Goal: Transaction & Acquisition: Purchase product/service

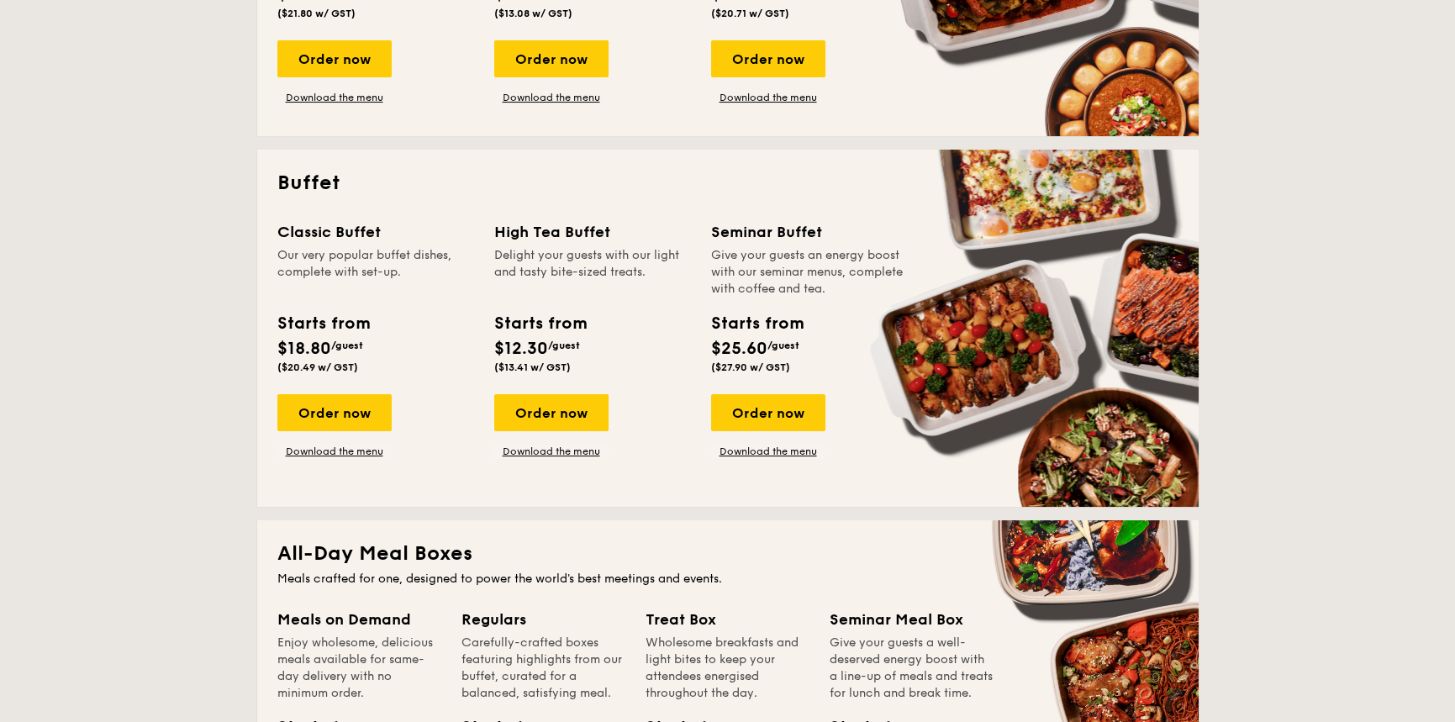
scroll to position [673, 0]
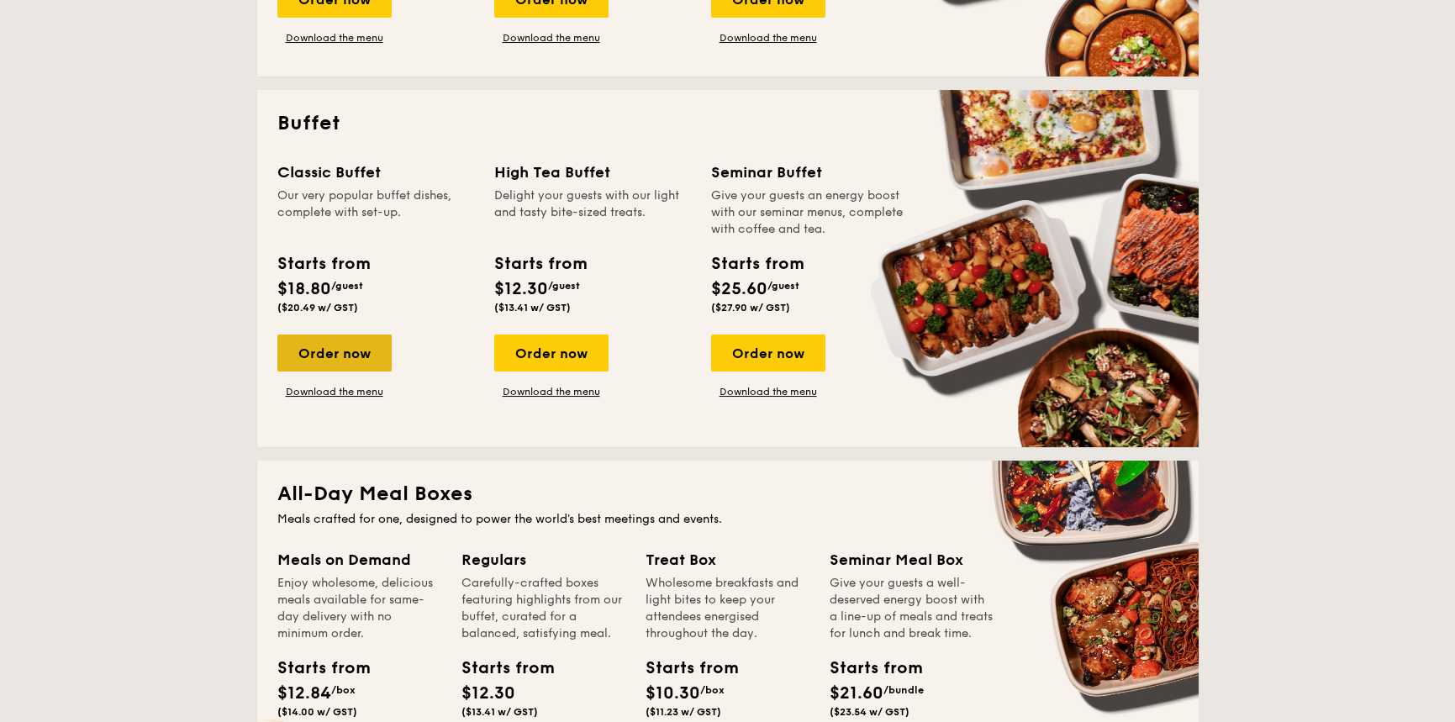
click at [357, 359] on div "Order now" at bounding box center [334, 353] width 114 height 37
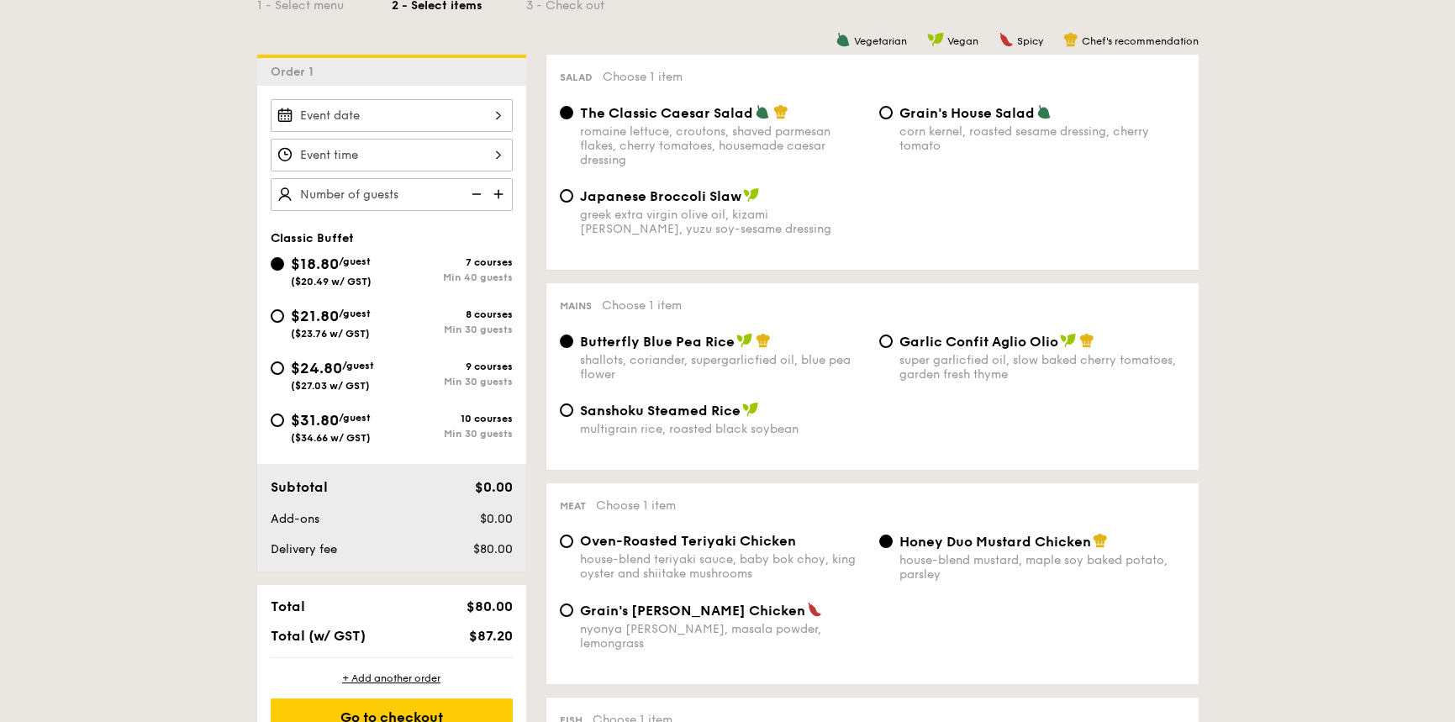
scroll to position [420, 0]
click at [323, 372] on span "$24.80" at bounding box center [316, 367] width 51 height 18
click at [284, 372] on input "$24.80 /guest ($27.03 w/ GST) 9 courses Min 30 guests" at bounding box center [277, 367] width 13 height 13
radio input "true"
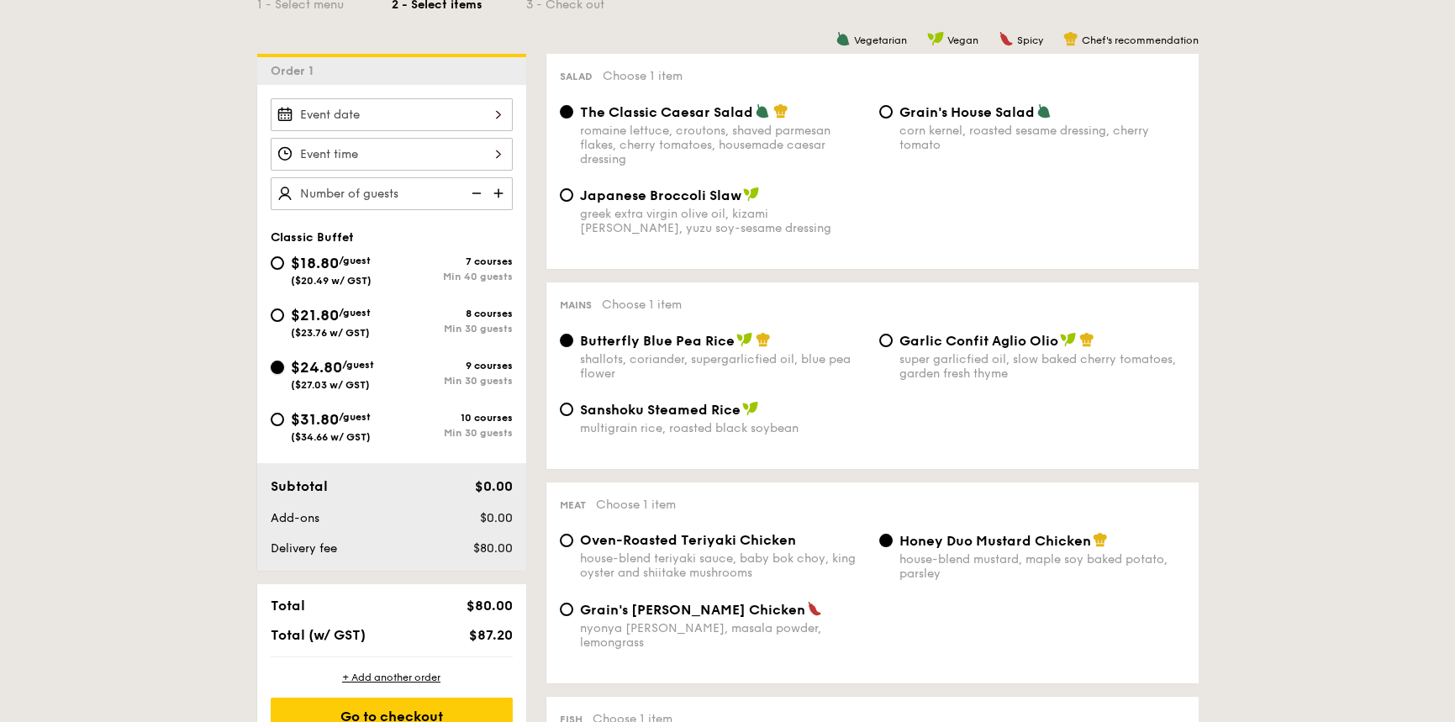
radio input "true"
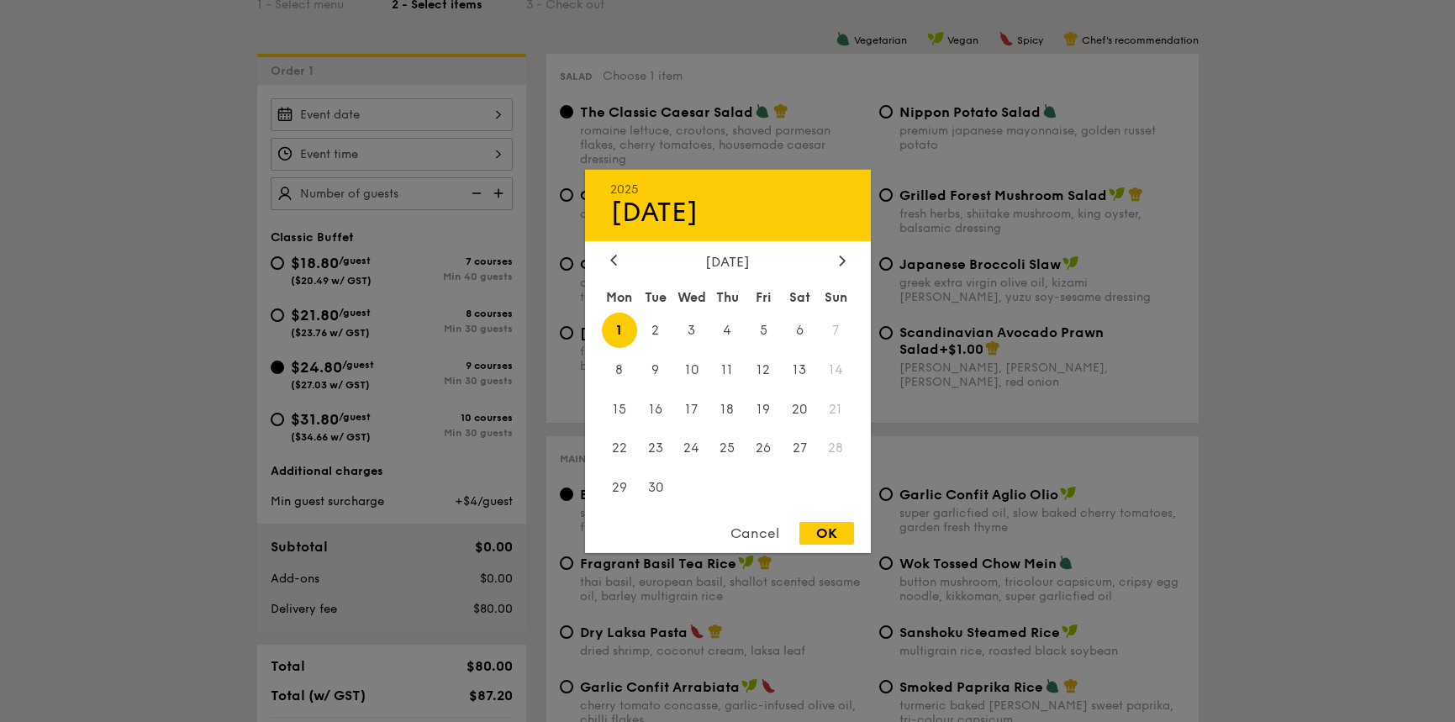
click at [330, 111] on div "2025 Sep [DATE] Tue Wed Thu Fri Sat Sun 1 2 3 4 5 6 7 8 9 10 11 12 13 14 15 16 …" at bounding box center [392, 114] width 242 height 33
click at [802, 324] on span "6" at bounding box center [800, 330] width 36 height 36
click at [414, 156] on div at bounding box center [727, 361] width 1455 height 722
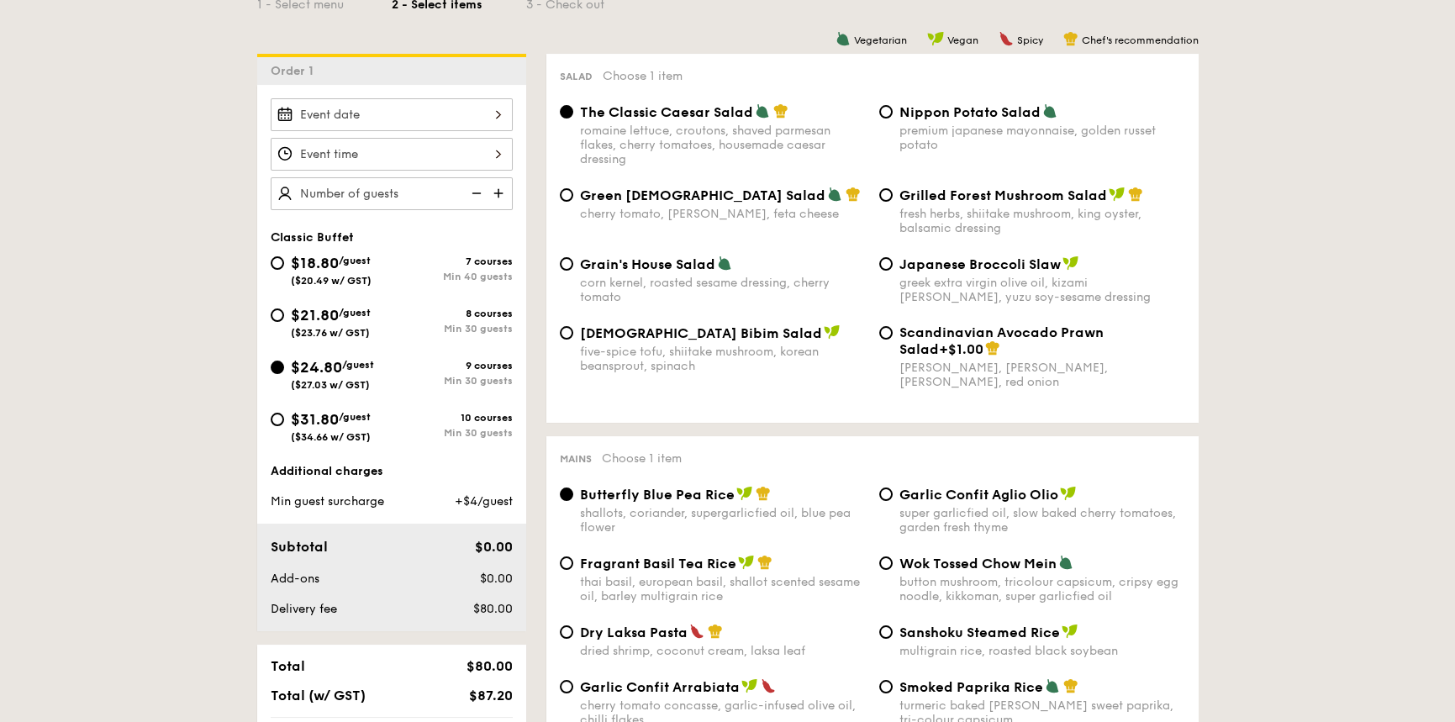
click at [446, 153] on div at bounding box center [392, 154] width 242 height 33
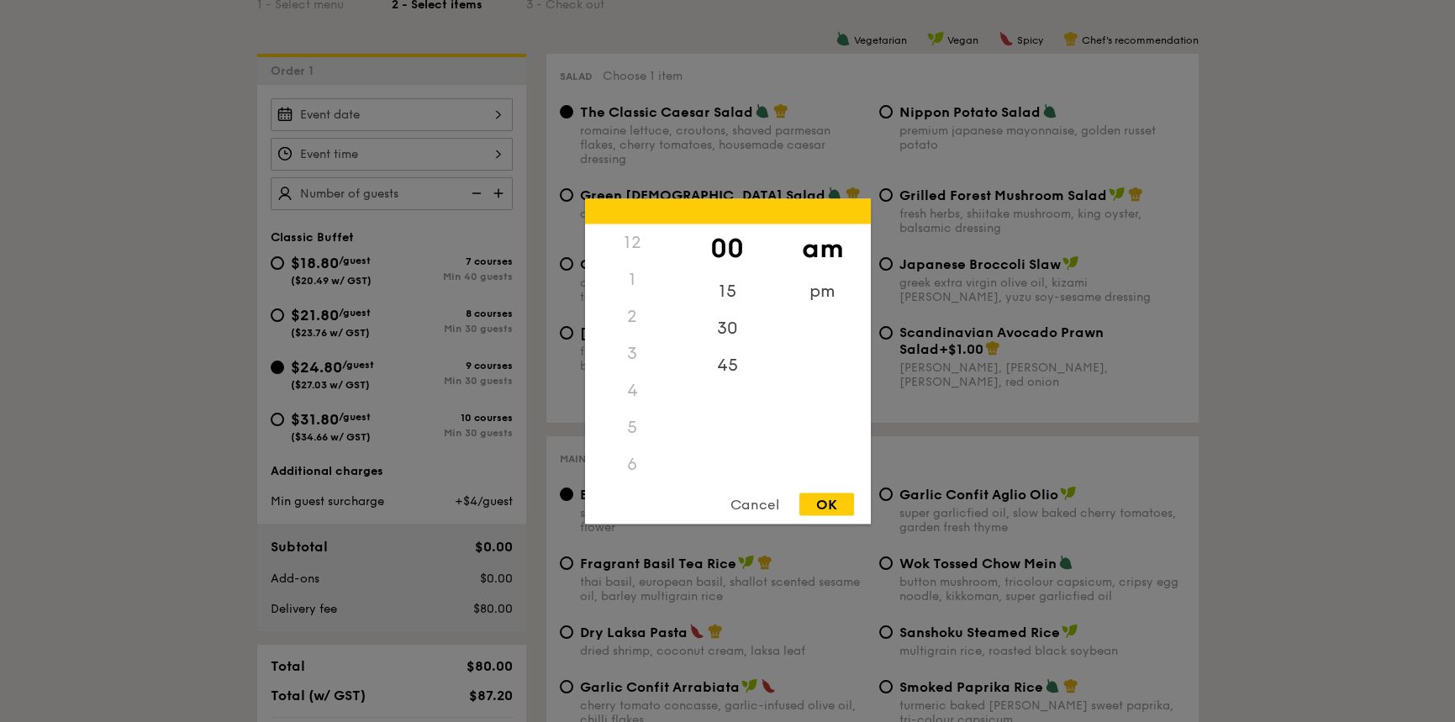
scroll to position [195, 0]
click at [820, 287] on div "pm" at bounding box center [822, 296] width 95 height 49
click at [630, 470] on div "11" at bounding box center [632, 465] width 95 height 37
click at [631, 447] on div "11" at bounding box center [632, 465] width 95 height 37
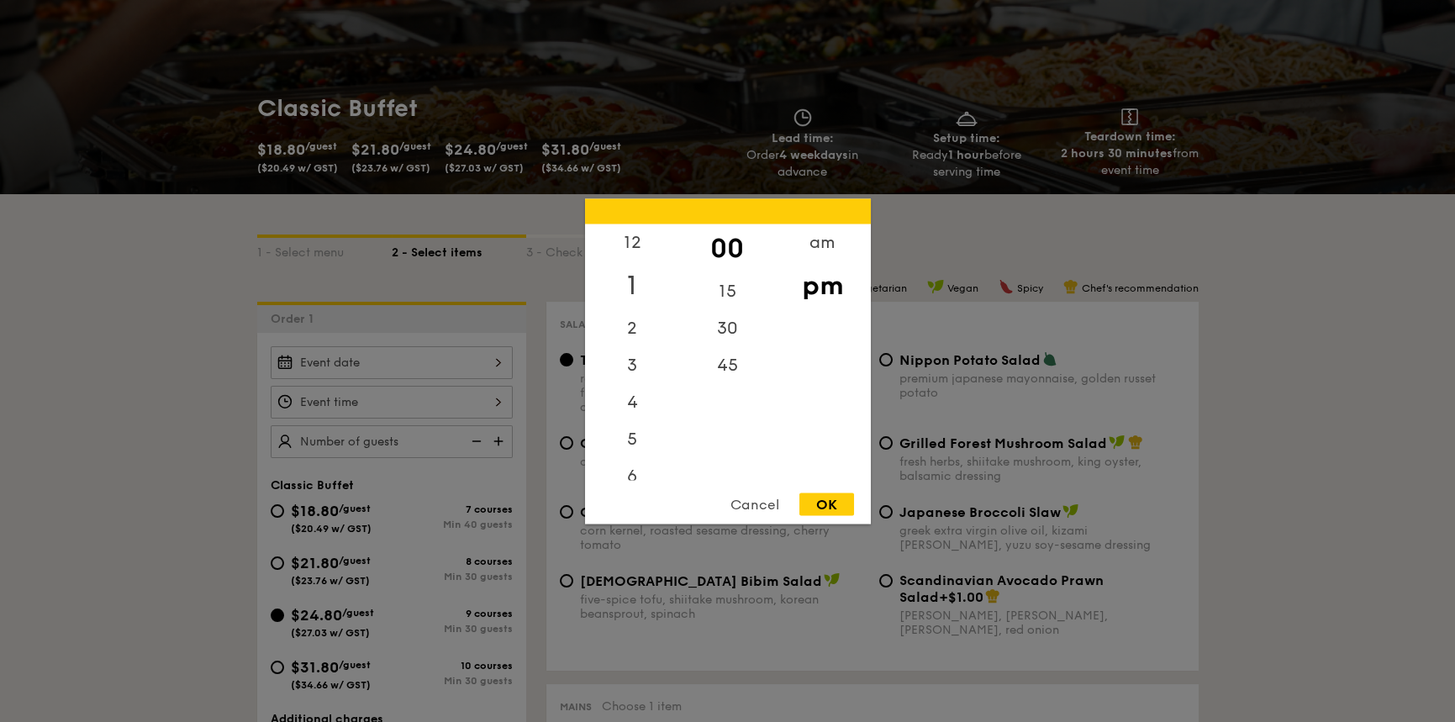
scroll to position [168, 0]
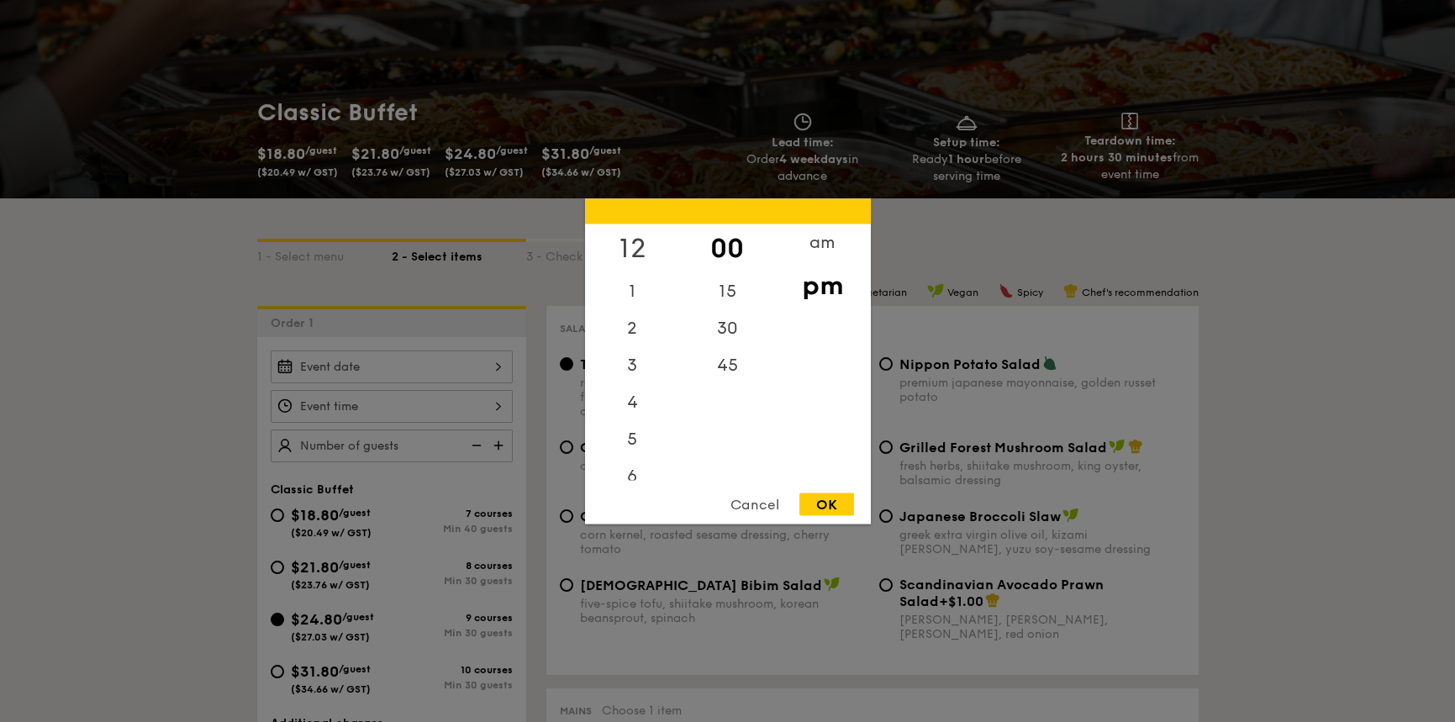
click at [641, 238] on div "12" at bounding box center [632, 248] width 95 height 49
click at [840, 498] on div "OK" at bounding box center [826, 504] width 55 height 23
type input "12:00PM"
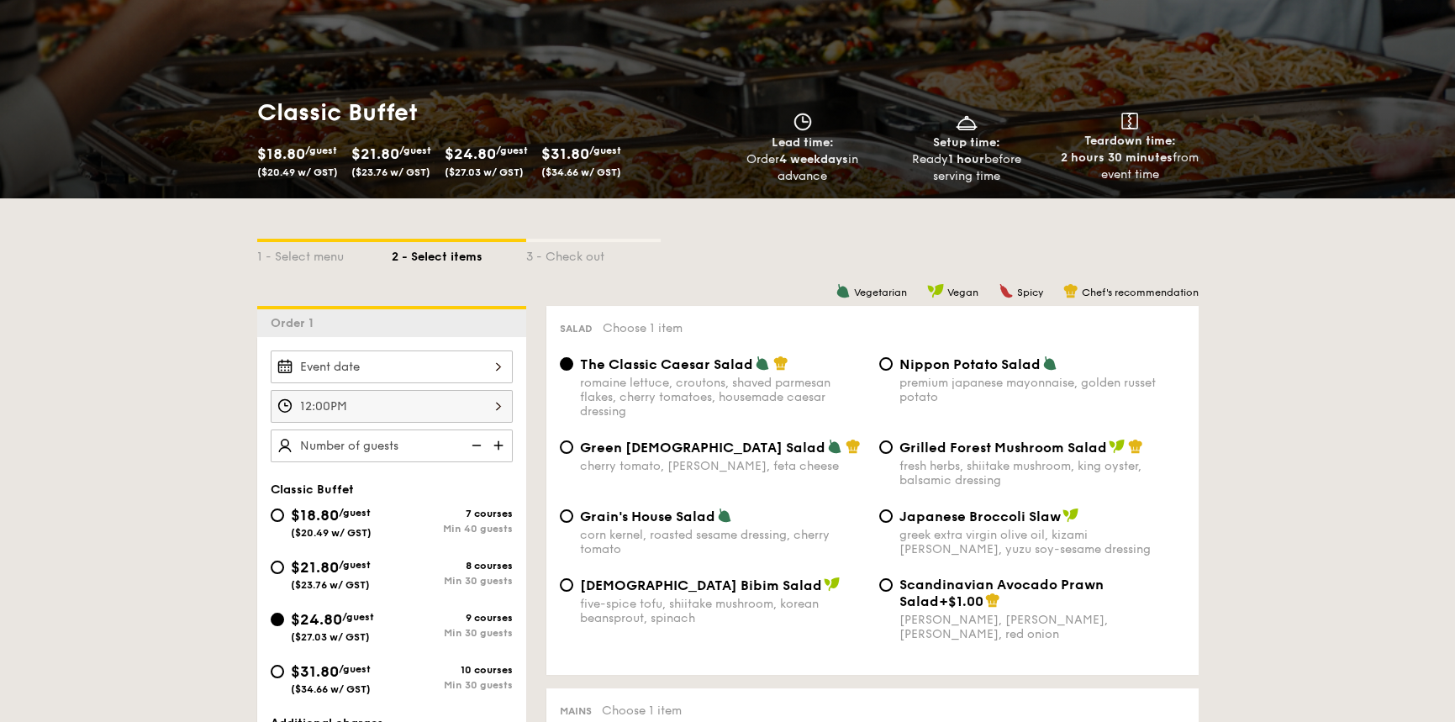
click at [367, 361] on div at bounding box center [392, 367] width 242 height 33
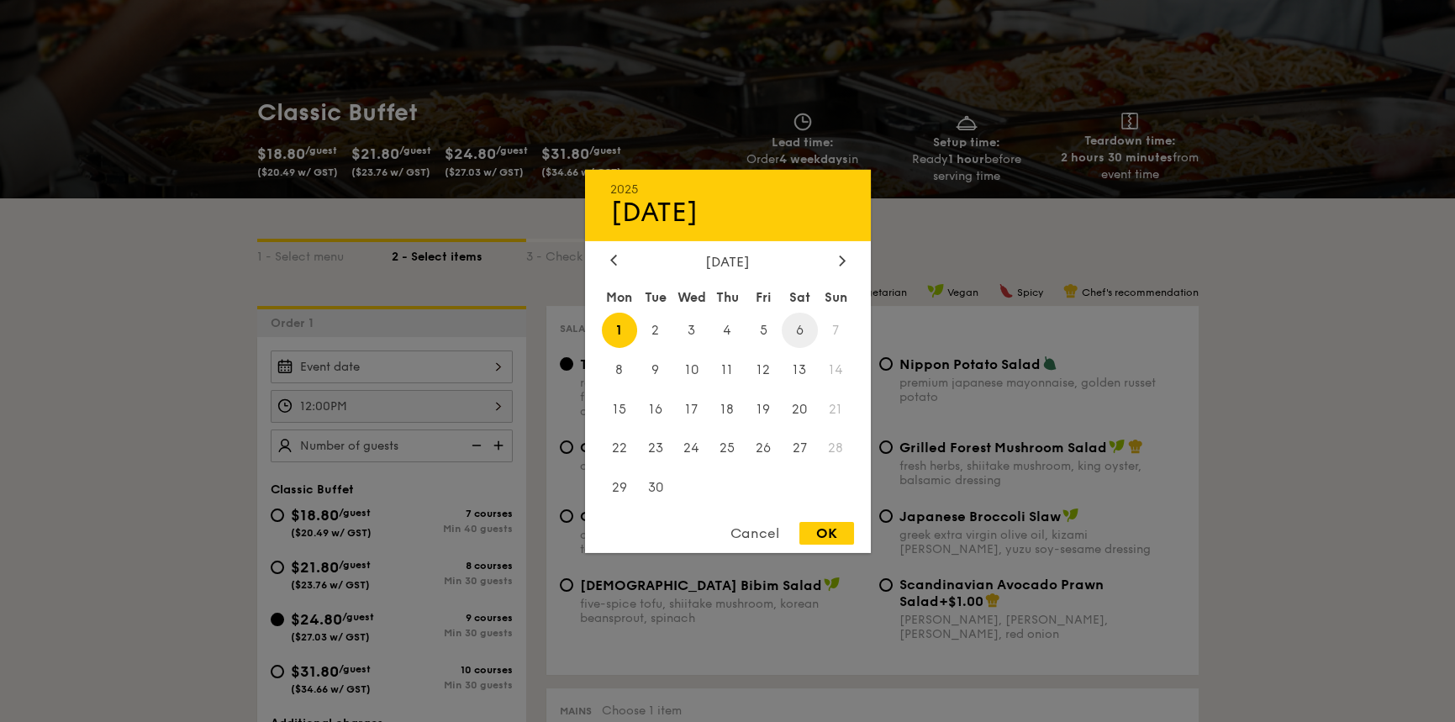
click at [801, 329] on span "6" at bounding box center [800, 330] width 36 height 36
click at [828, 531] on div "OK" at bounding box center [826, 533] width 55 height 23
type input "[DATE]"
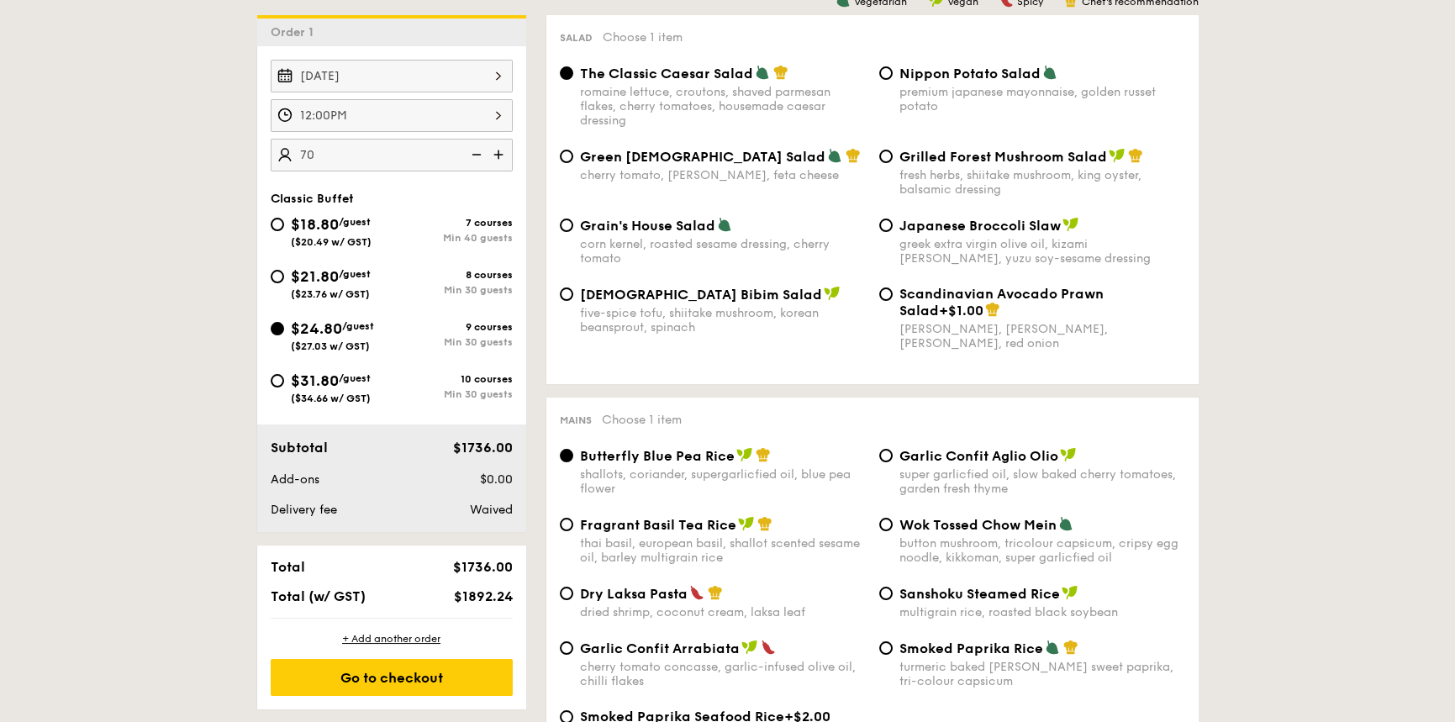
scroll to position [420, 0]
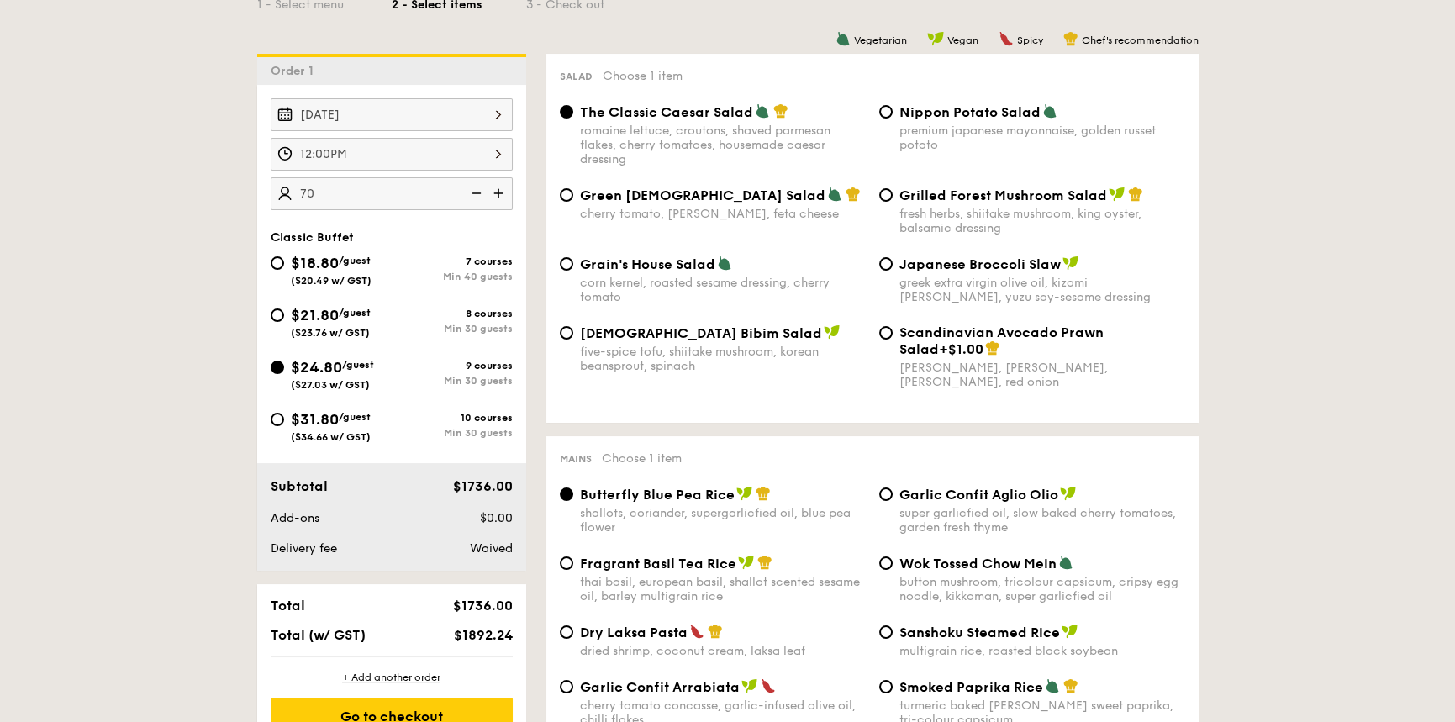
type input "70 guests"
click at [946, 216] on div "fresh herbs, shiitake mushroom, king oyster, balsamic dressing" at bounding box center [1042, 221] width 286 height 29
click at [893, 202] on input "Grilled Forest Mushroom Salad fresh herbs, shiitake mushroom, king oyster, bals…" at bounding box center [885, 194] width 13 height 13
radio input "true"
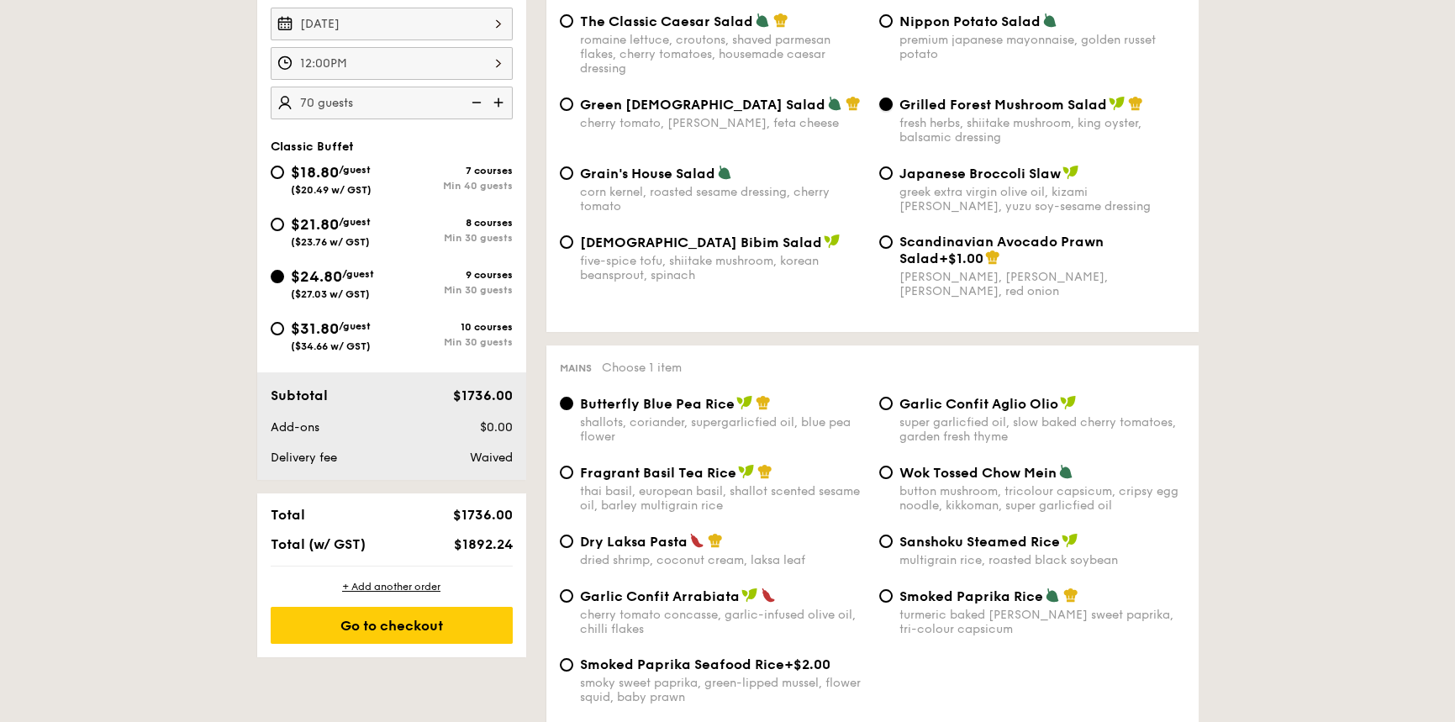
scroll to position [588, 0]
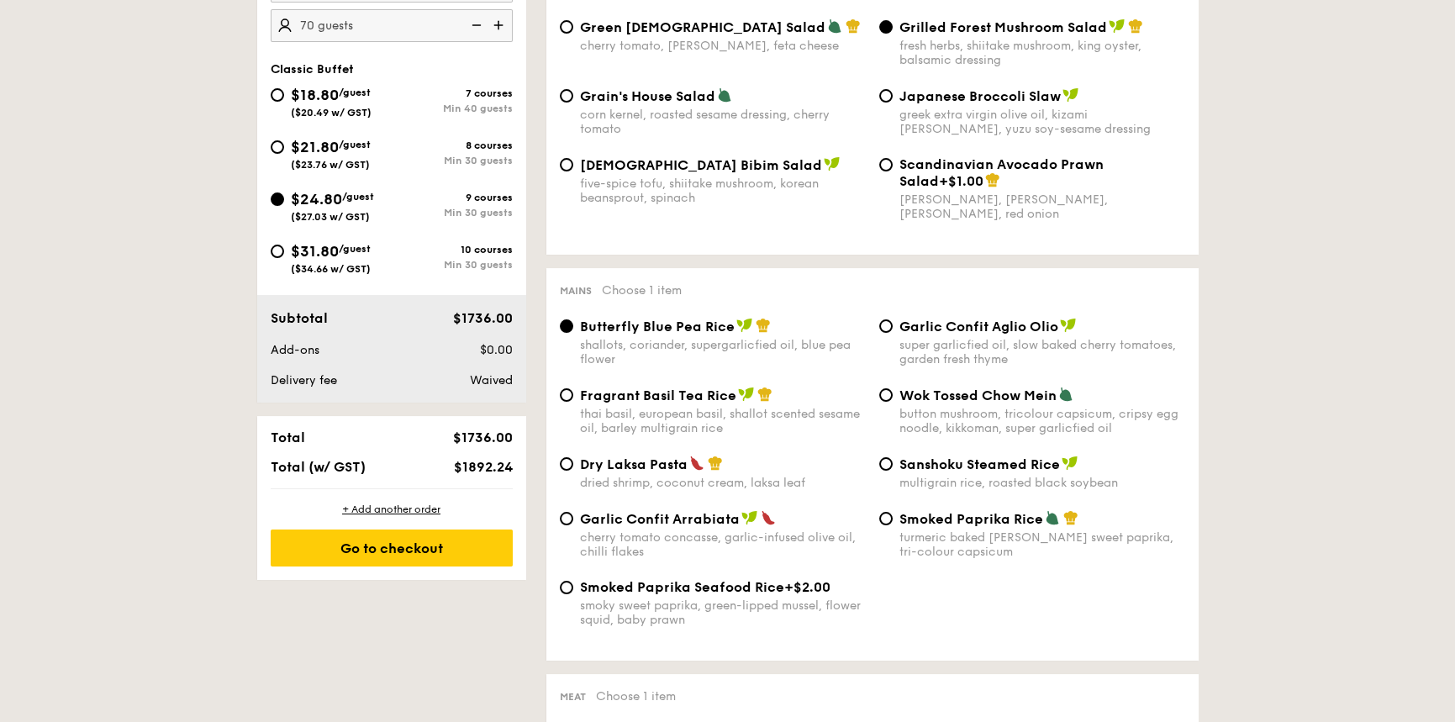
click at [604, 475] on div "Dry Laksa Pasta dried shrimp, coconut cream, laksa leaf" at bounding box center [723, 473] width 286 height 34
click at [573, 471] on input "Dry Laksa Pasta dried shrimp, coconut cream, laksa leaf" at bounding box center [566, 463] width 13 height 13
radio input "true"
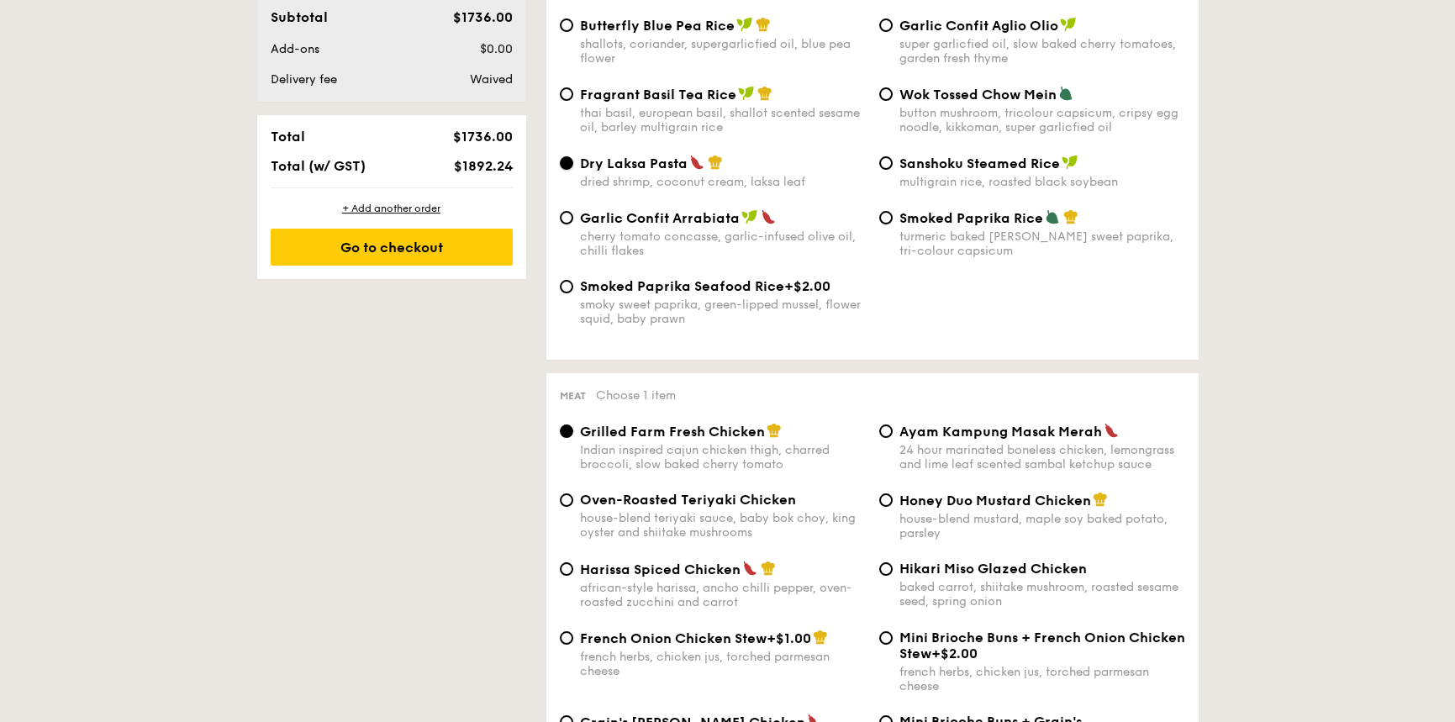
scroll to position [1009, 0]
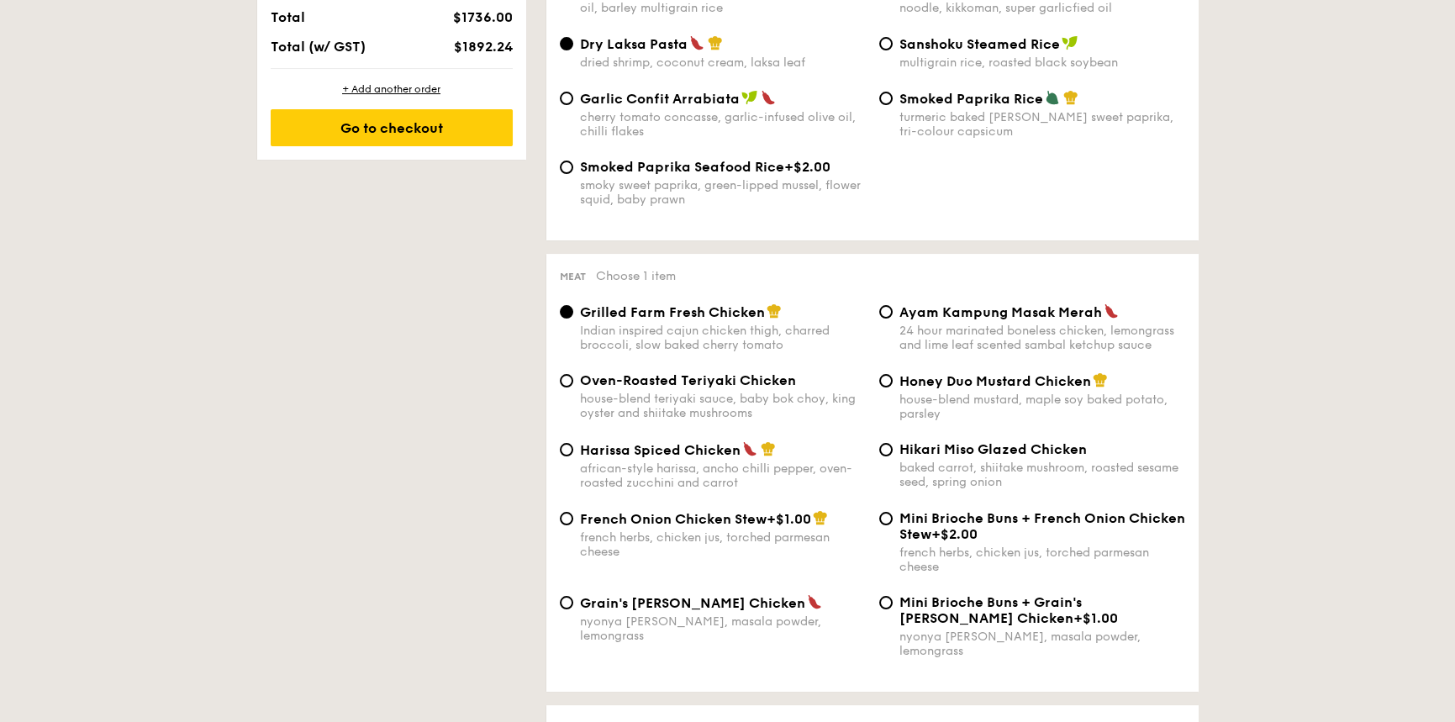
click at [920, 393] on div "Honey Duo Mustard Chicken house-blend mustard, maple soy baked potato, parsley" at bounding box center [1042, 396] width 286 height 49
click at [893, 388] on input "Honey Duo Mustard Chicken house-blend mustard, maple soy baked potato, parsley" at bounding box center [885, 380] width 13 height 13
radio input "true"
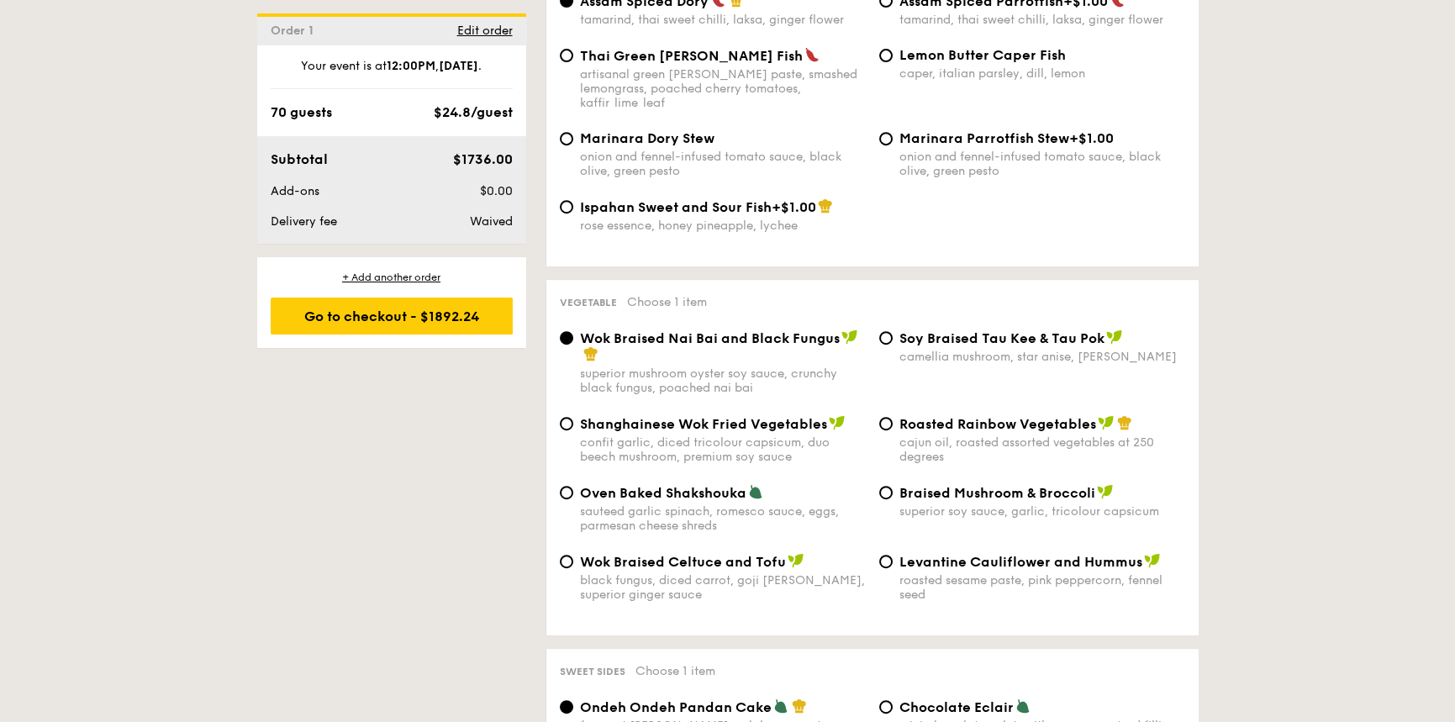
scroll to position [1933, 0]
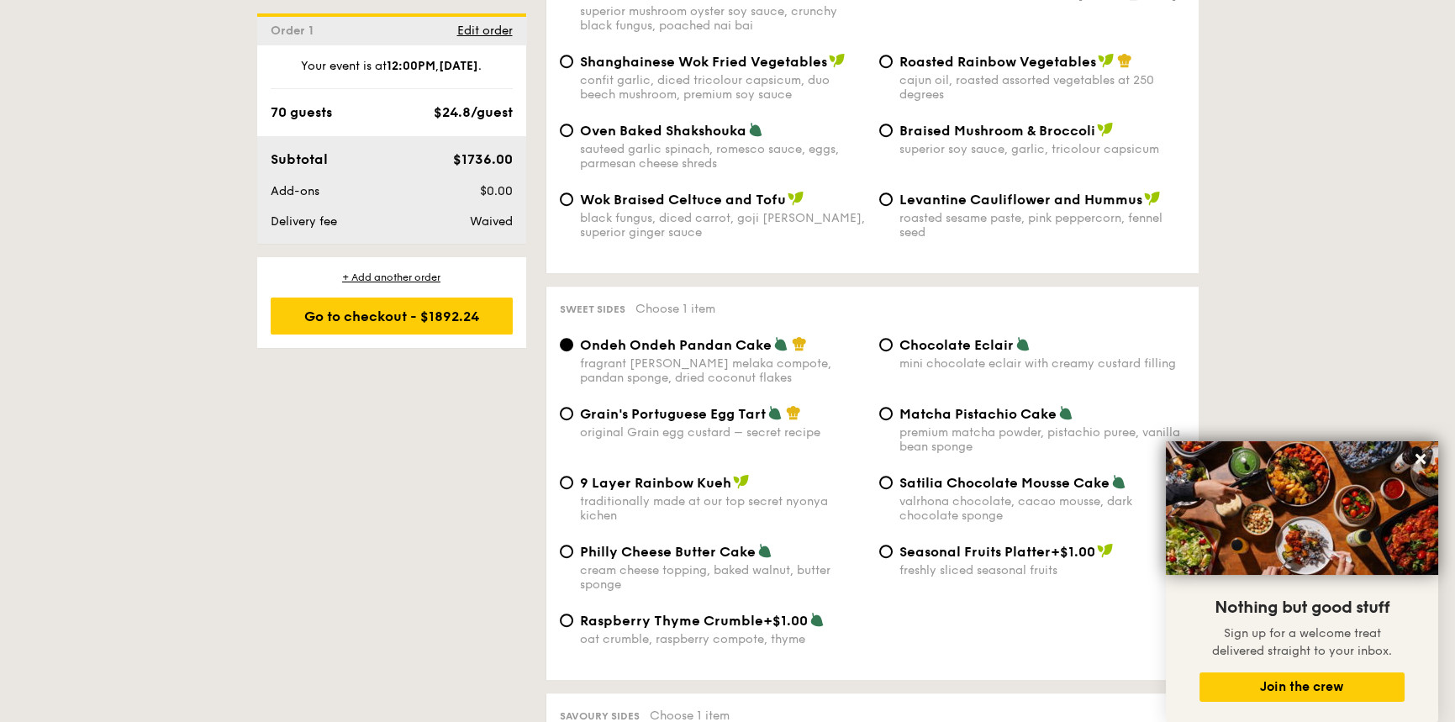
click at [694, 425] on div "original Grain egg custard – secret recipe" at bounding box center [723, 432] width 286 height 14
click at [573, 407] on input "Grain's Portuguese Egg Tart original Grain egg custard – secret recipe" at bounding box center [566, 413] width 13 height 13
radio input "true"
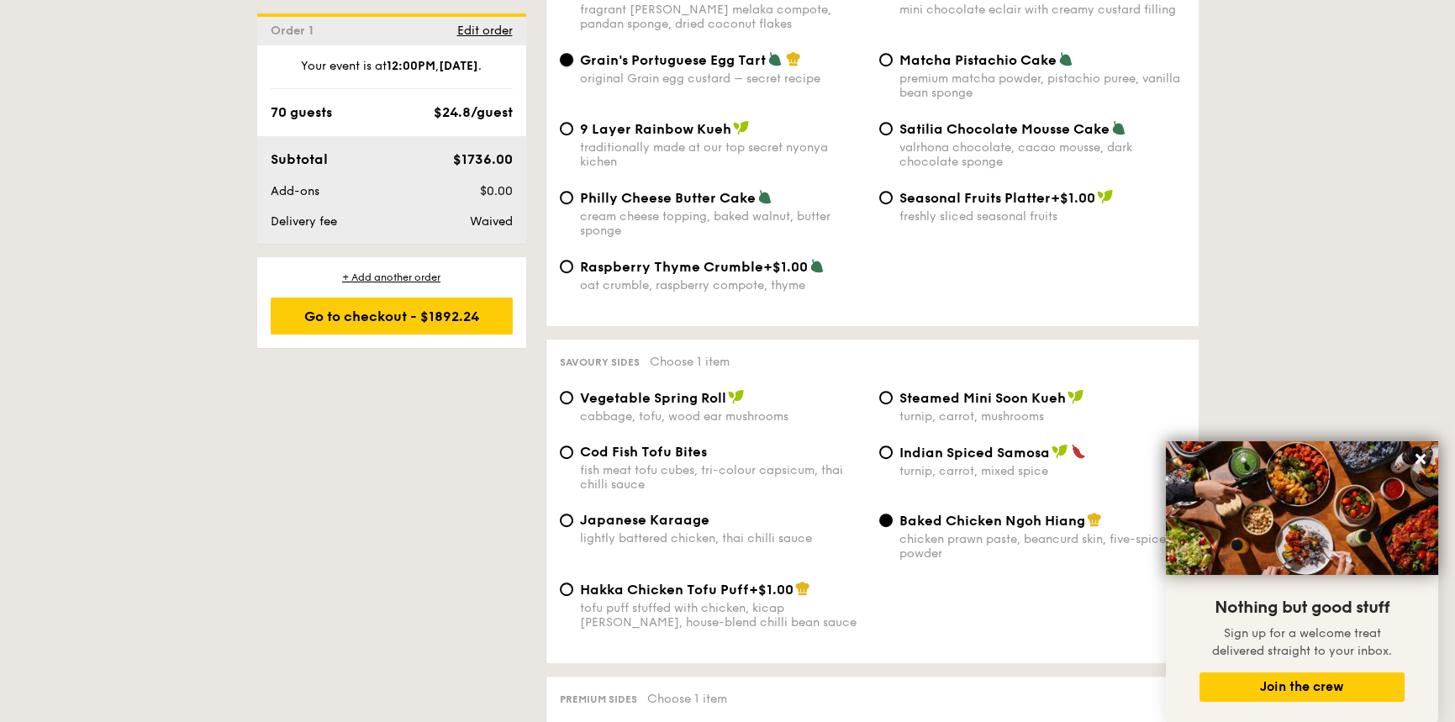
scroll to position [2774, 0]
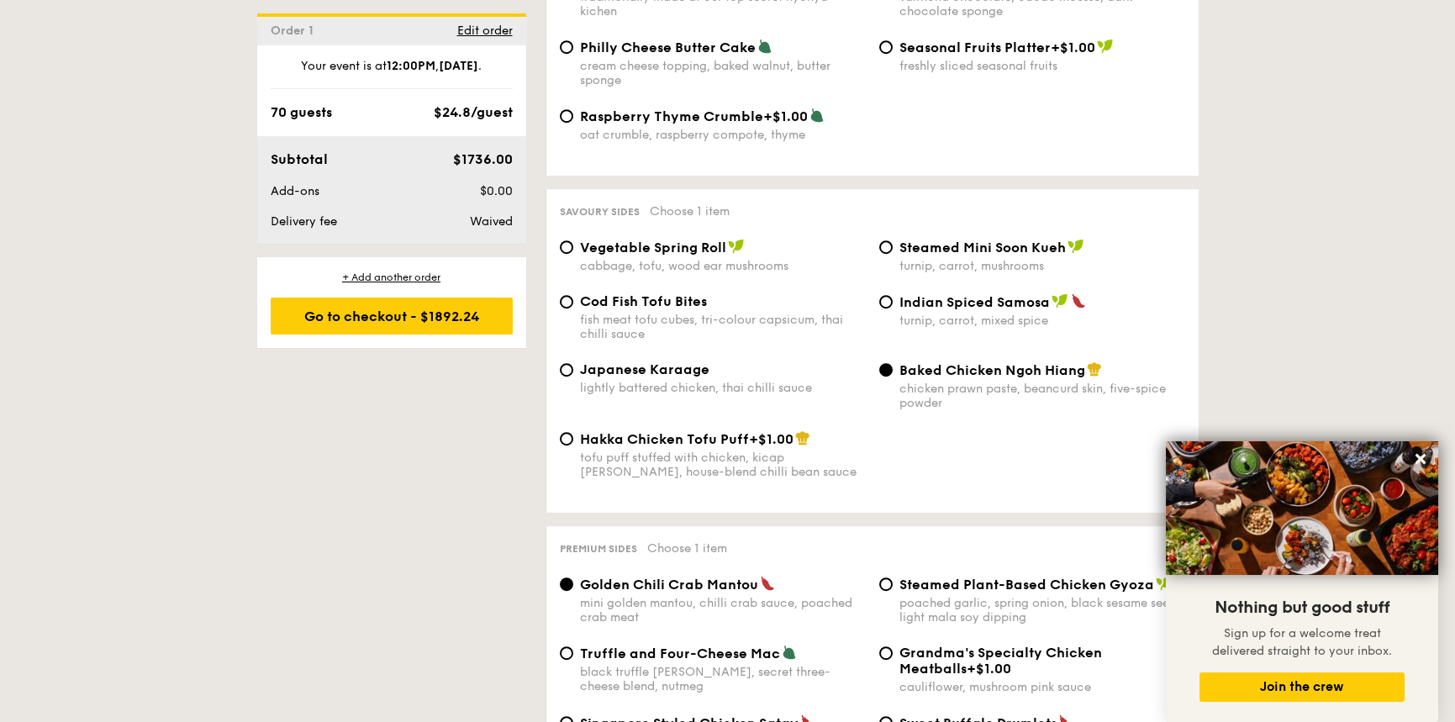
click at [611, 361] on span "Japanese Karaage" at bounding box center [644, 369] width 129 height 16
click at [573, 363] on input "Japanese Karaage lightly battered chicken, thai chilli sauce" at bounding box center [566, 369] width 13 height 13
radio input "true"
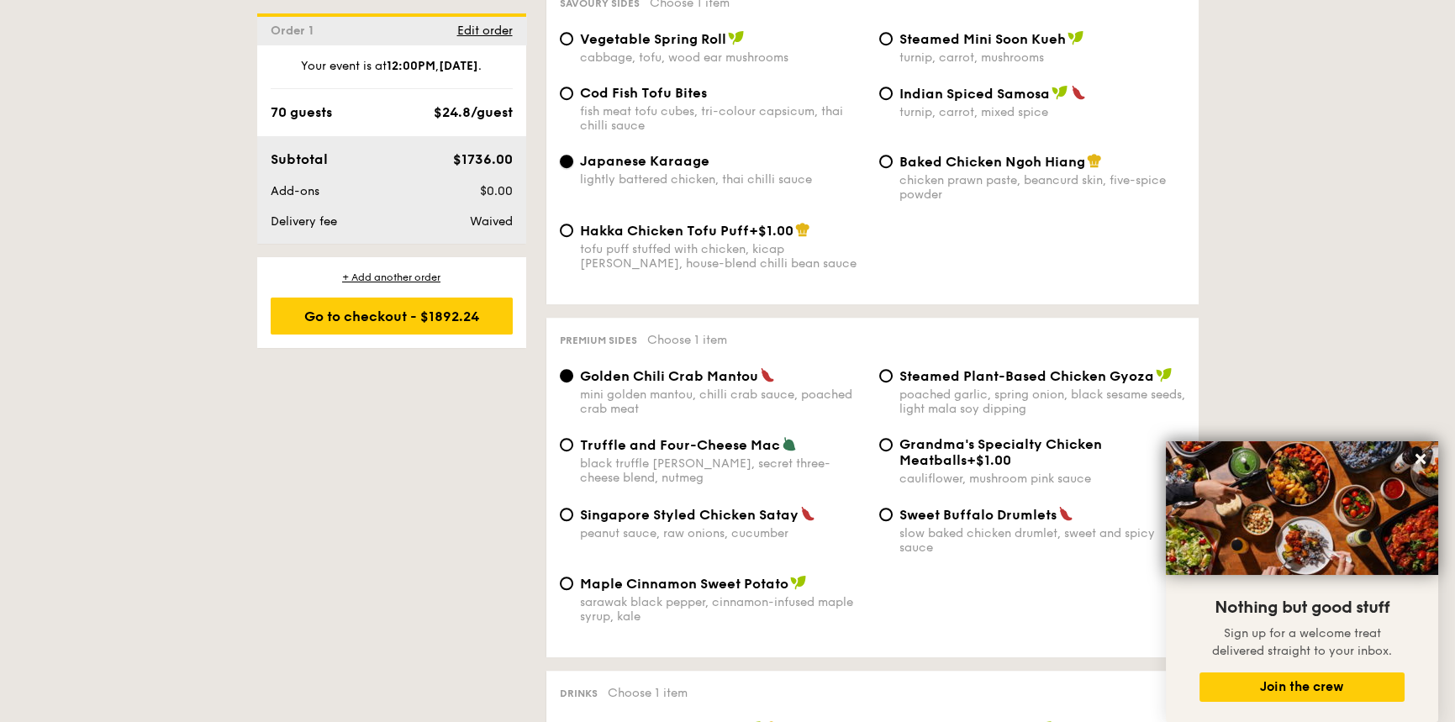
scroll to position [3026, 0]
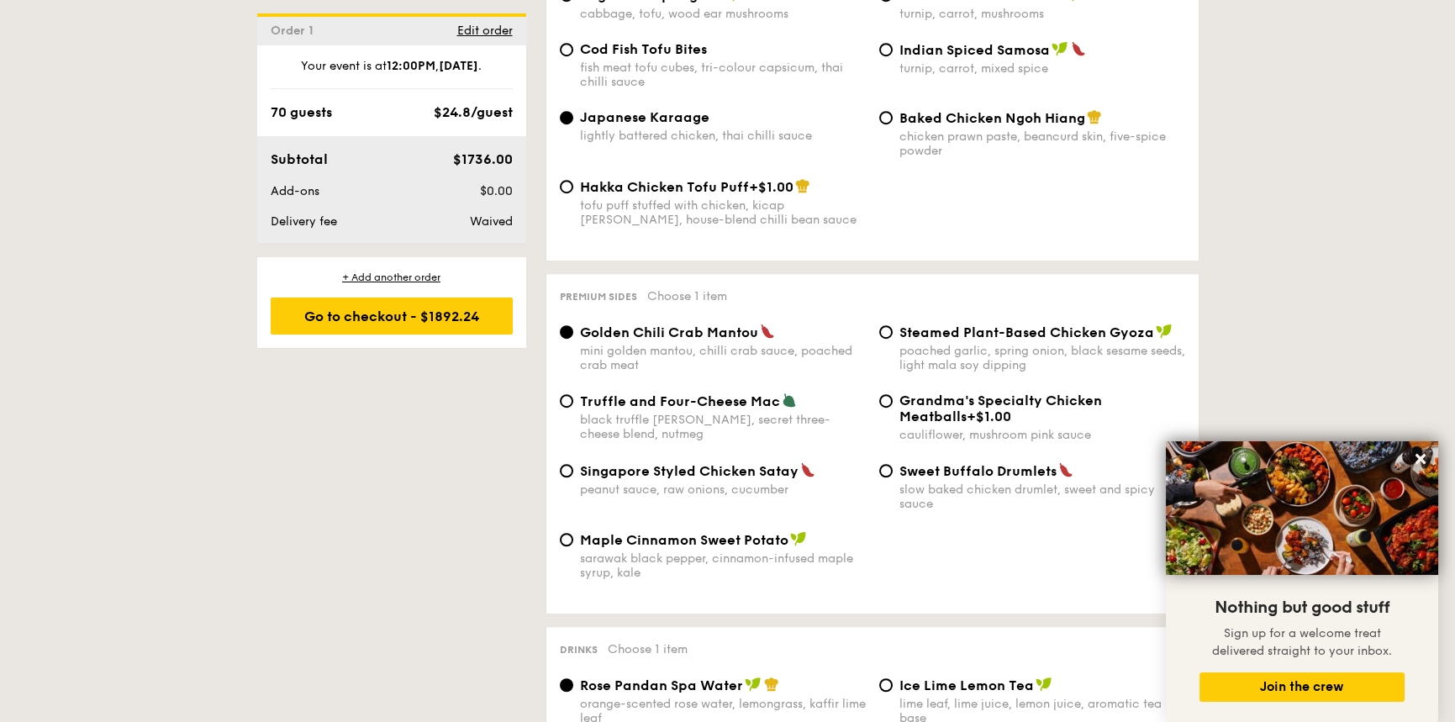
click at [673, 413] on div "black truffle [PERSON_NAME], secret three-cheese blend, nutmeg" at bounding box center [723, 427] width 286 height 29
click at [573, 398] on input "Truffle and Four-Cheese Mac black truffle [PERSON_NAME], secret three-cheese bl…" at bounding box center [566, 400] width 13 height 13
radio input "true"
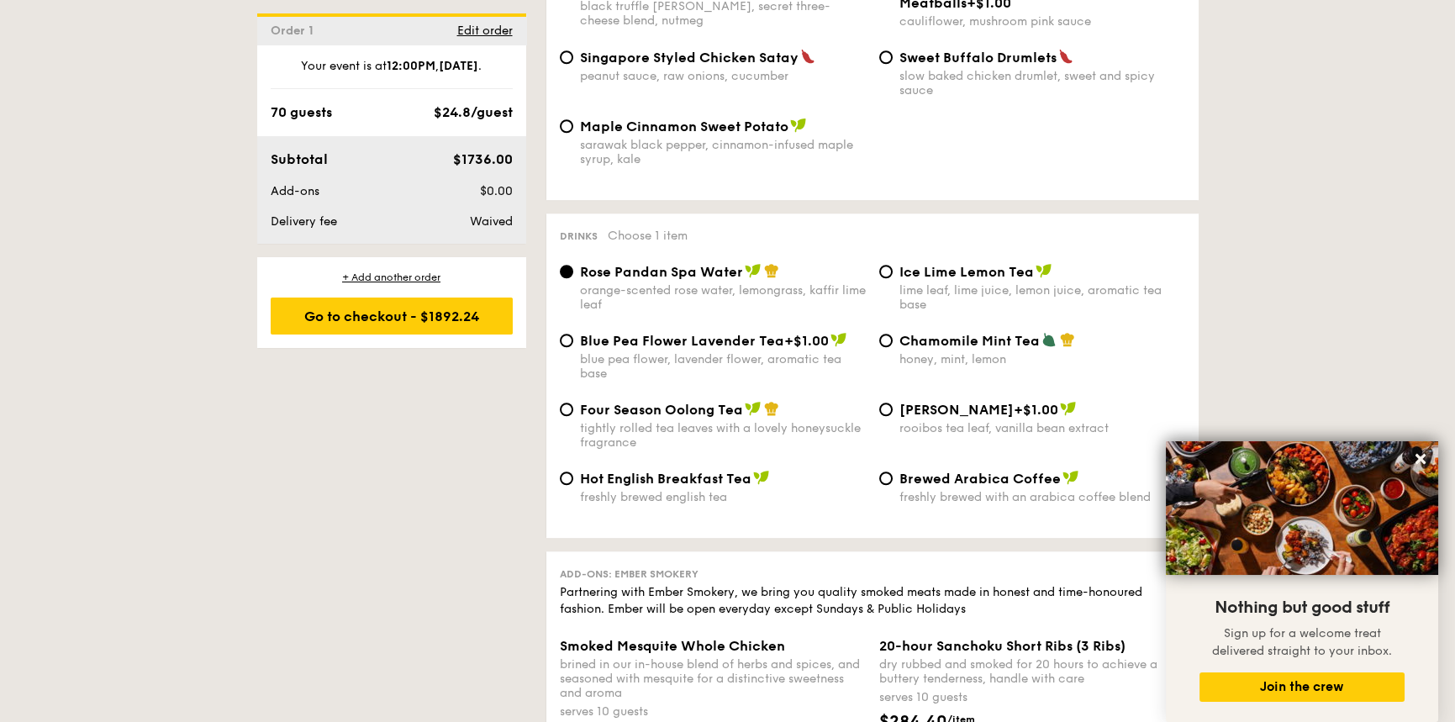
scroll to position [3447, 0]
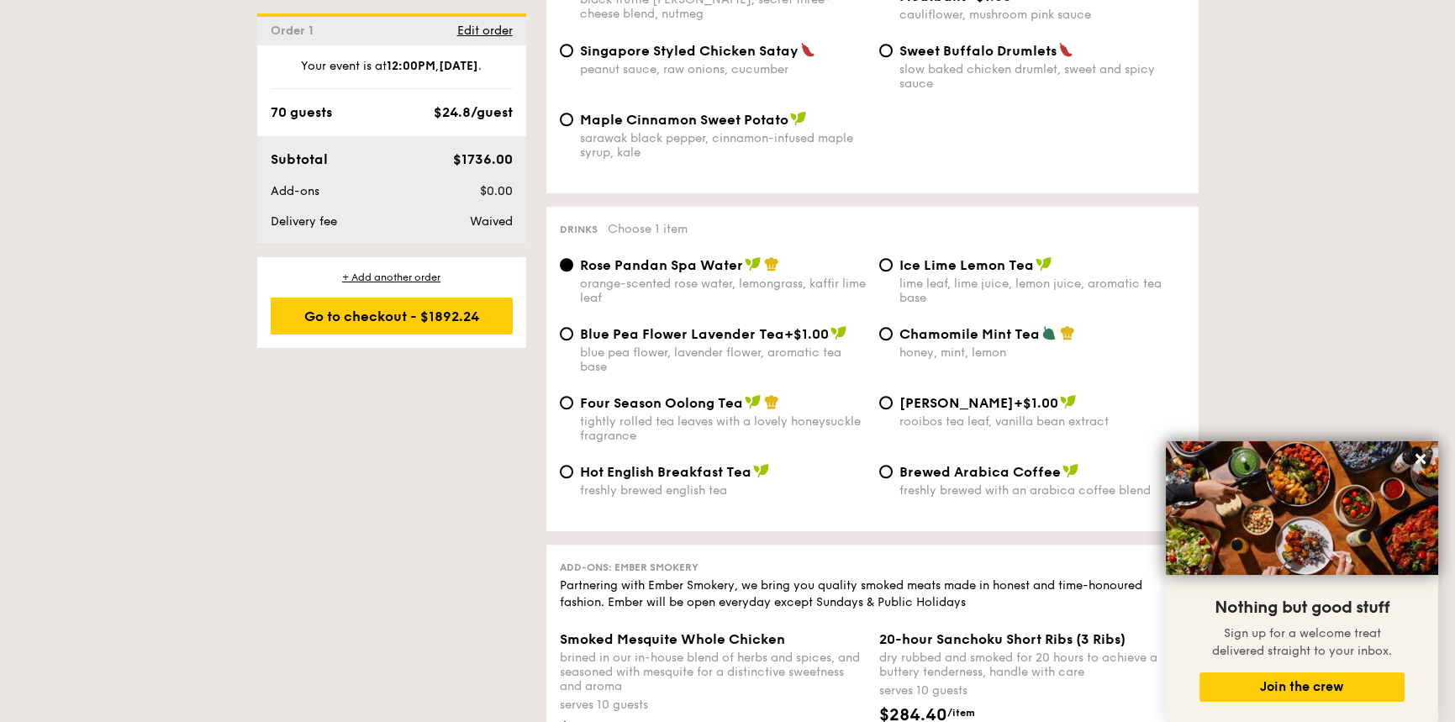
click at [664, 414] on div "tightly rolled tea leaves with a lovely honeysuckle fragrance" at bounding box center [723, 428] width 286 height 29
click at [573, 400] on input "Four Season Oolong Tea tightly rolled tea leaves with a lovely honeysuckle frag…" at bounding box center [566, 402] width 13 height 13
radio input "true"
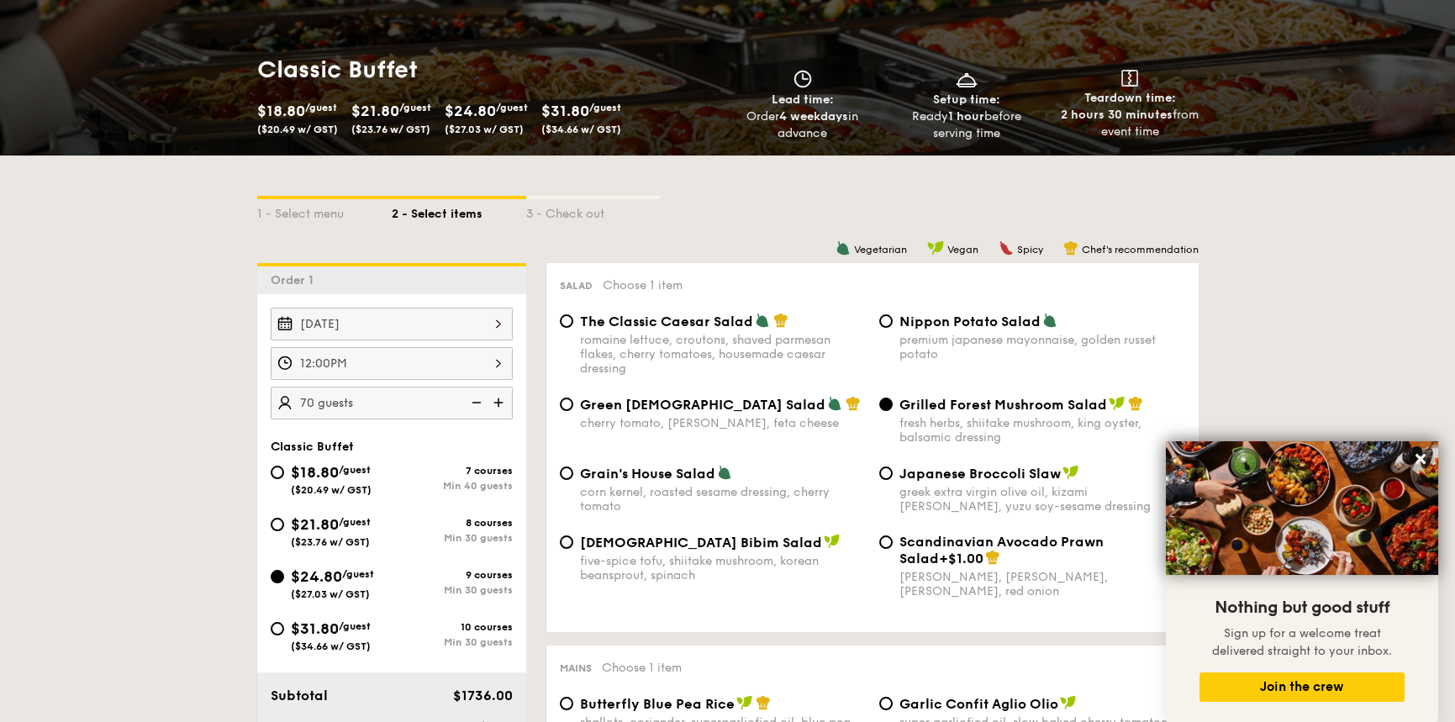
scroll to position [252, 0]
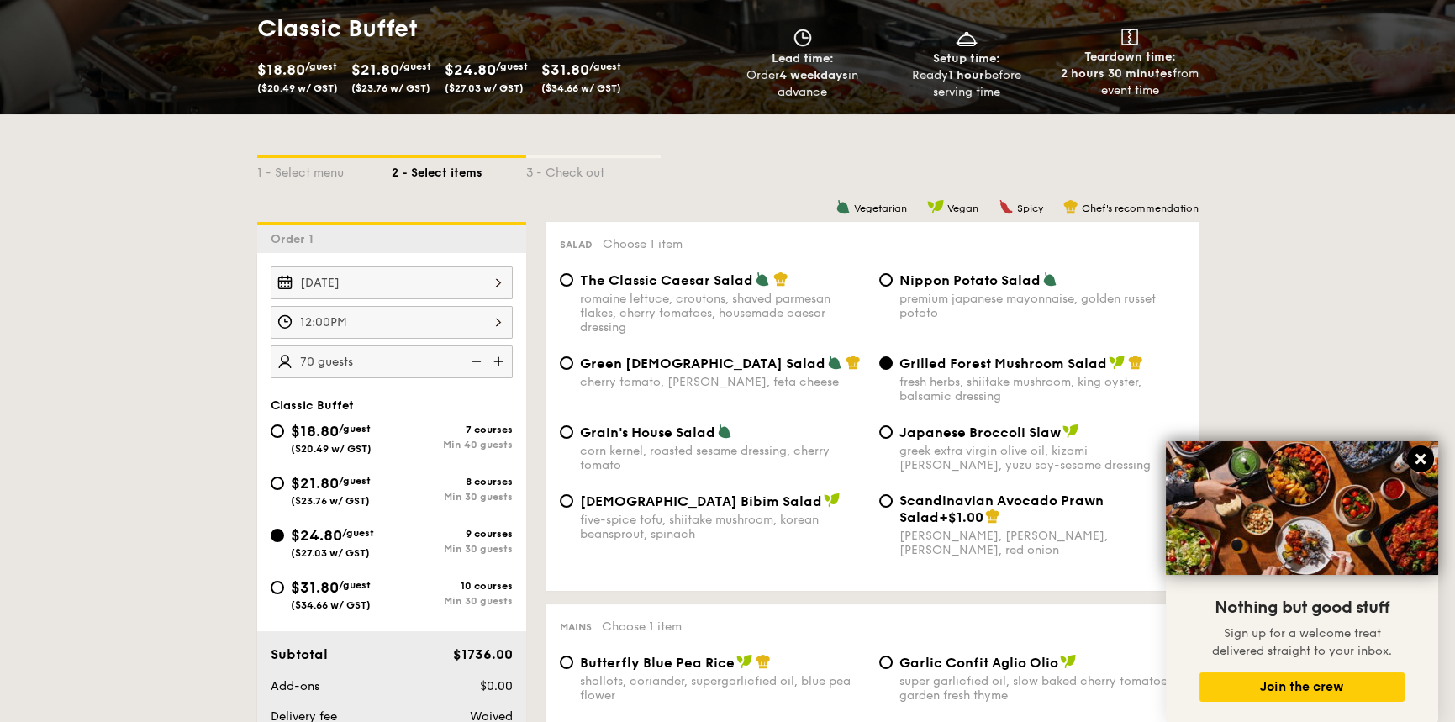
click at [1421, 456] on icon at bounding box center [1420, 458] width 15 height 15
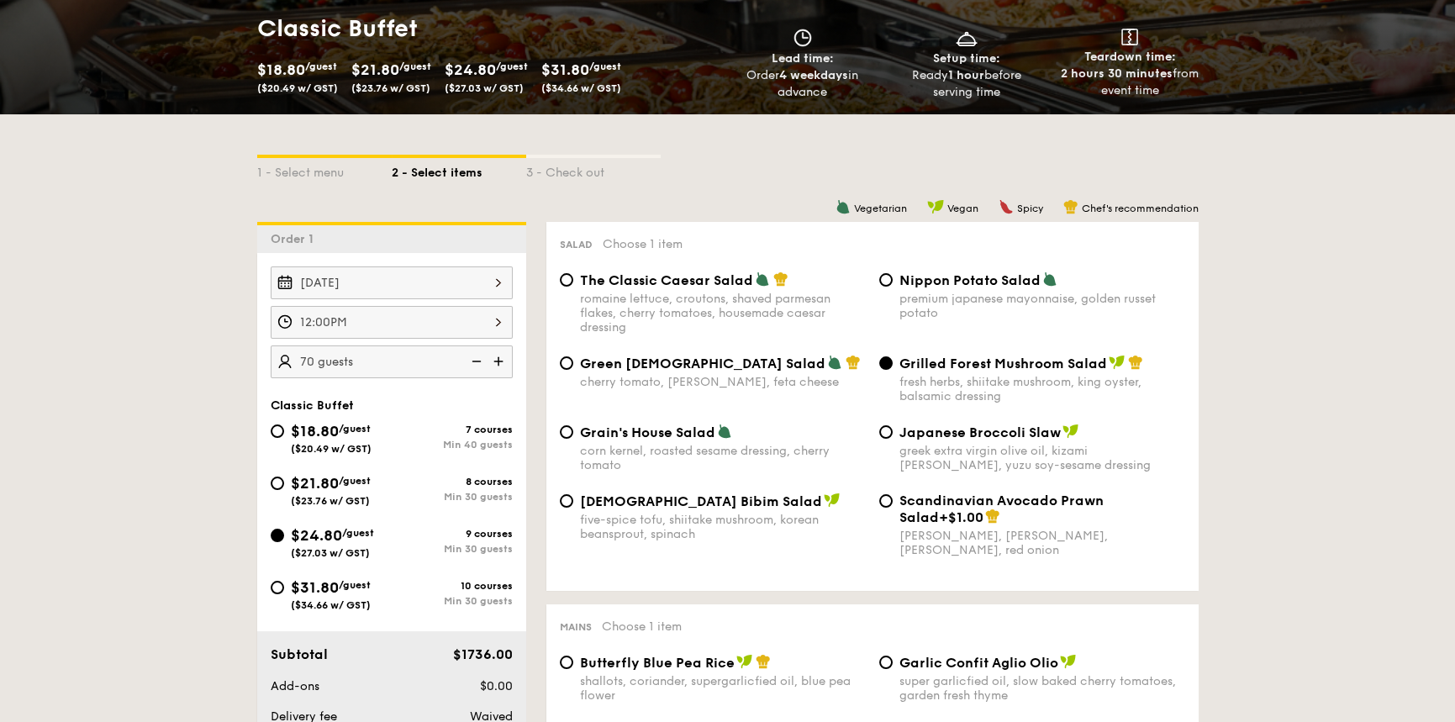
click at [653, 293] on div "romaine lettuce, croutons, shaved parmesan flakes, cherry tomatoes, housemade c…" at bounding box center [723, 313] width 286 height 43
click at [573, 287] on input "The Classic Caesar Salad romaine lettuce, croutons, shaved parmesan flakes, che…" at bounding box center [566, 279] width 13 height 13
radio input "true"
click at [979, 374] on div "Grilled Forest Mushroom Salad fresh herbs, shiitake mushroom, king oyster, bals…" at bounding box center [1042, 379] width 286 height 49
click at [893, 370] on input "Grilled Forest Mushroom Salad fresh herbs, shiitake mushroom, king oyster, bals…" at bounding box center [885, 362] width 13 height 13
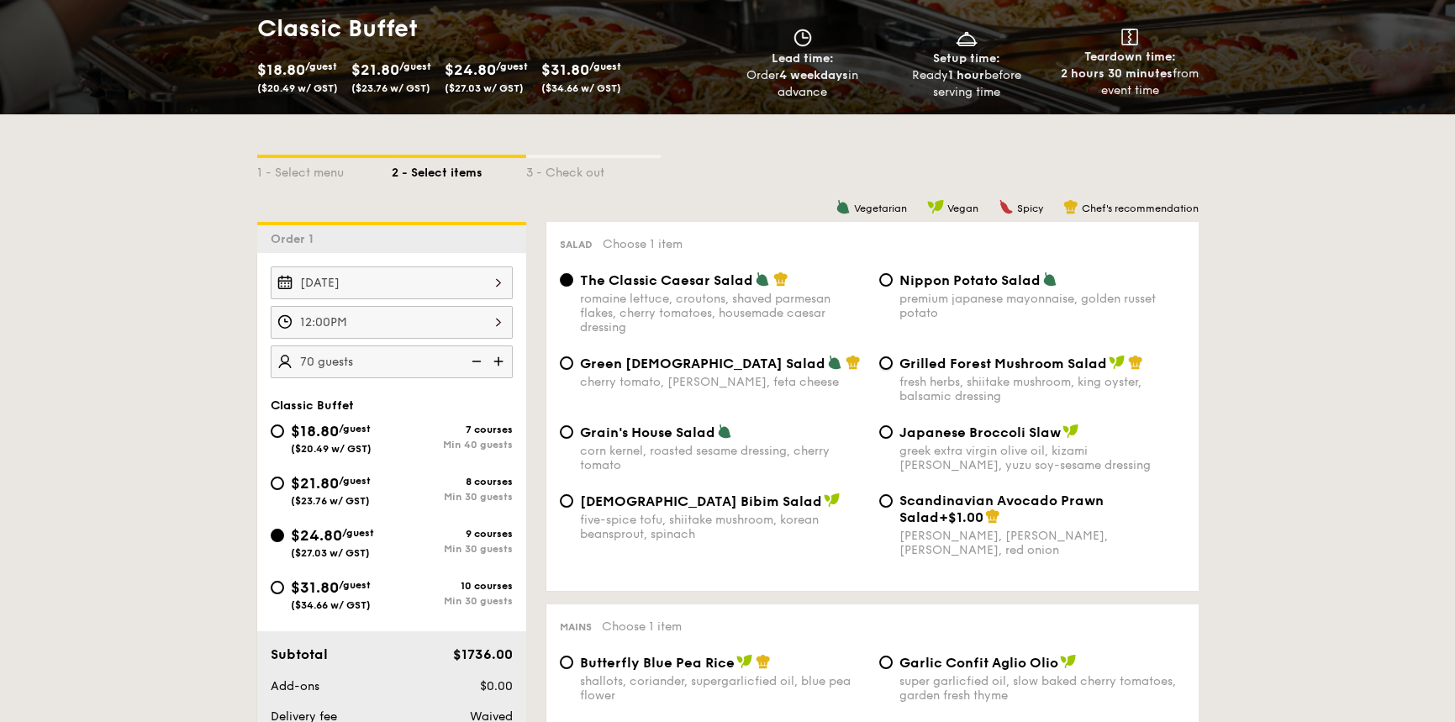
radio input "true"
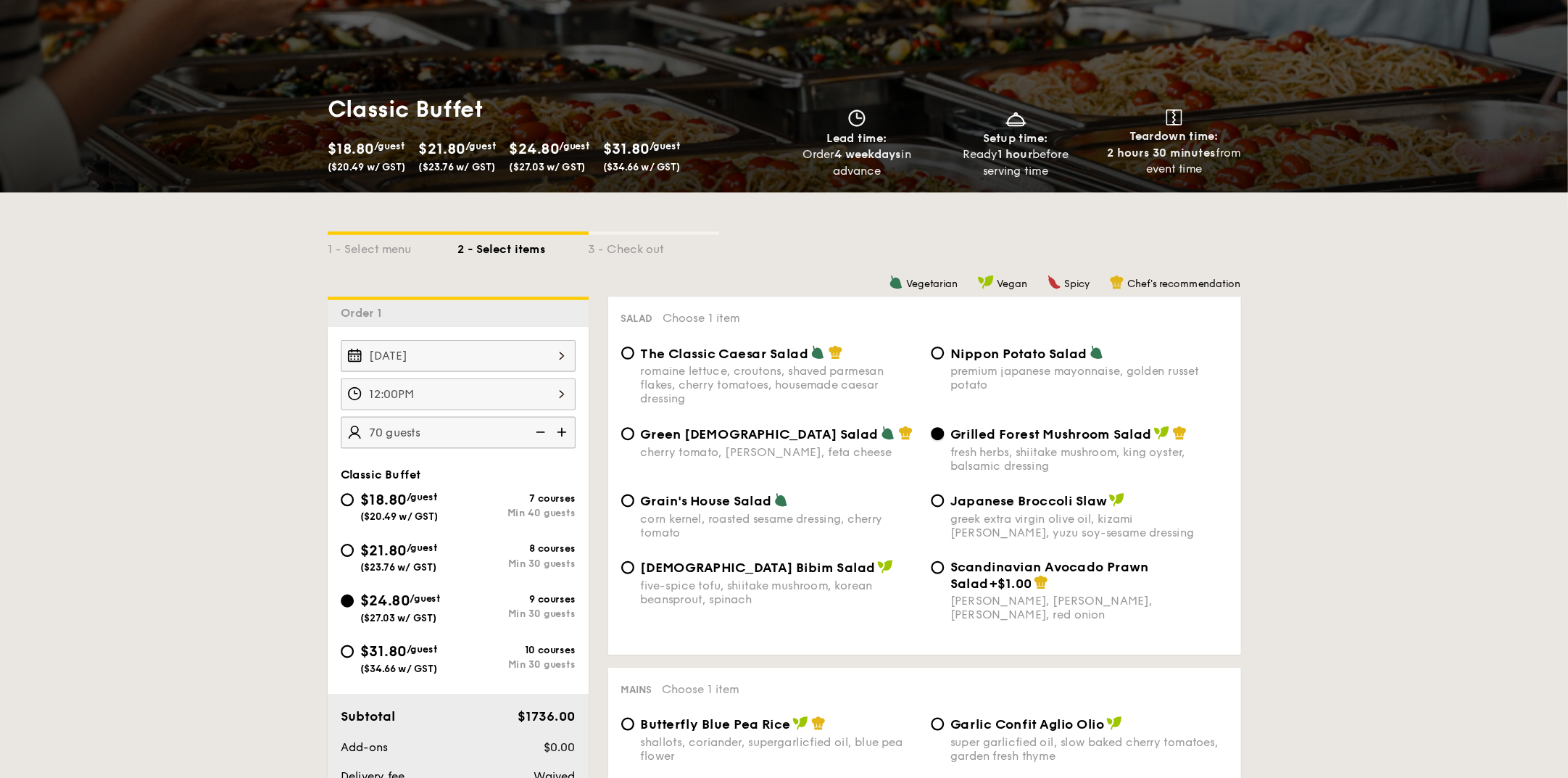
scroll to position [144, 0]
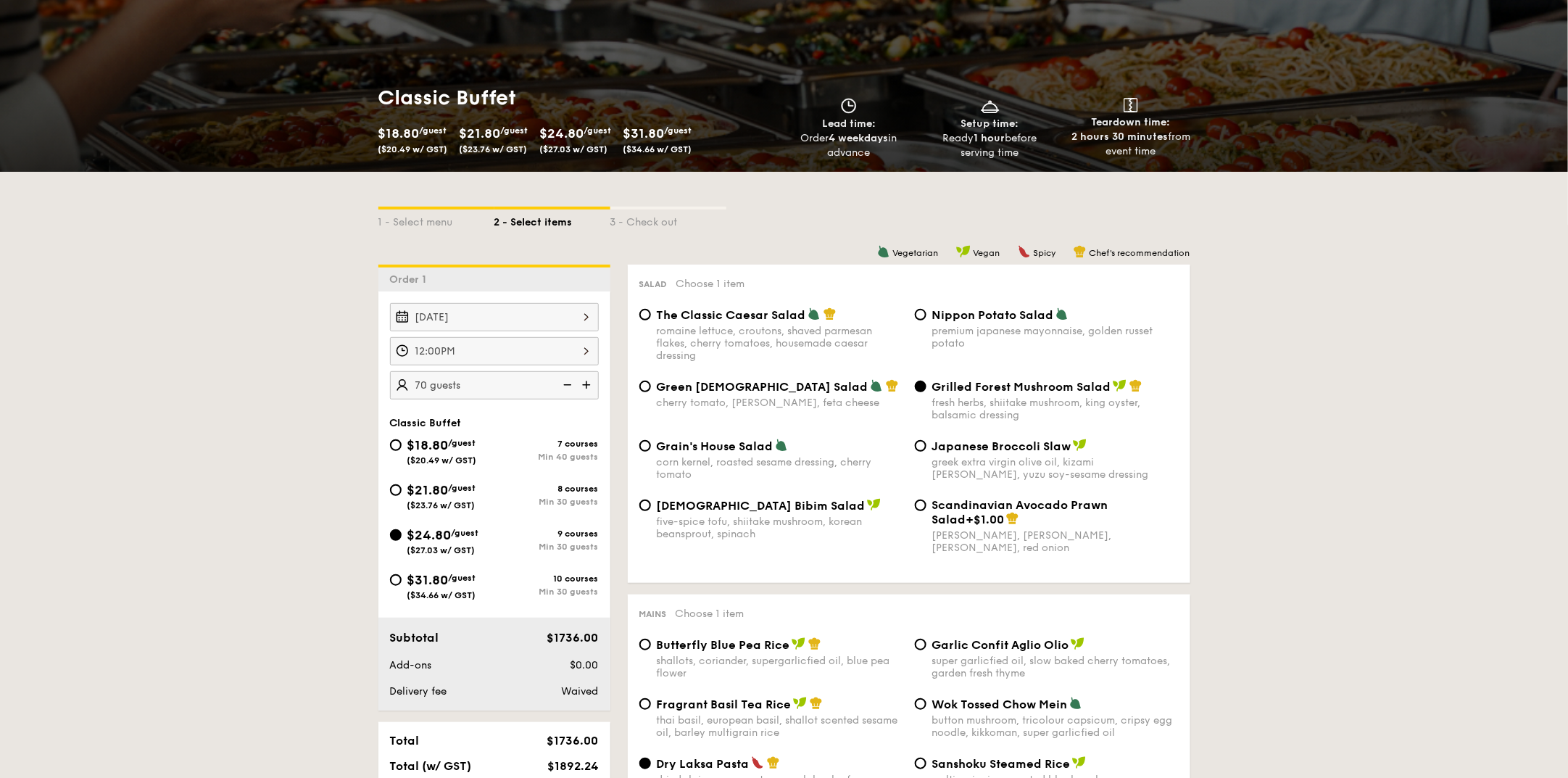
drag, startPoint x: 1241, startPoint y: 3, endPoint x: 1208, endPoint y: 591, distance: 588.9
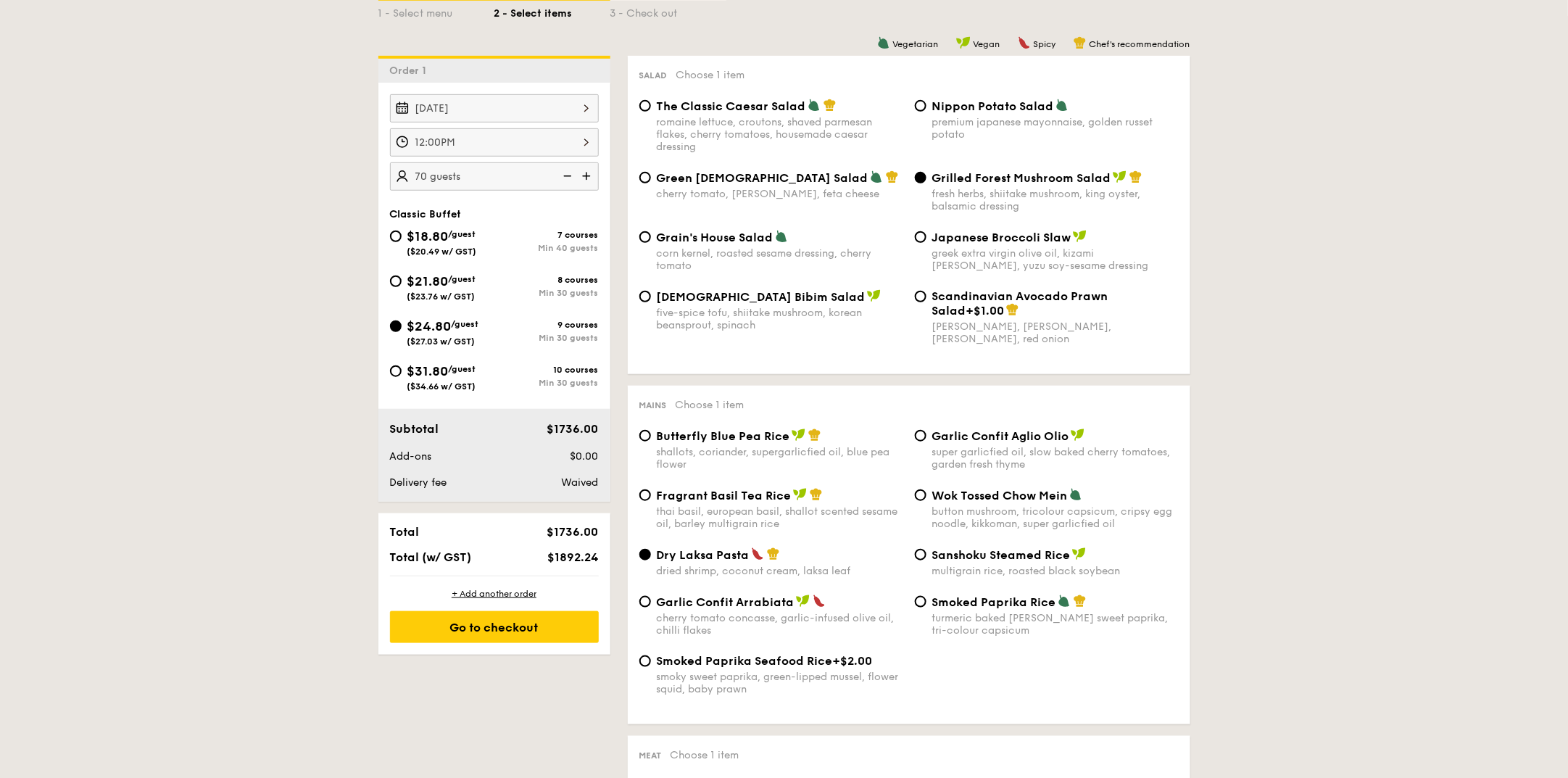
scroll to position [325, 0]
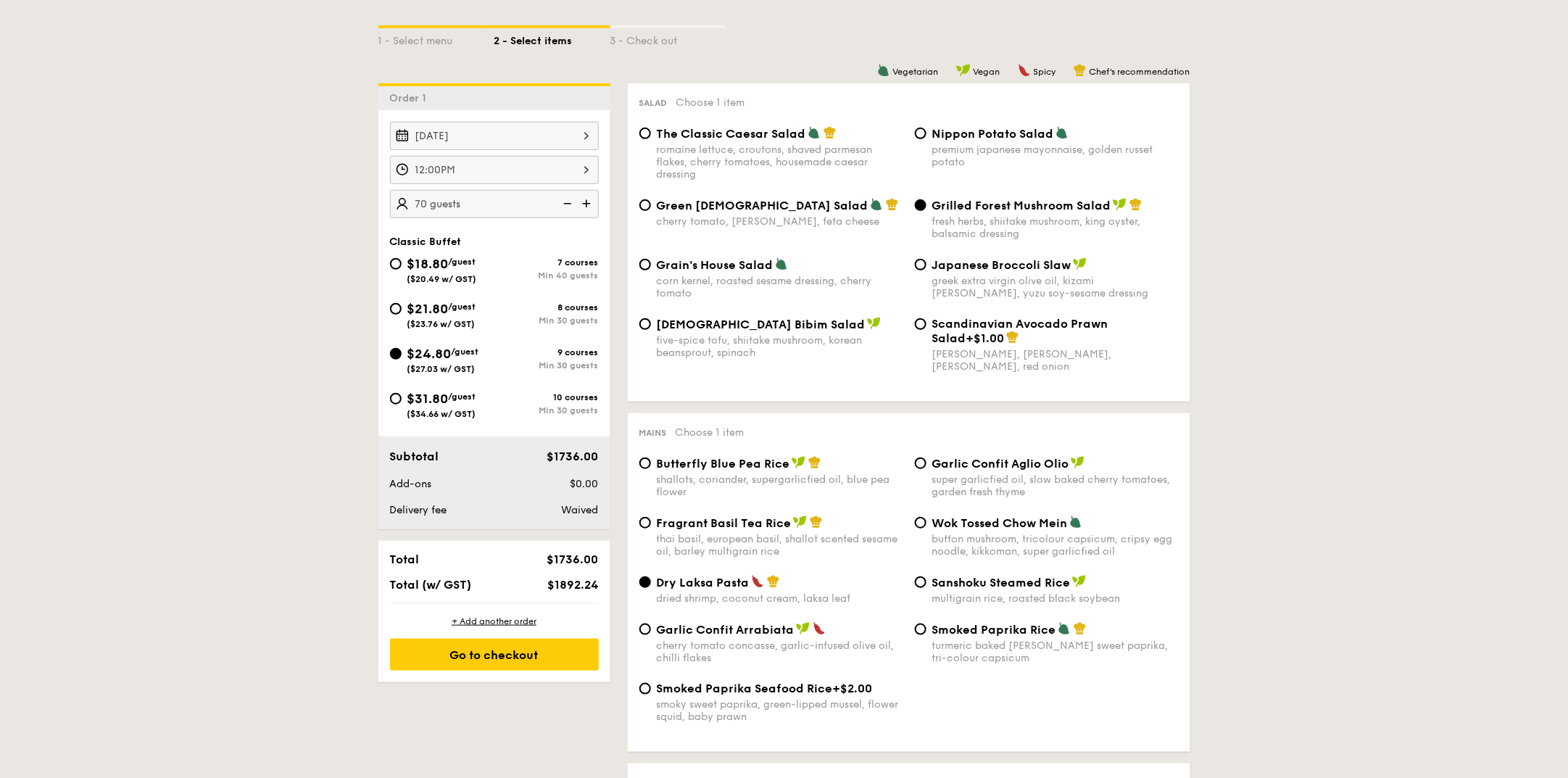
click at [965, 152] on div "premium japanese mayonnaise, golden russet potato" at bounding box center [1056, 155] width 247 height 25
click at [926, 139] on input "Nippon Potato Salad premium japanese mayonnaise, golden russet potato" at bounding box center [920, 133] width 11 height 11
radio input "true"
click at [727, 285] on div "corn kernel, roasted sesame dressing, cherry tomato" at bounding box center [781, 287] width 247 height 25
click at [651, 271] on input "Grain's House Salad corn kernel, roasted sesame dressing, cherry tomato" at bounding box center [644, 264] width 11 height 11
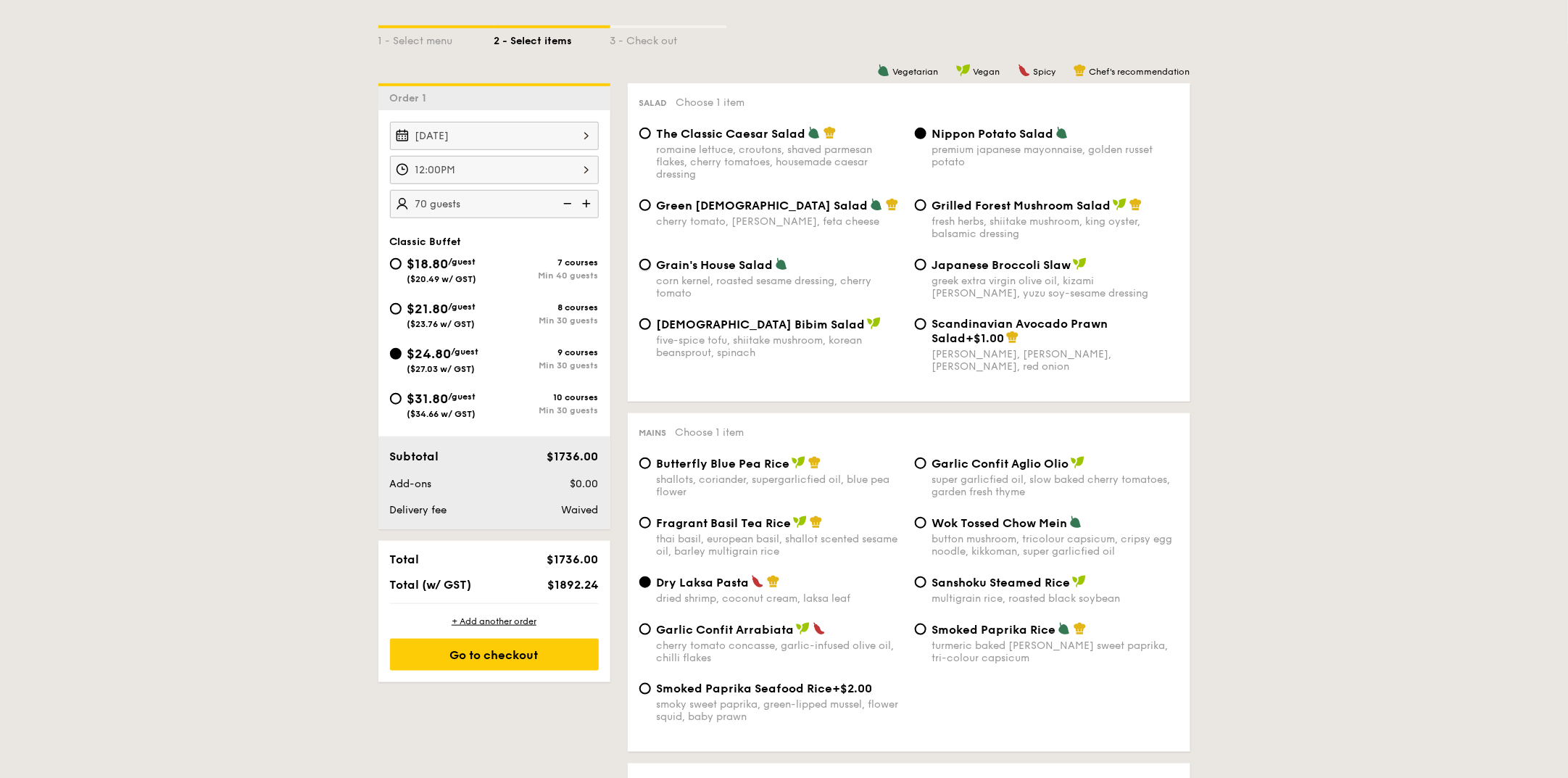
radio input "true"
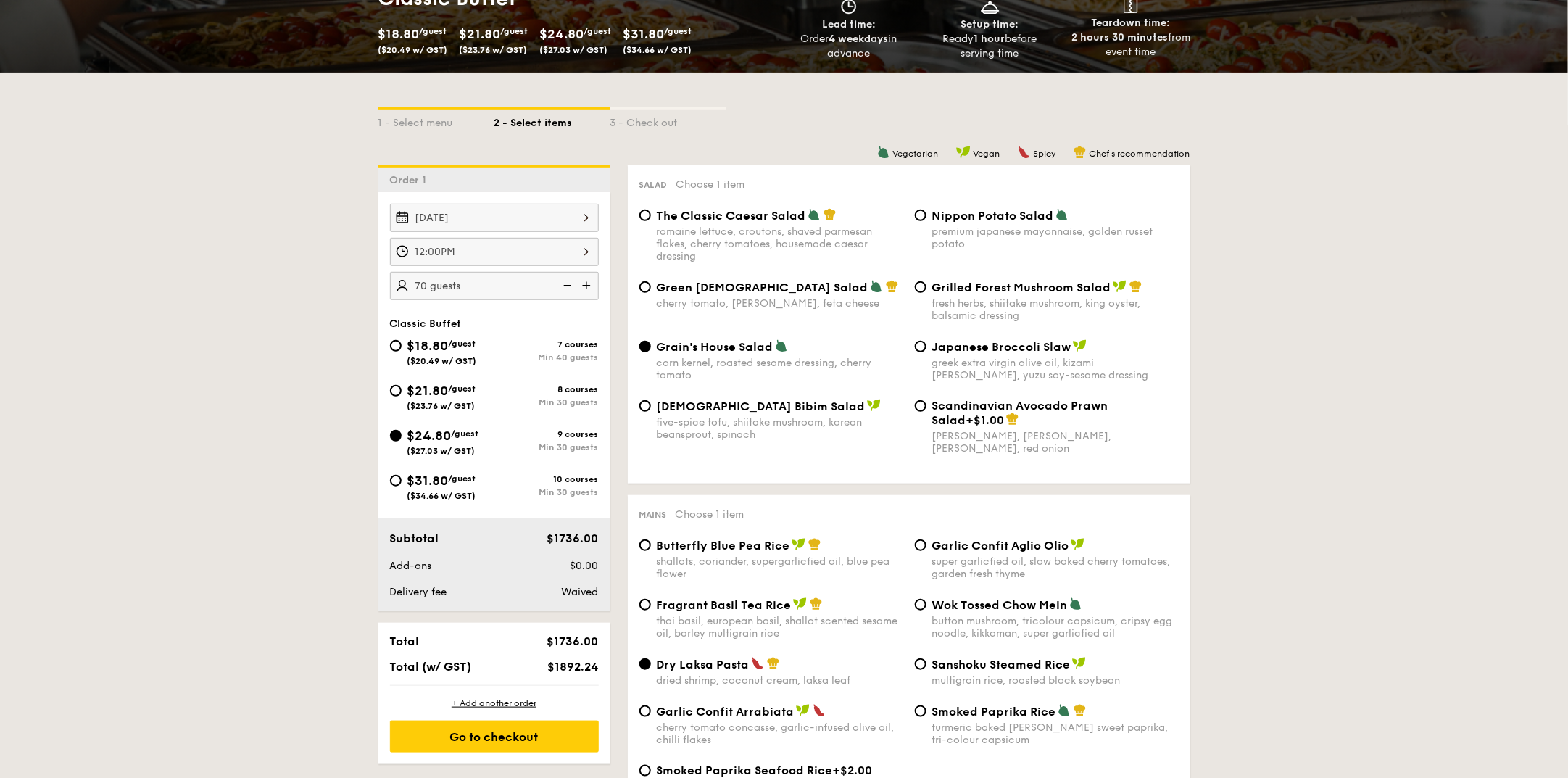
scroll to position [271, 0]
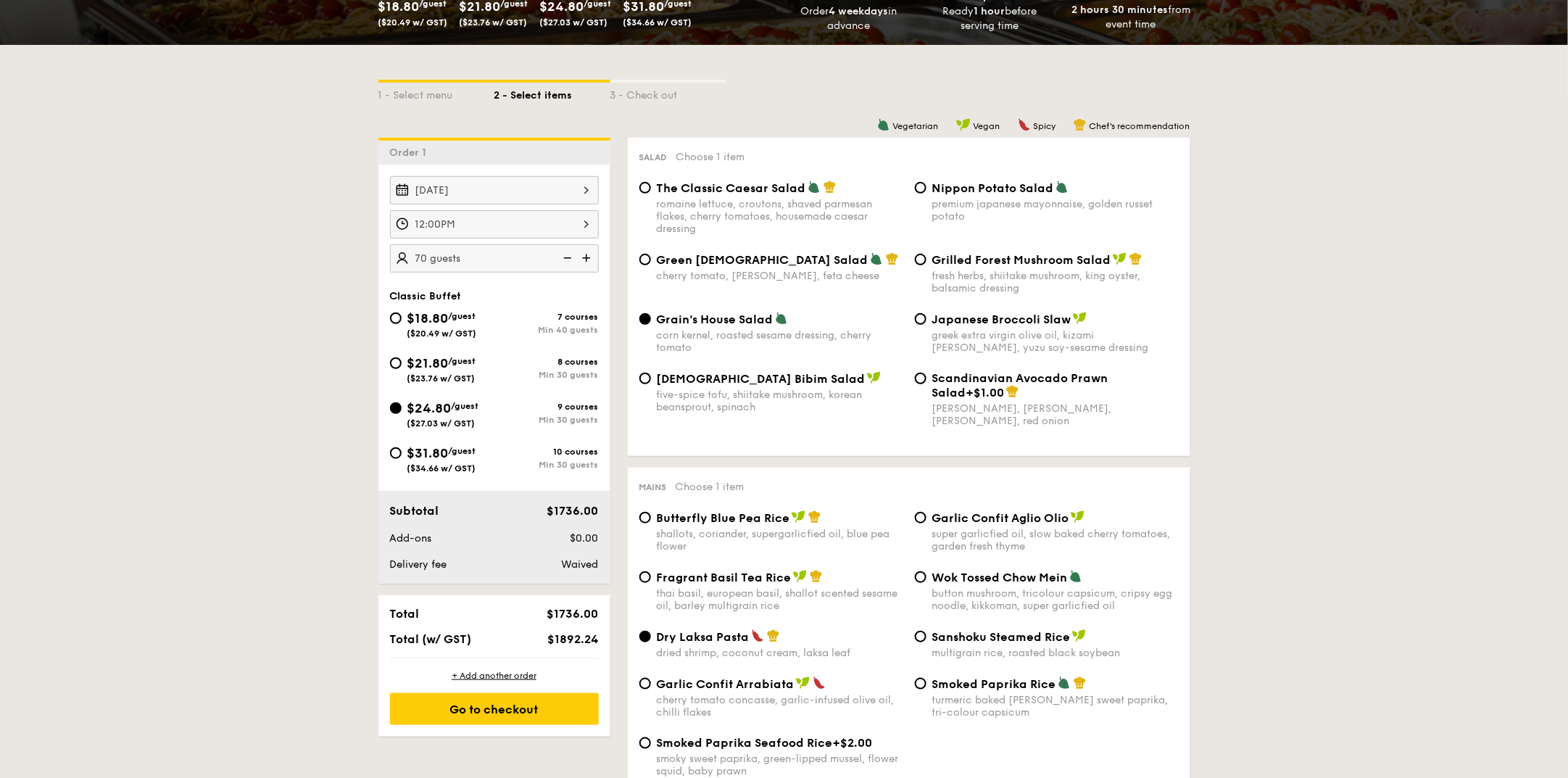
click at [567, 254] on img at bounding box center [566, 258] width 22 height 28
click at [585, 255] on img at bounding box center [587, 258] width 22 height 28
type input "60 guests"
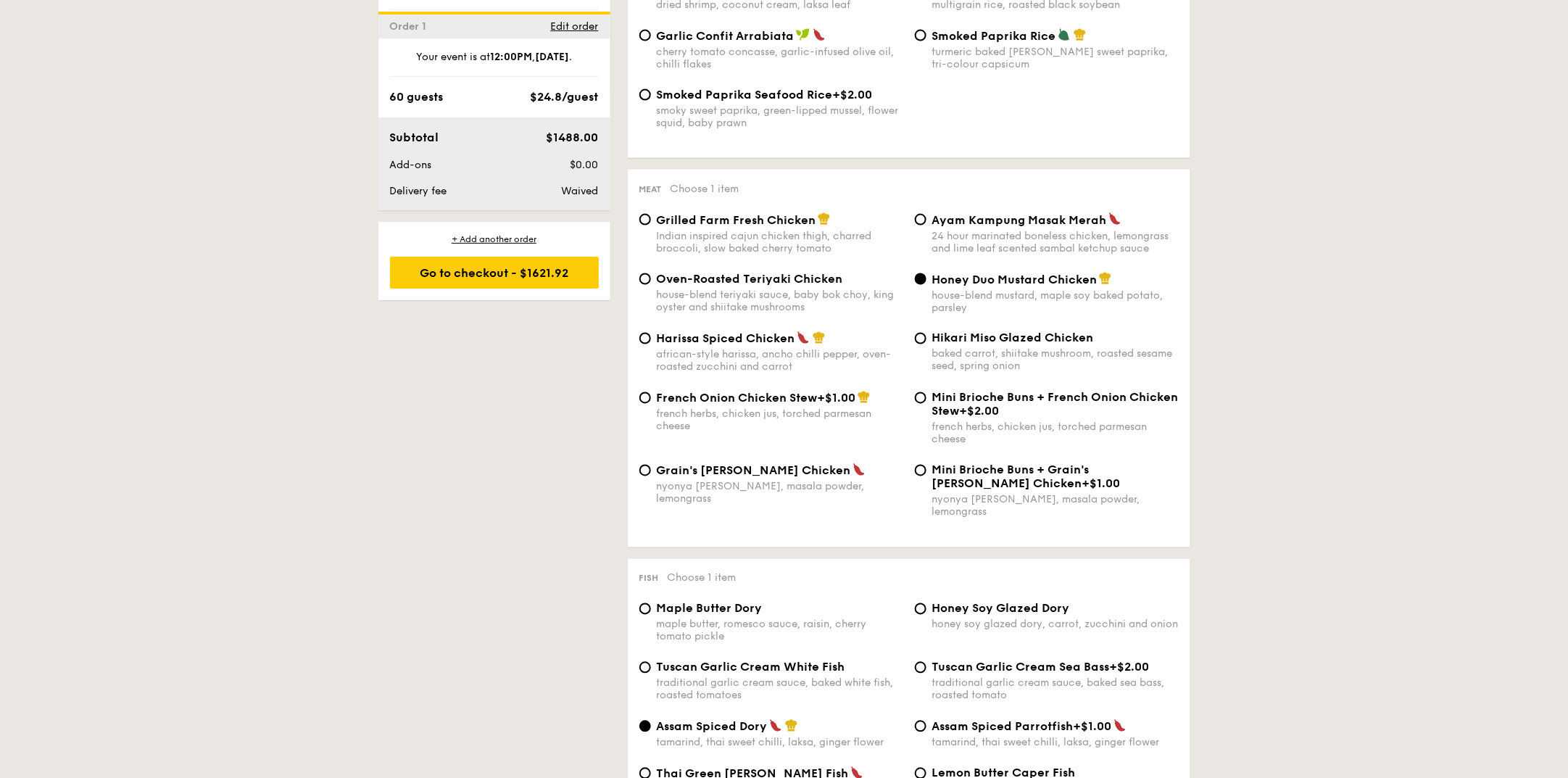
scroll to position [1177, 0]
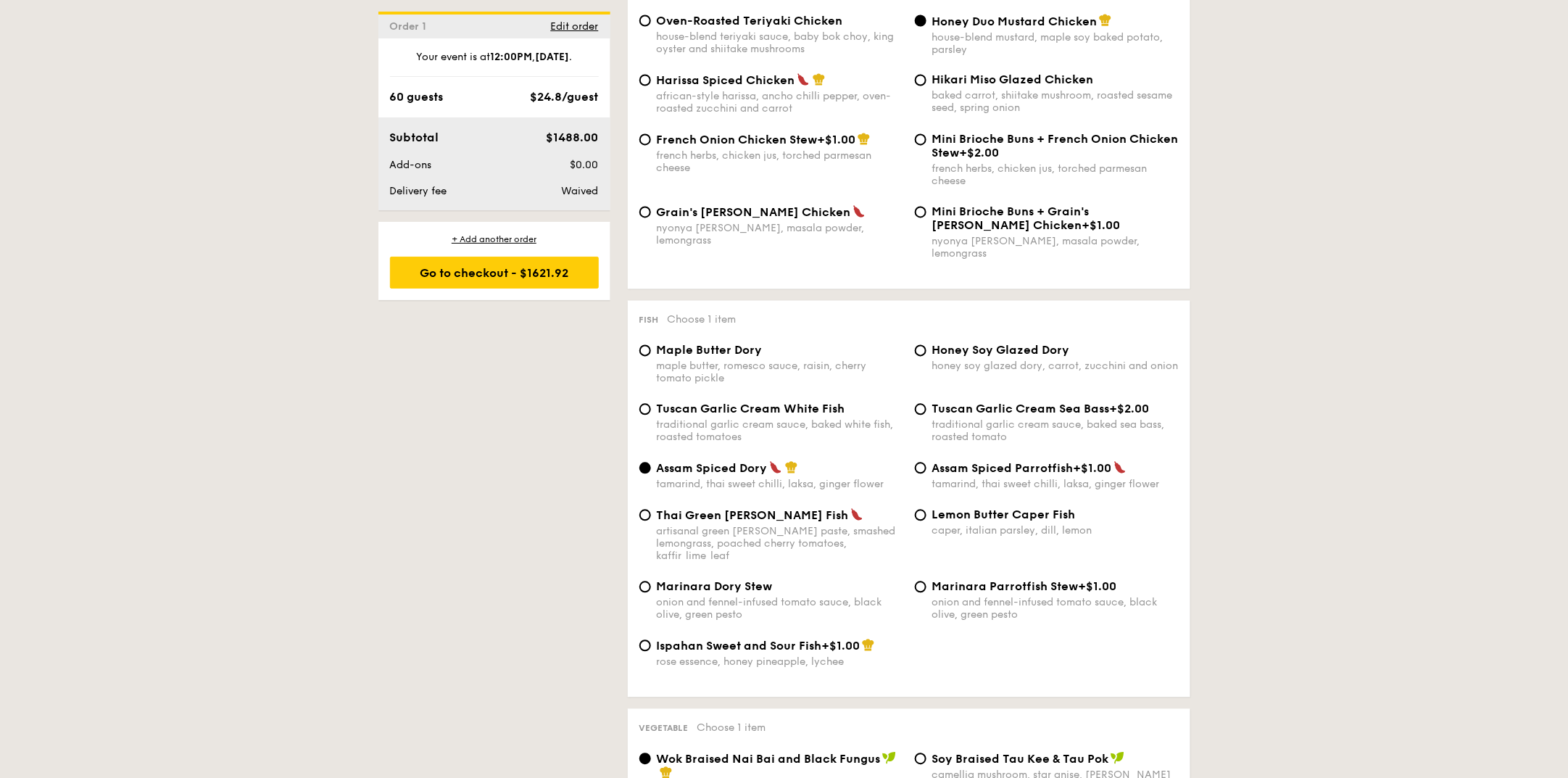
click at [699, 403] on span "Tuscan Garlic Cream White Fish" at bounding box center [751, 410] width 189 height 14
click at [651, 404] on input "Tuscan Garlic Cream White Fish traditional garlic cream sauce, baked white fish…" at bounding box center [644, 409] width 11 height 11
radio input "true"
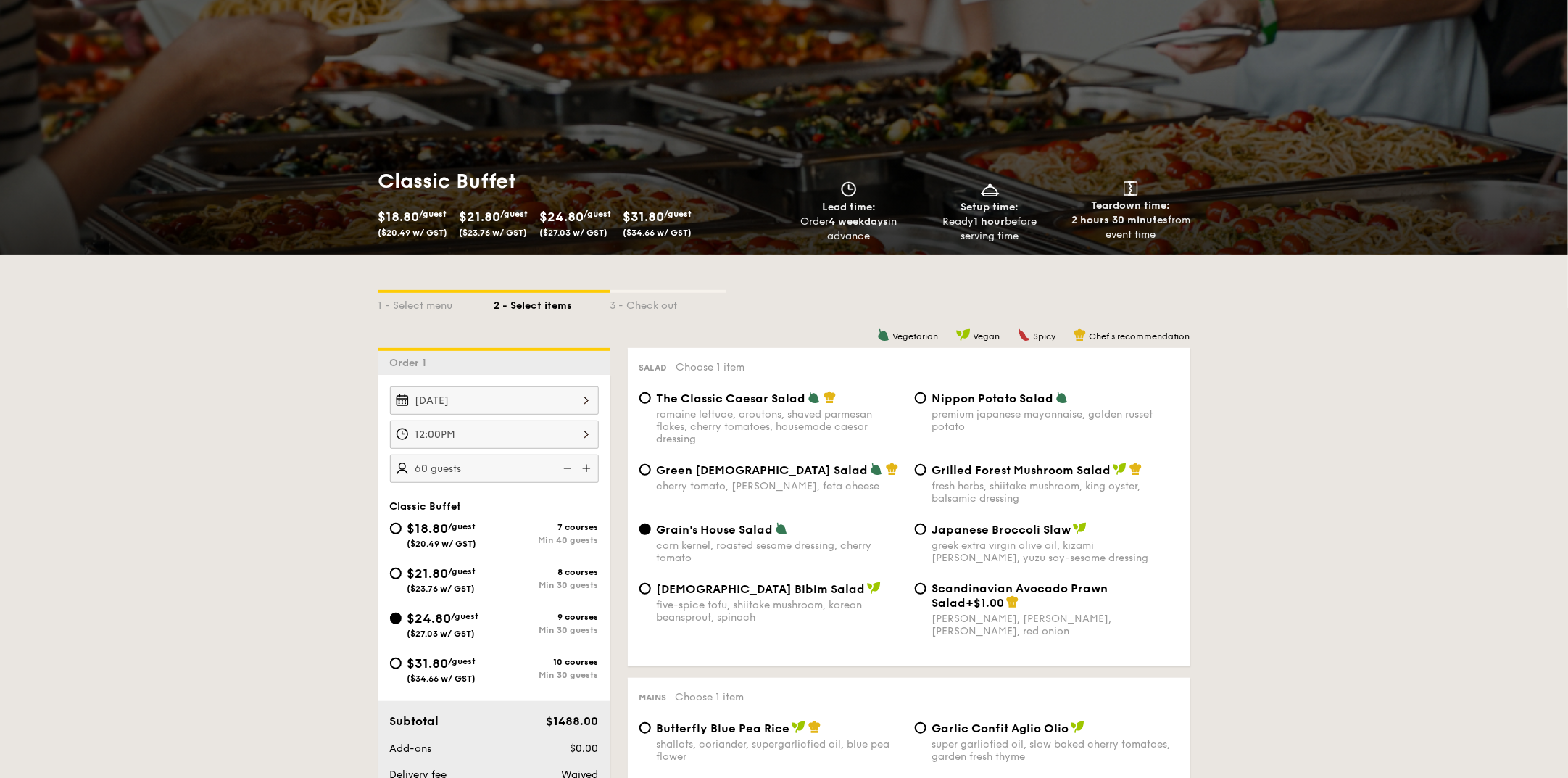
scroll to position [0, 0]
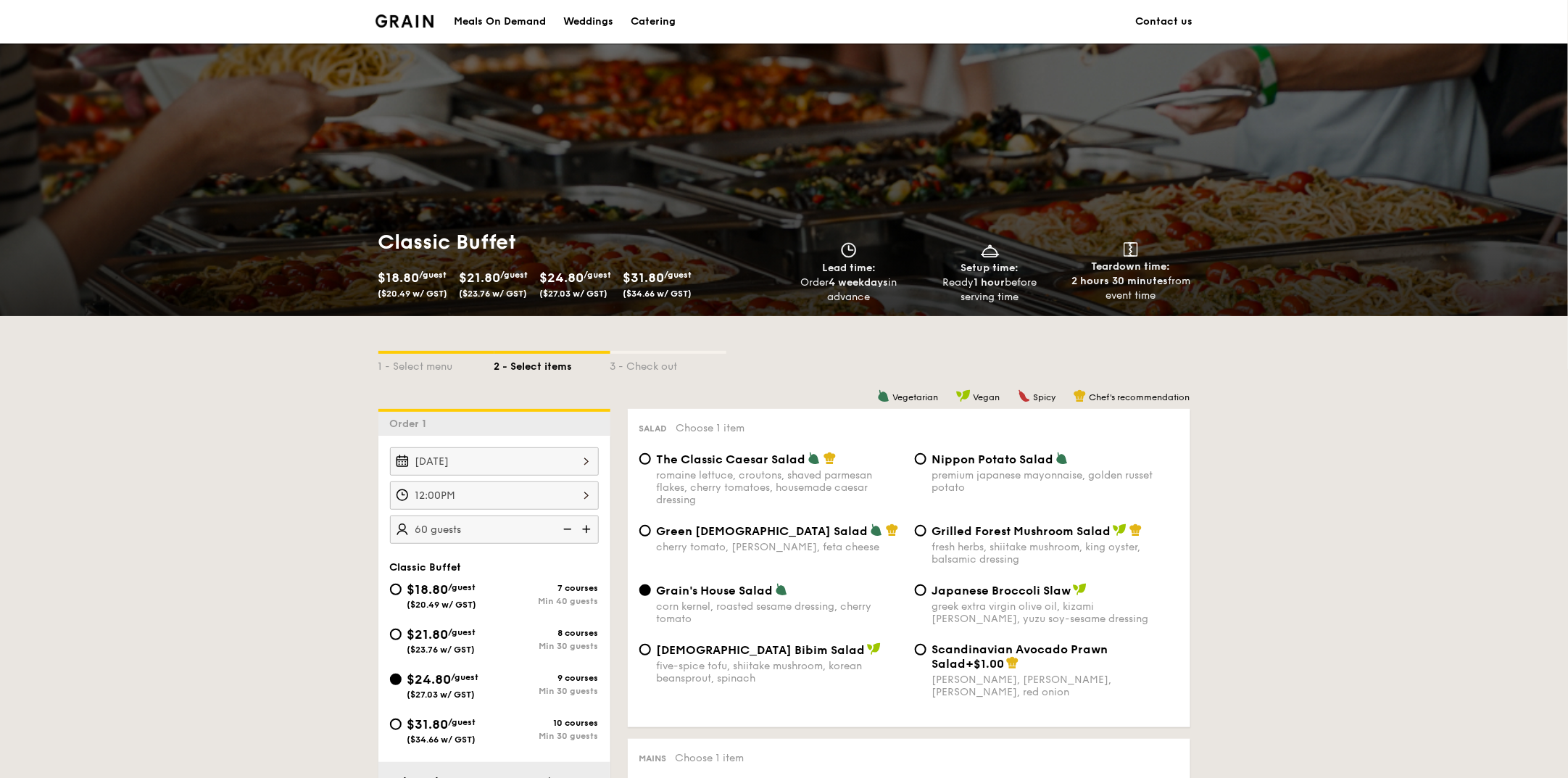
click at [968, 525] on span "Grilled Forest Mushroom Salad" at bounding box center [1022, 531] width 179 height 14
click at [926, 525] on input "Grilled Forest Mushroom Salad fresh herbs, shiitake mushroom, king oyster, bals…" at bounding box center [920, 530] width 11 height 11
radio input "true"
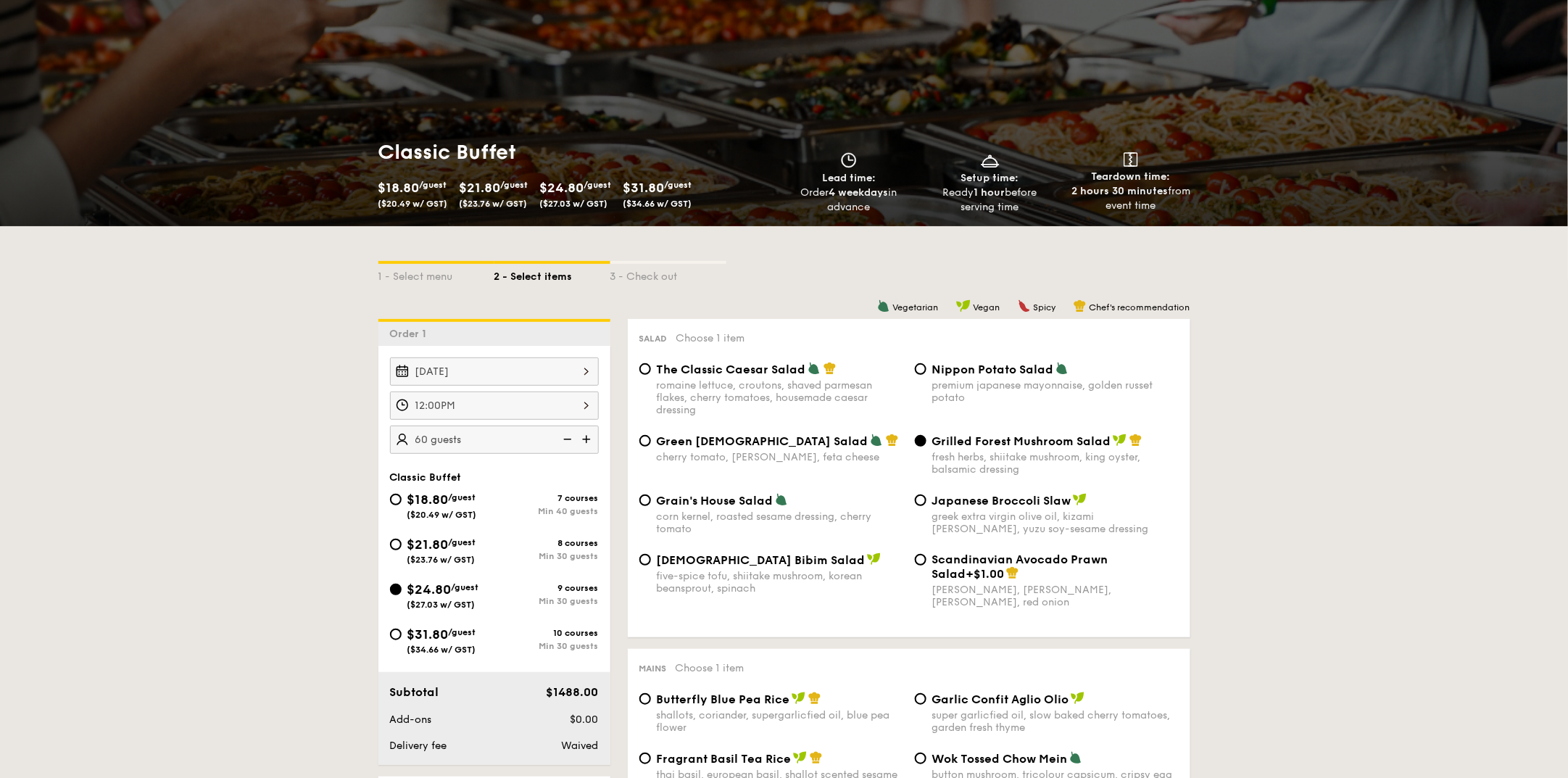
click at [582, 437] on img at bounding box center [587, 439] width 22 height 28
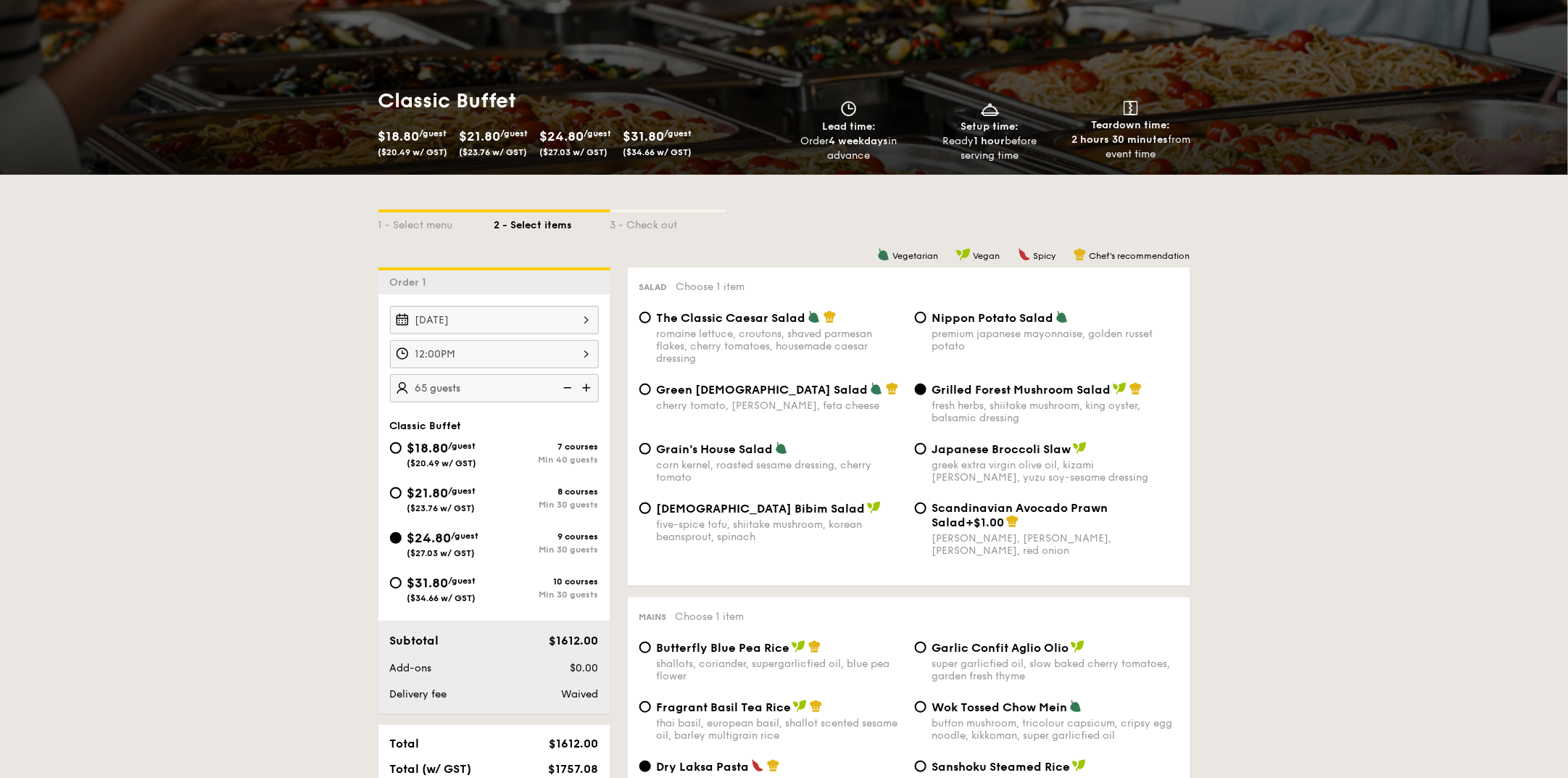
scroll to position [0, 0]
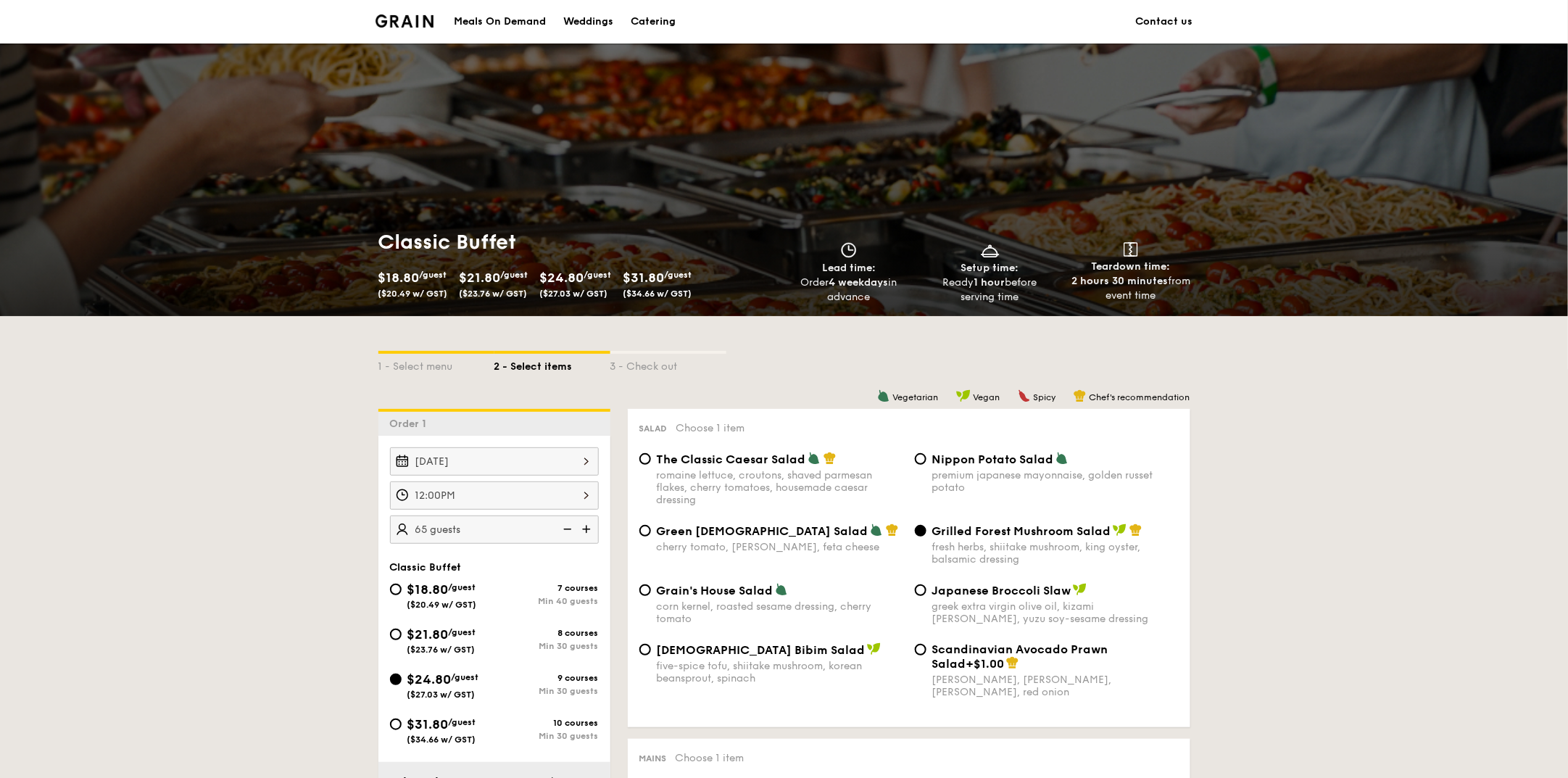
click at [586, 527] on img at bounding box center [587, 530] width 22 height 28
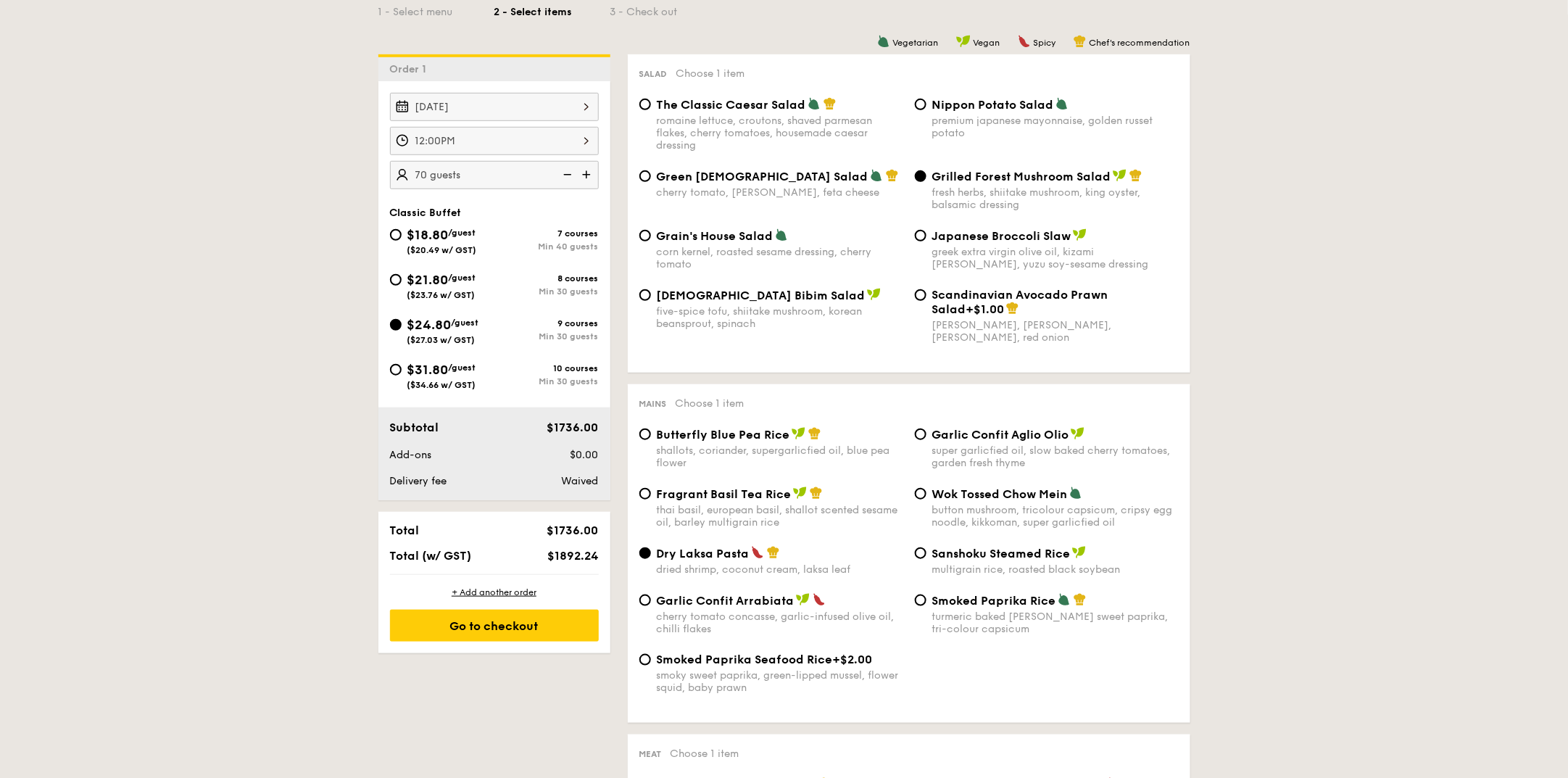
scroll to position [361, 0]
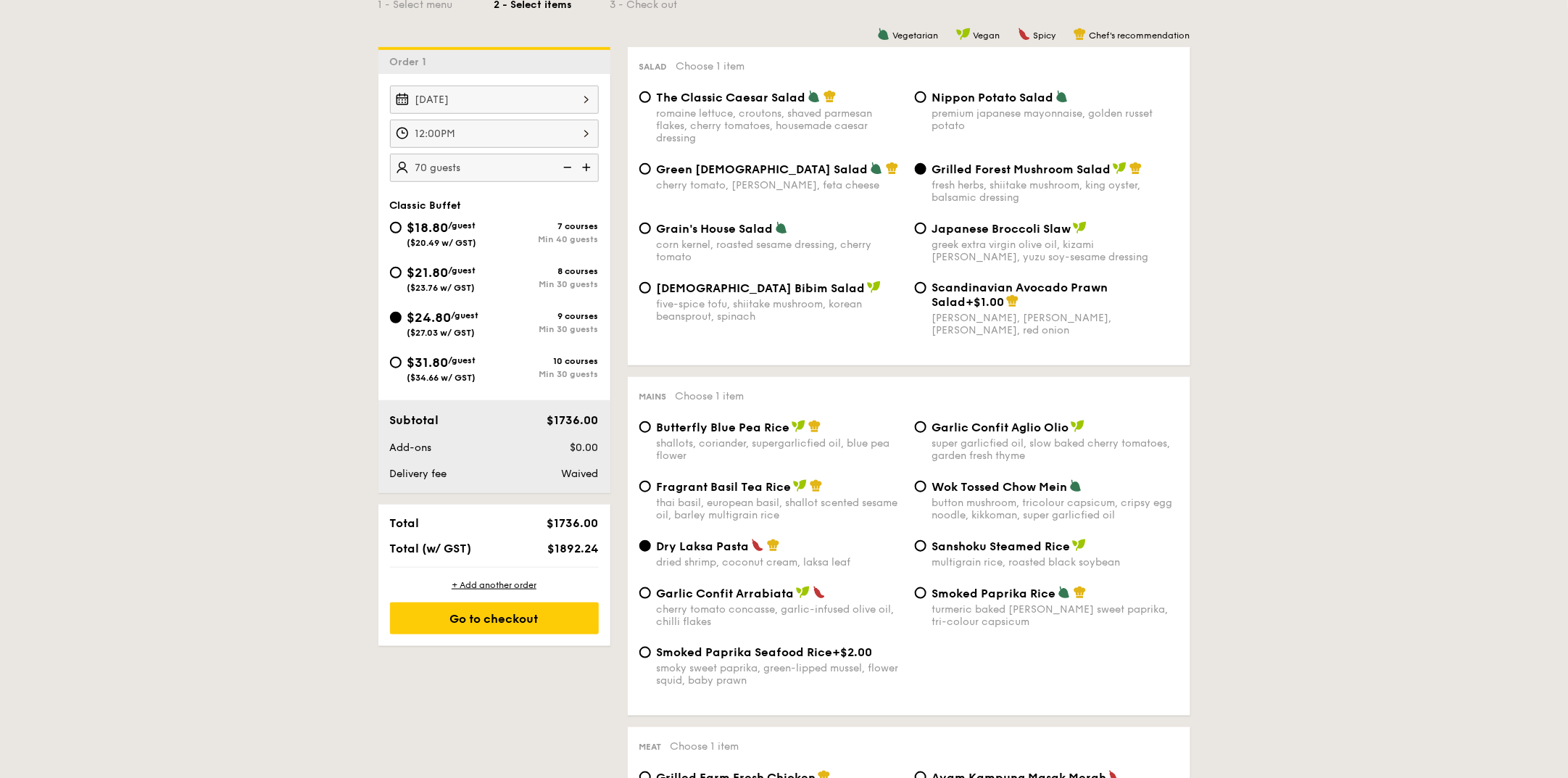
click at [569, 167] on img at bounding box center [566, 167] width 22 height 28
click at [586, 166] on img at bounding box center [587, 167] width 22 height 28
click at [569, 166] on img at bounding box center [566, 167] width 22 height 28
click at [585, 167] on img at bounding box center [587, 167] width 22 height 28
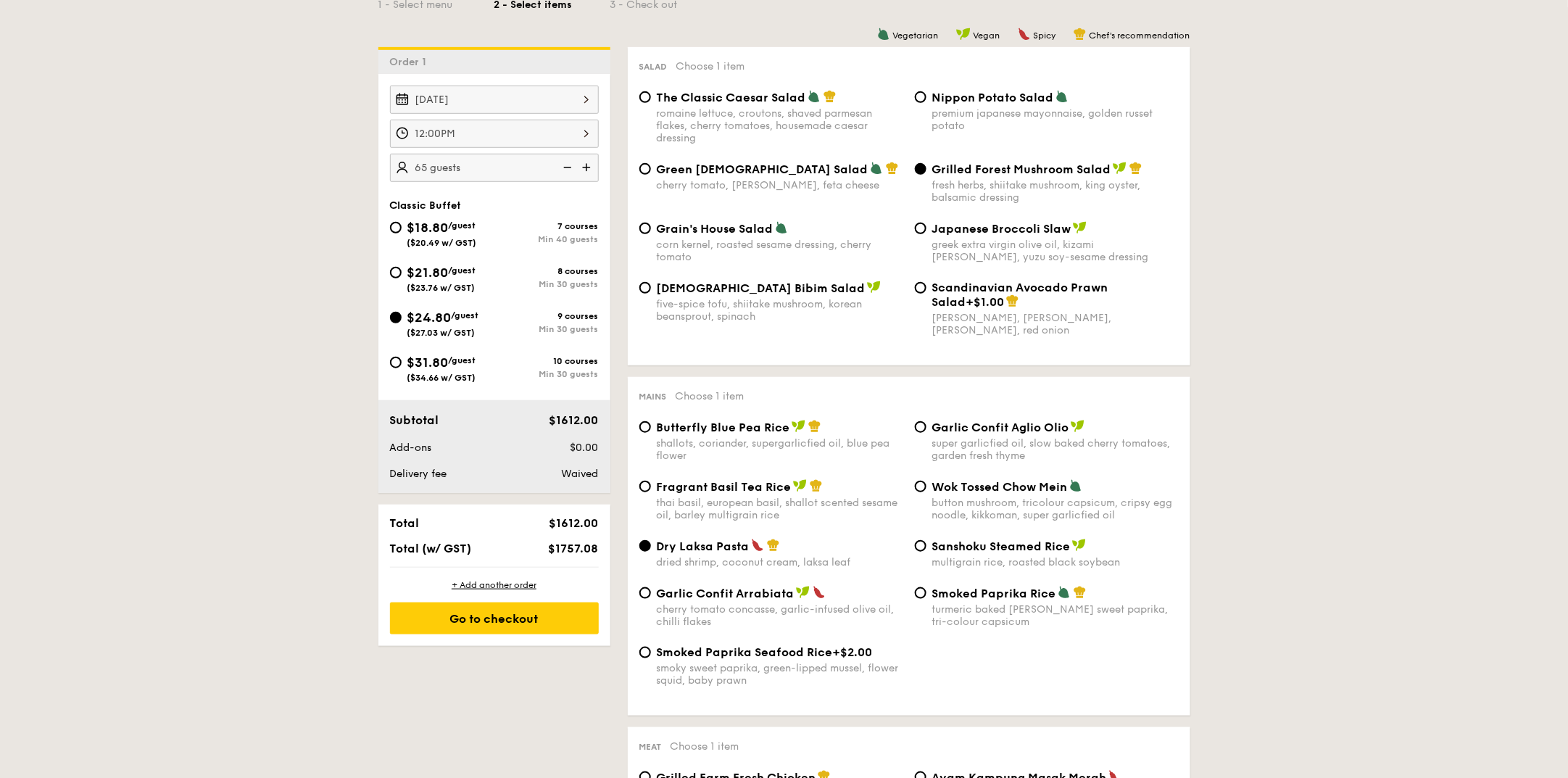
click at [585, 167] on img at bounding box center [587, 167] width 22 height 28
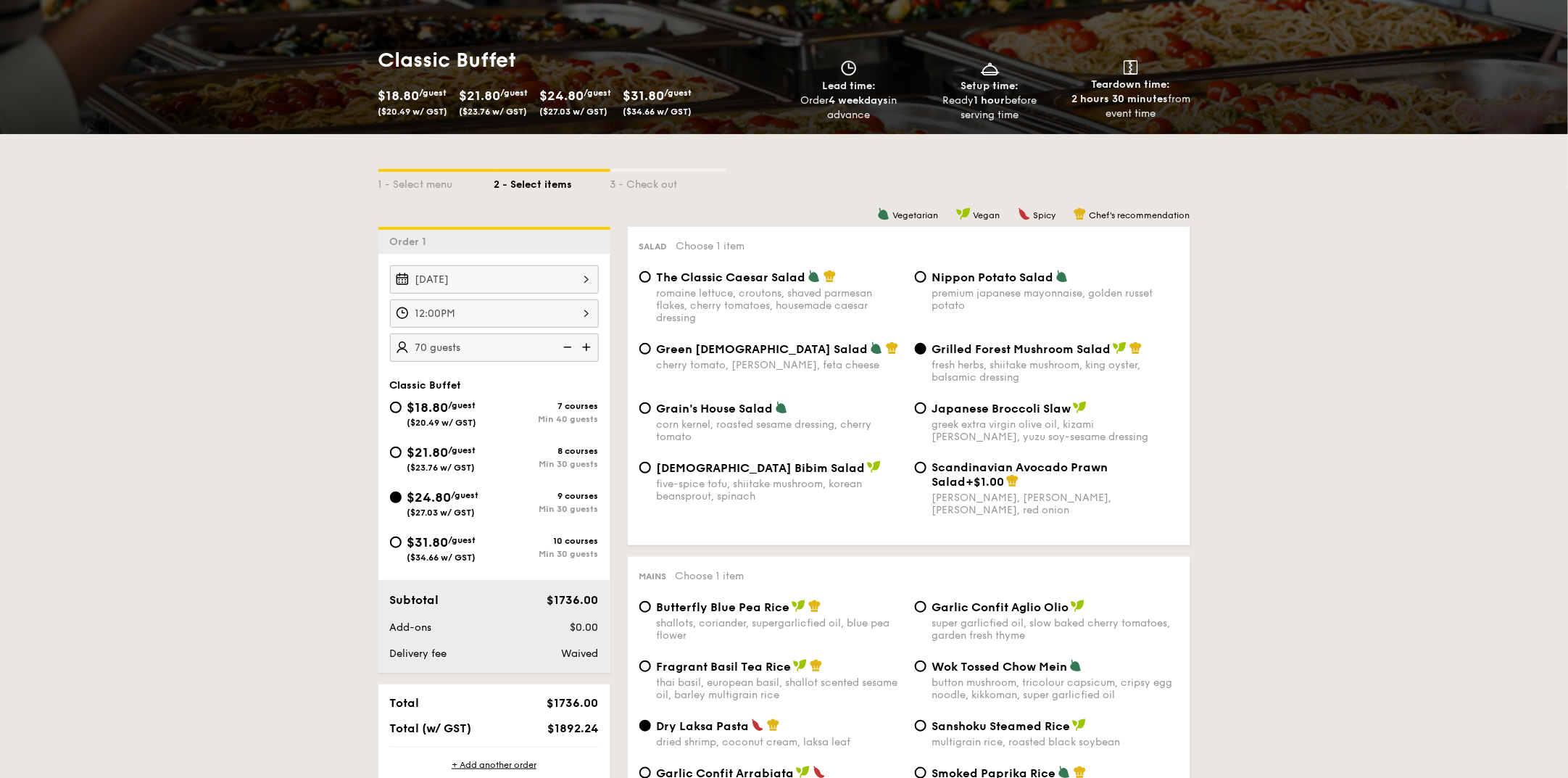
scroll to position [180, 0]
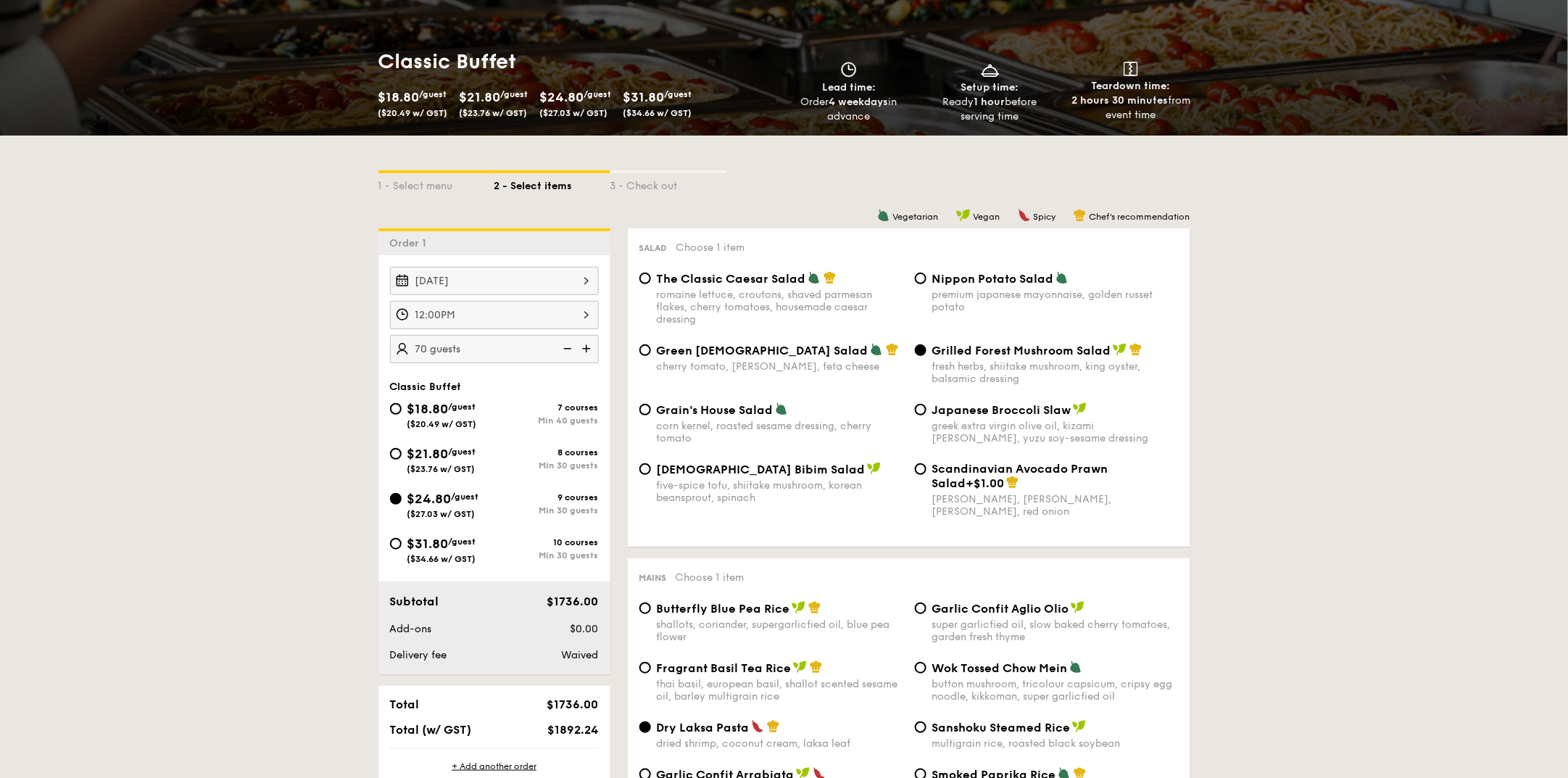
click at [563, 343] on img at bounding box center [566, 348] width 22 height 28
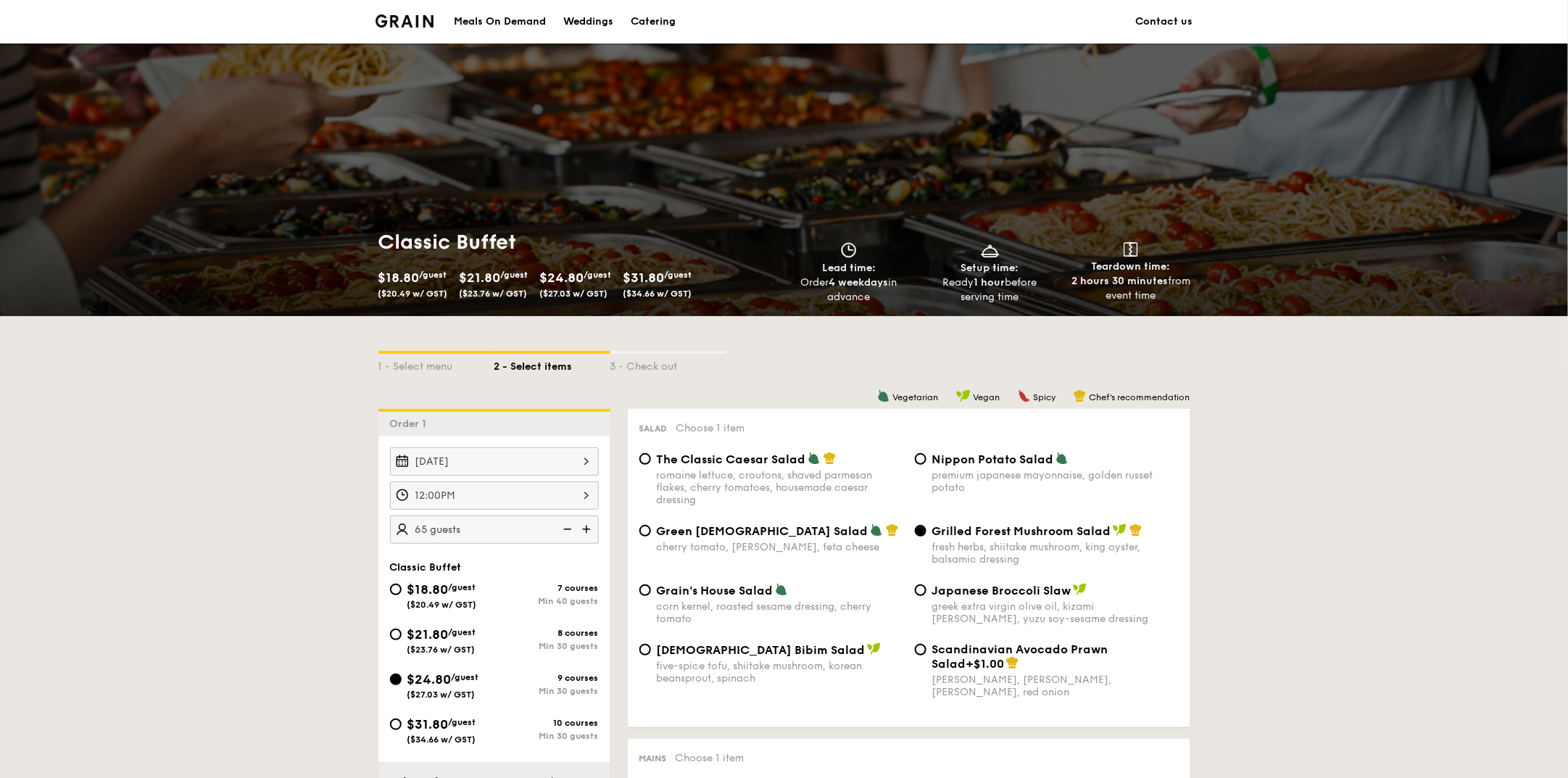
scroll to position [90, 0]
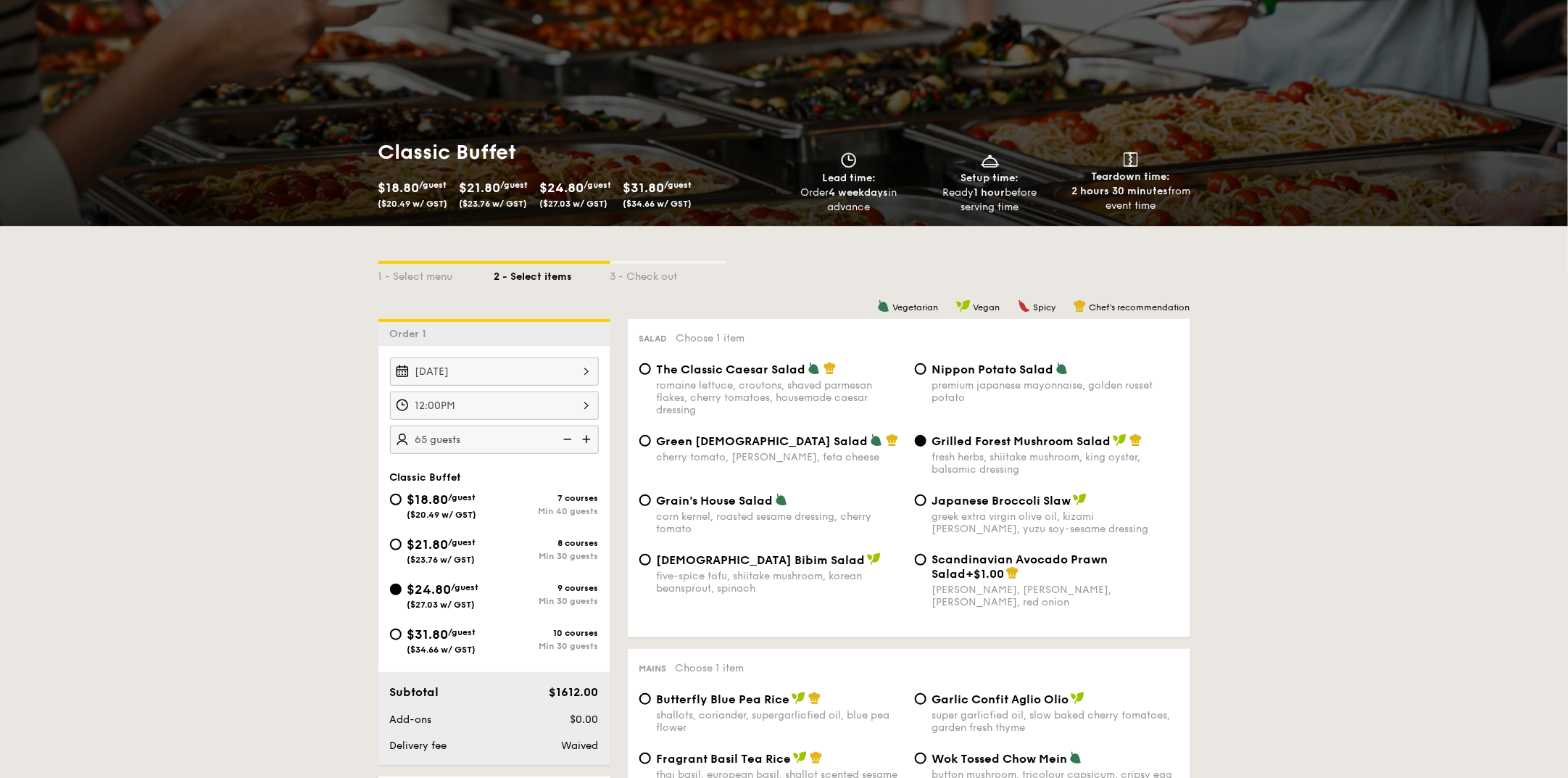
click at [563, 436] on img at bounding box center [566, 439] width 22 height 28
click at [589, 438] on img at bounding box center [587, 439] width 22 height 28
type input "65 guests"
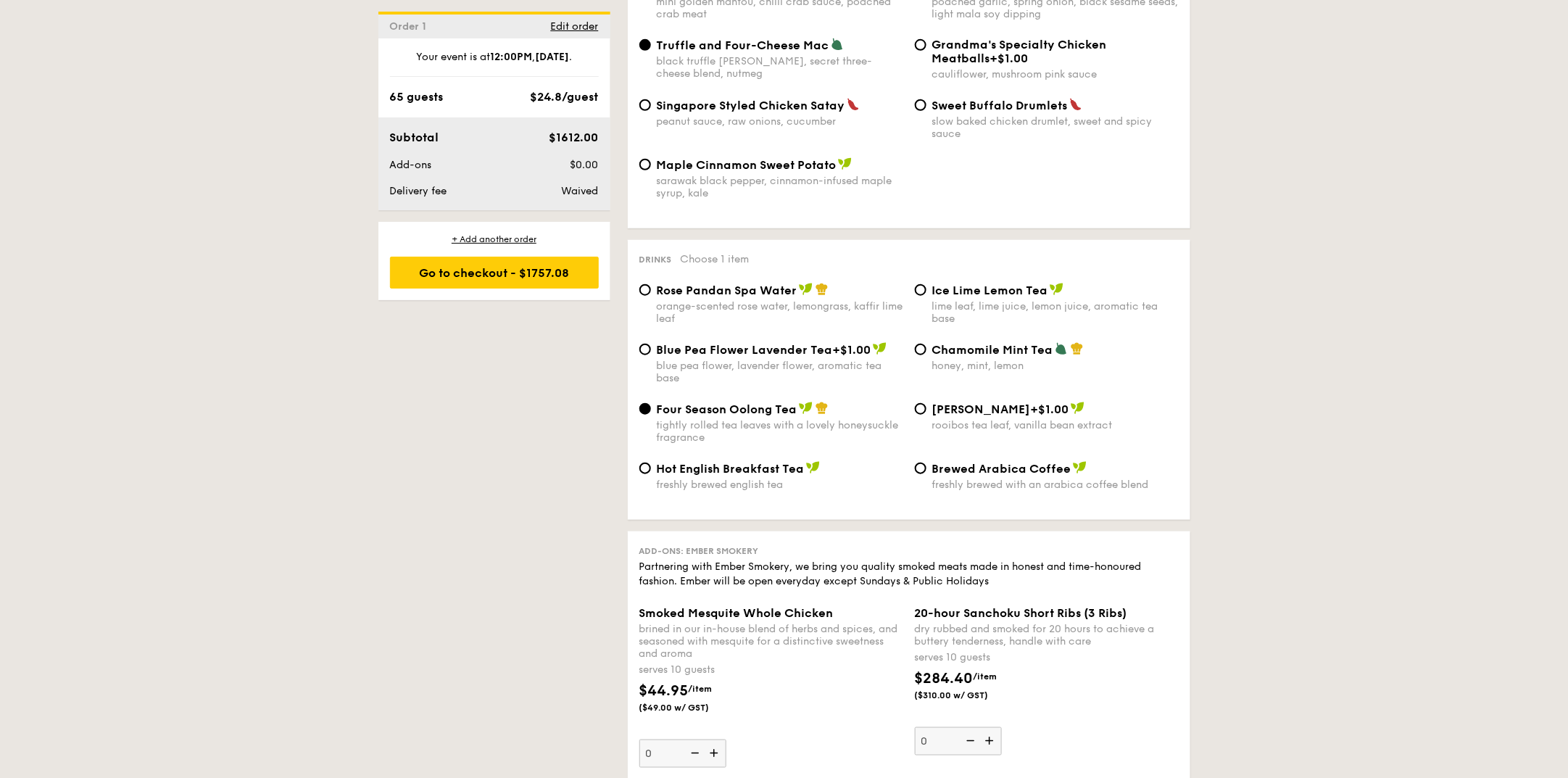
scroll to position [3524, 0]
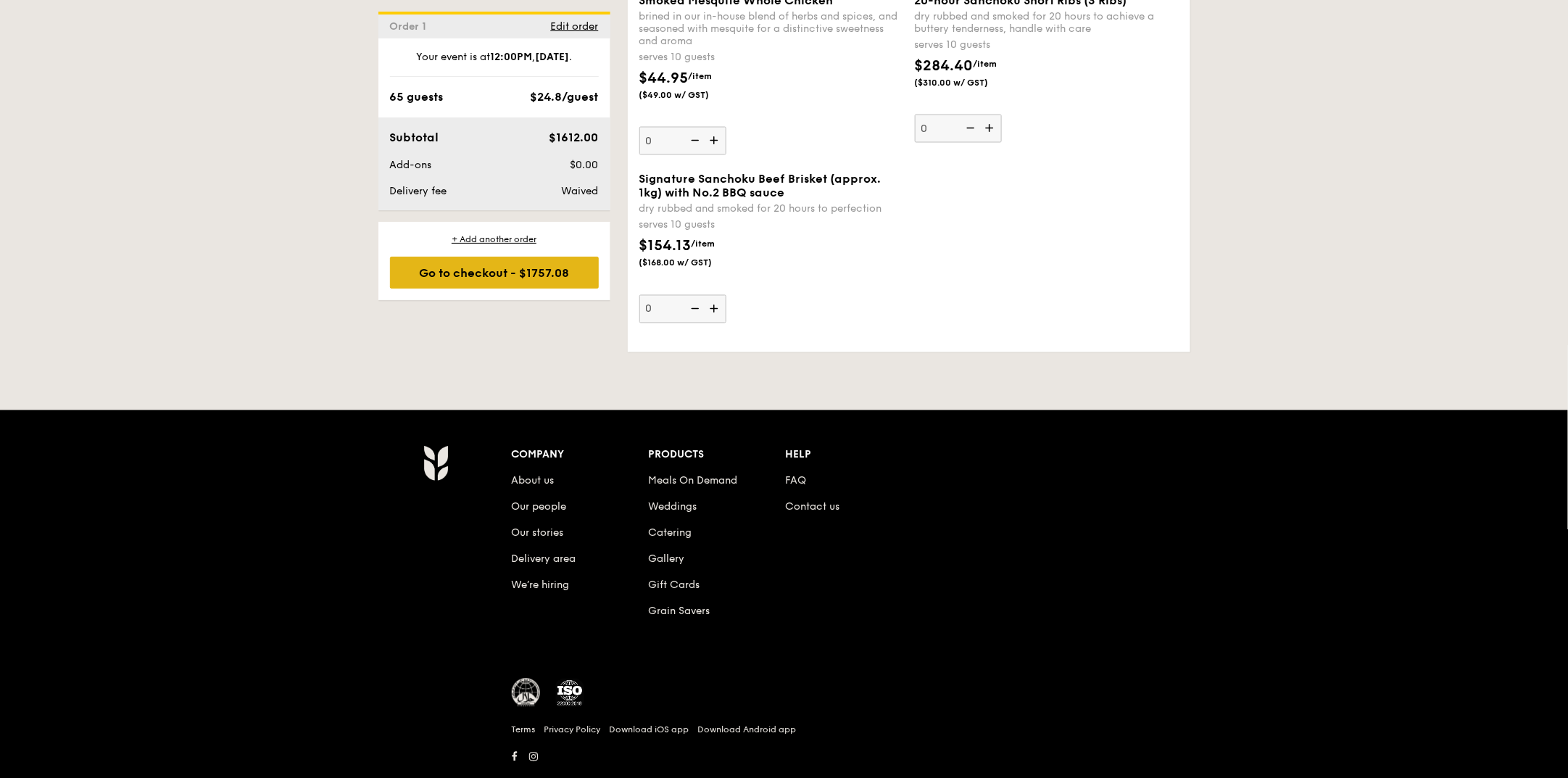
click at [536, 281] on div "Go to checkout - $1757.08" at bounding box center [494, 273] width 209 height 32
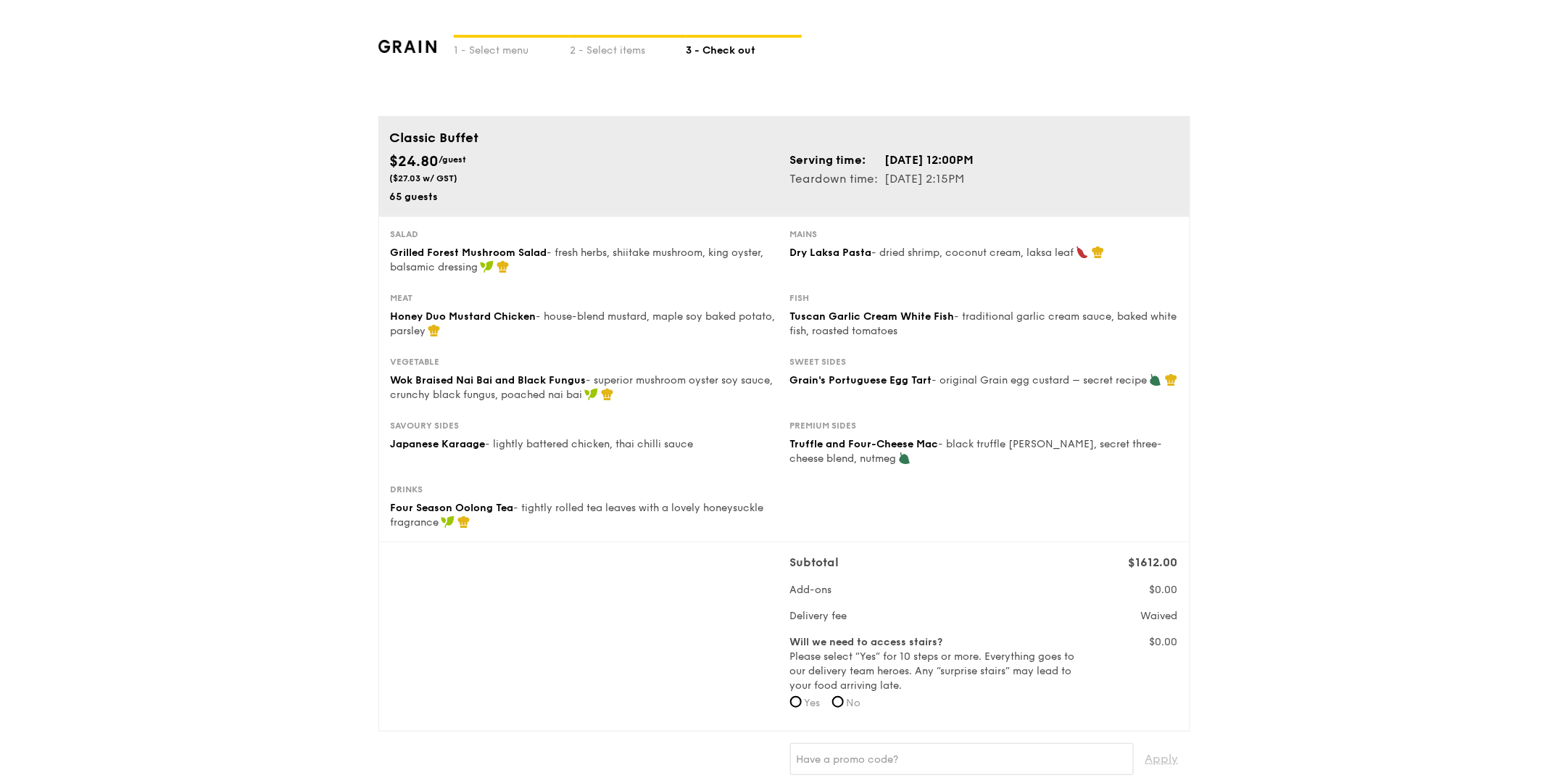
click at [855, 622] on span "No" at bounding box center [854, 703] width 15 height 12
click at [844, 622] on input "No" at bounding box center [837, 701] width 11 height 11
radio input "true"
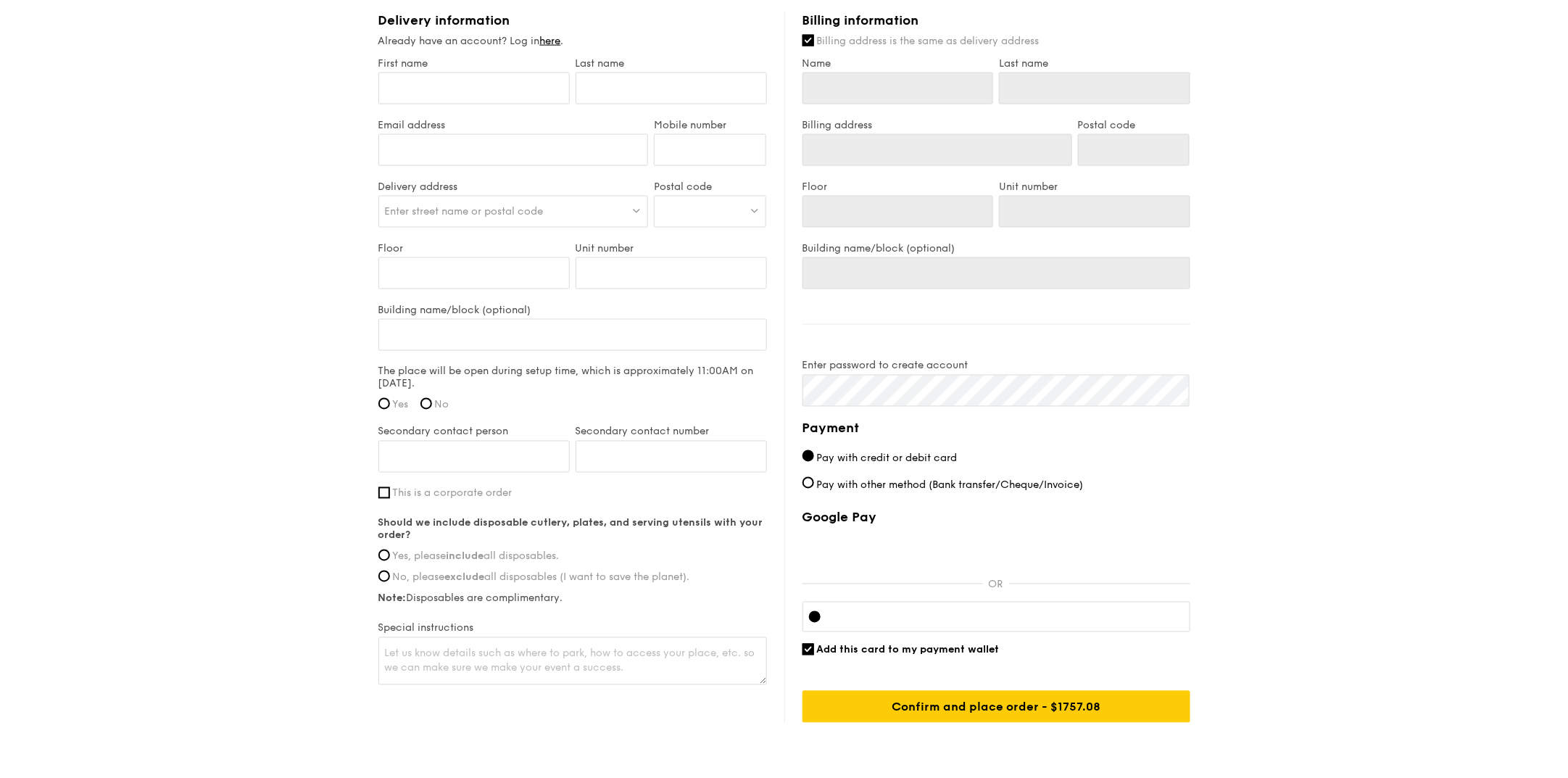
scroll to position [875, 0]
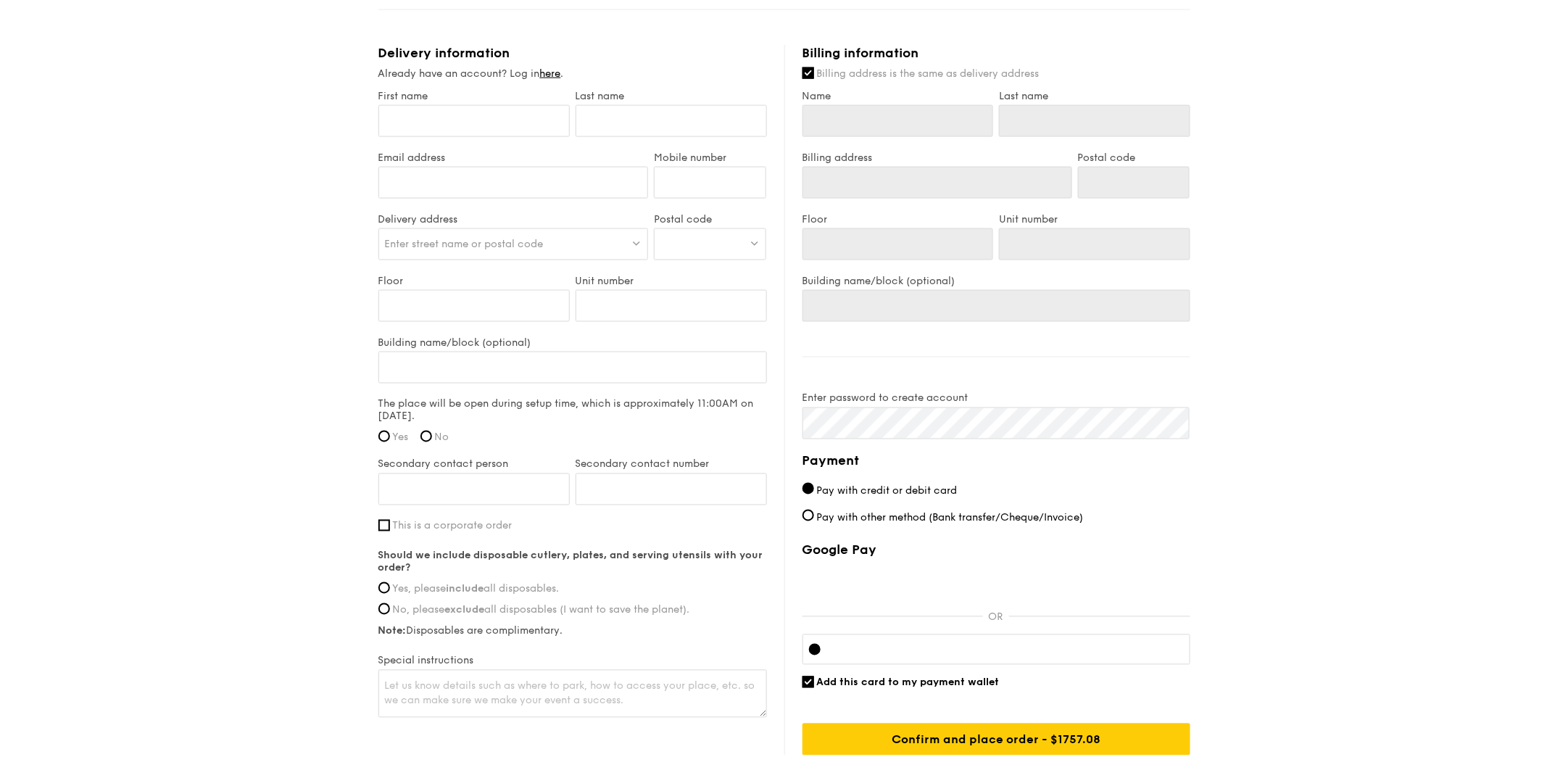
click at [524, 583] on span "Yes, please include all disposables." at bounding box center [476, 589] width 166 height 12
click at [390, 582] on input "Yes, please include all disposables." at bounding box center [384, 587] width 11 height 11
radio input "true"
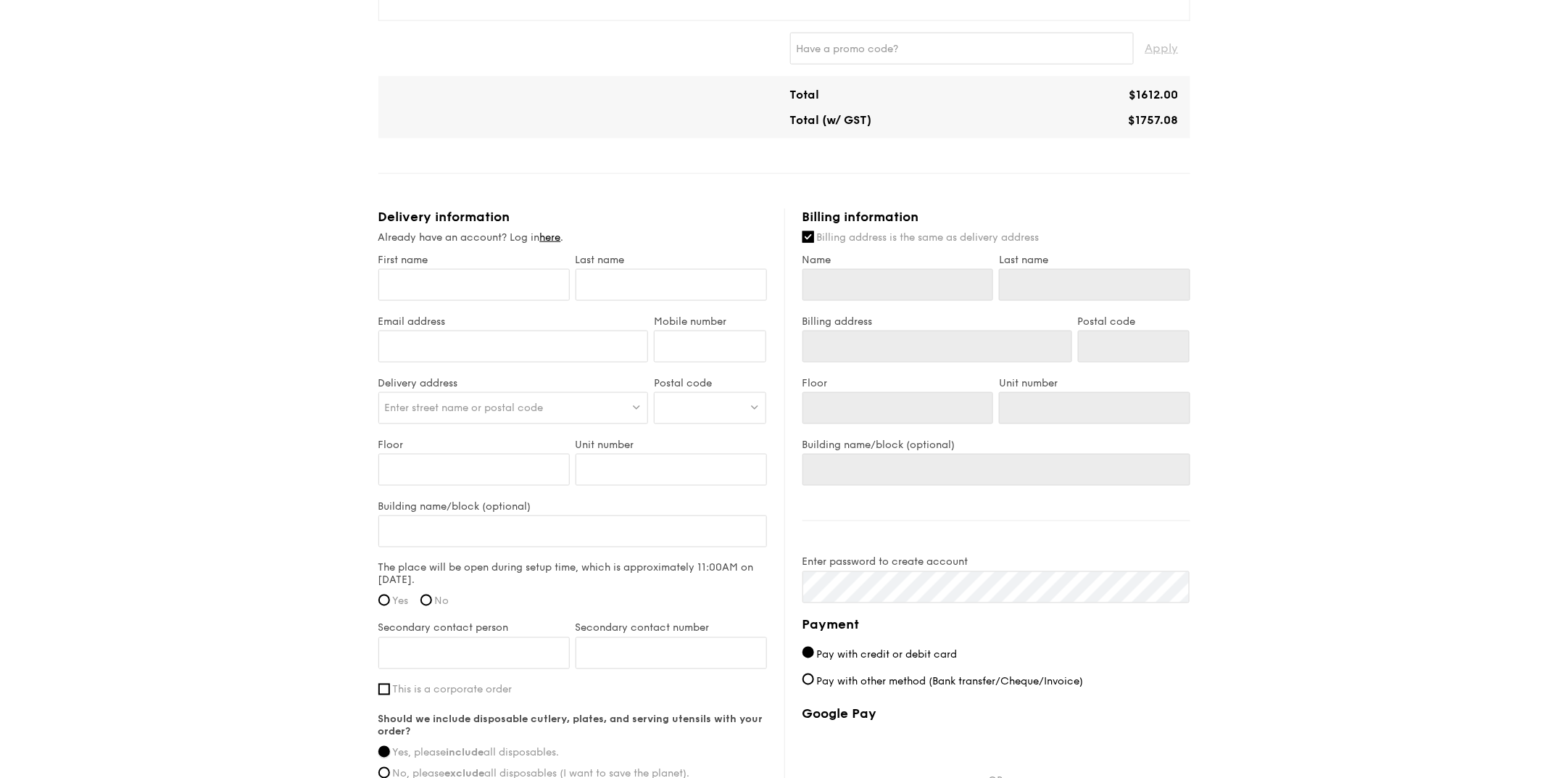
scroll to position [725, 0]
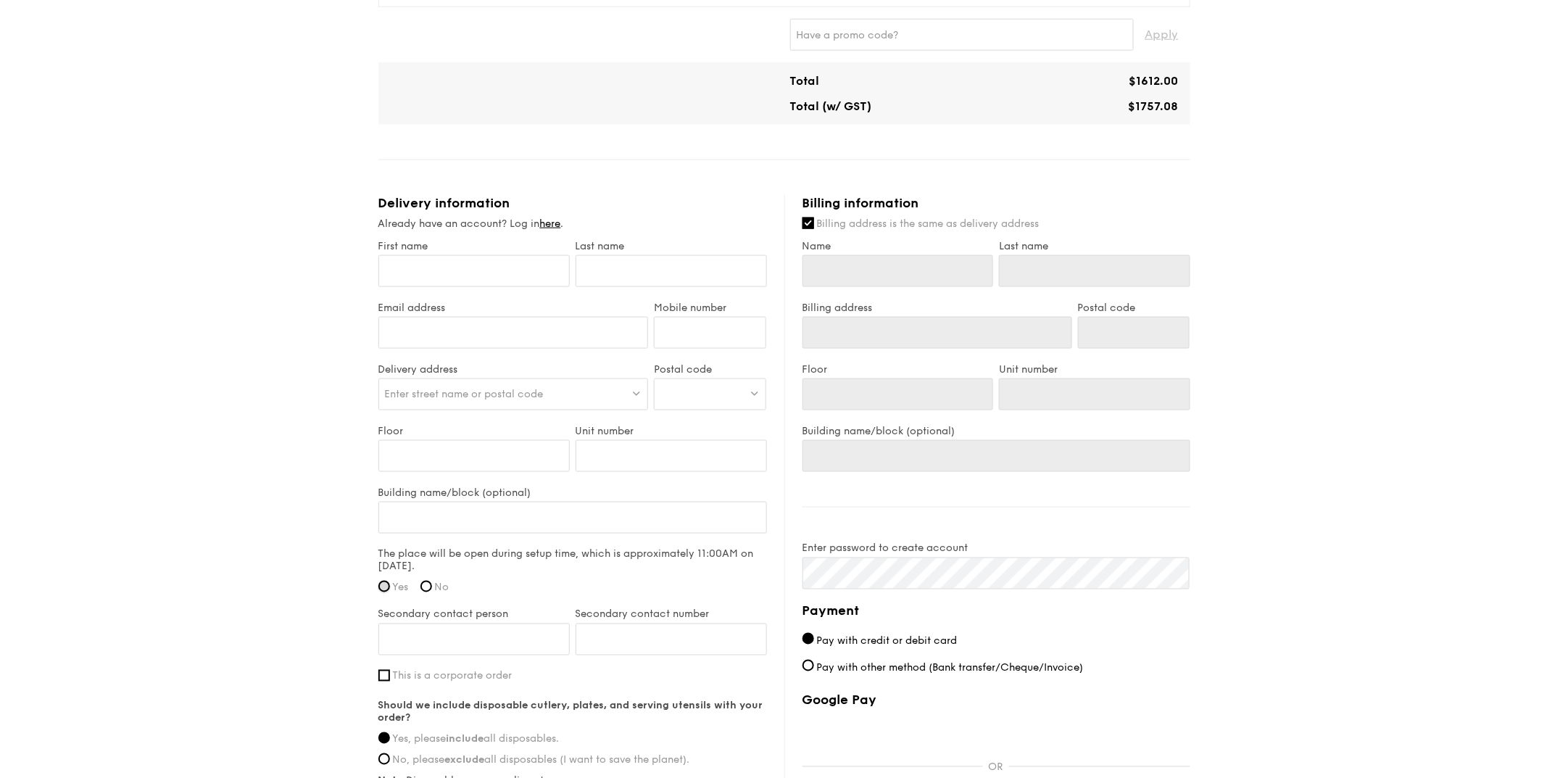
click at [389, 585] on input "Yes" at bounding box center [384, 586] width 11 height 11
radio input "true"
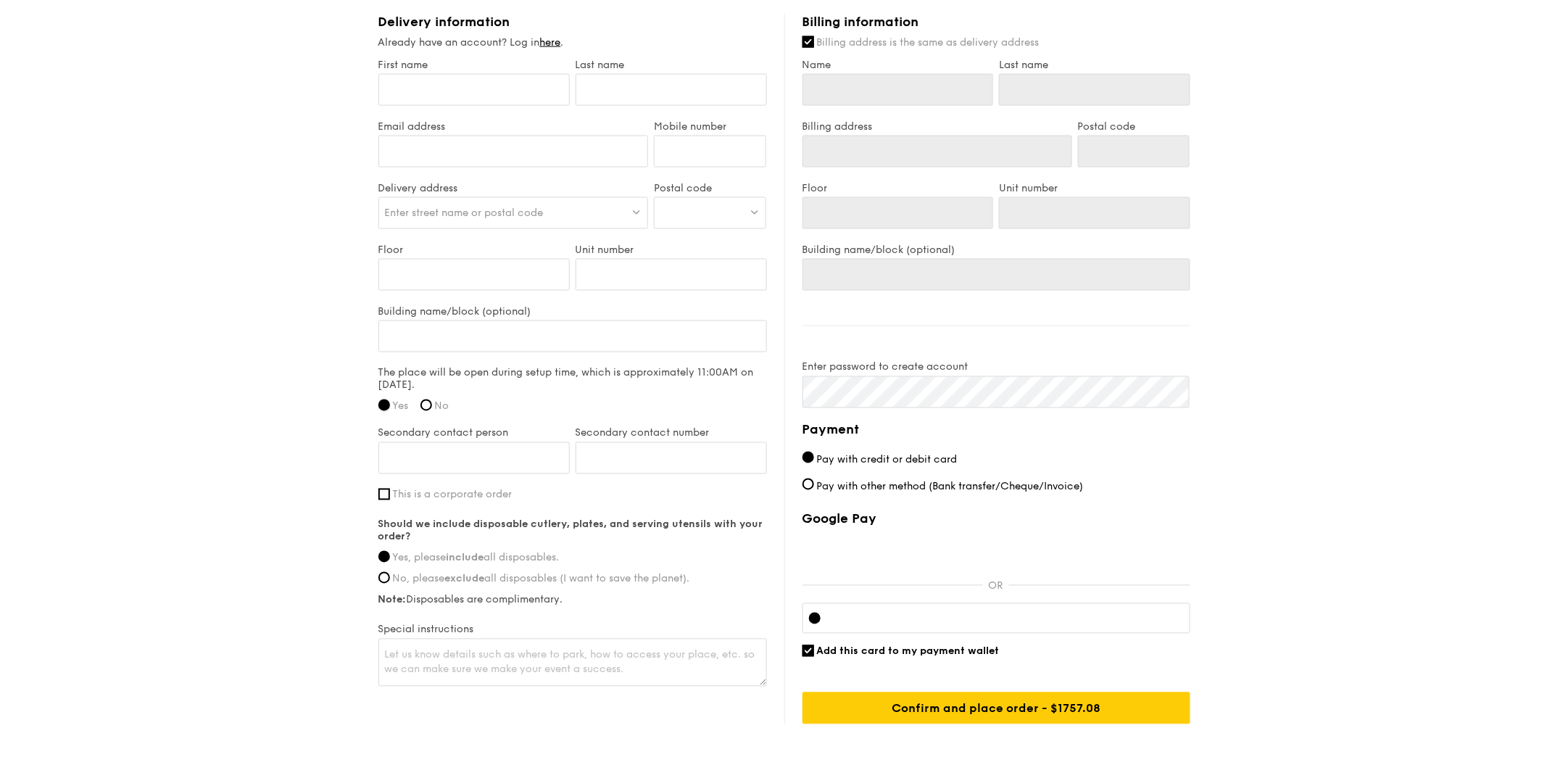
scroll to position [815, 0]
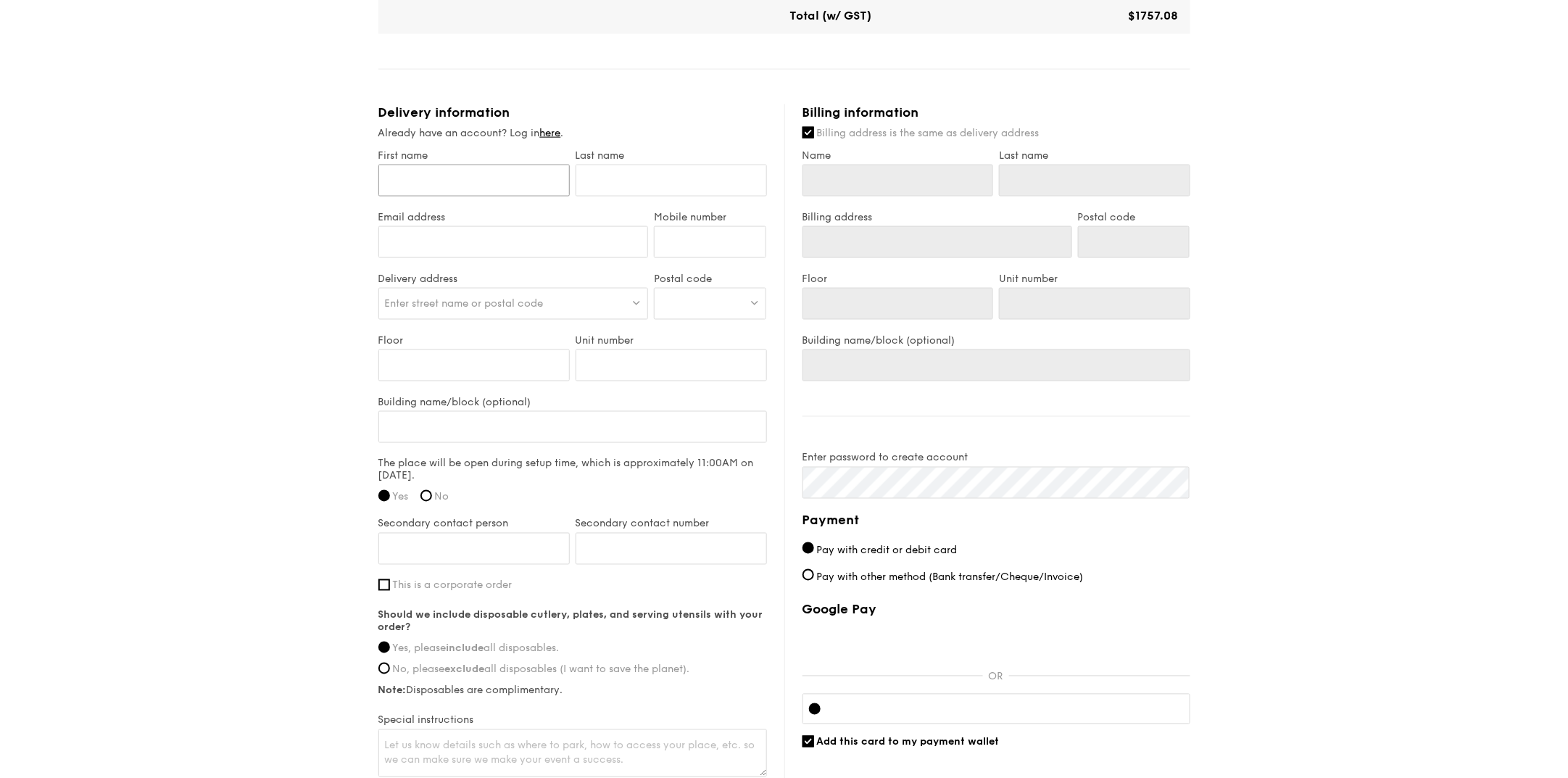
click at [514, 179] on input "First name" at bounding box center [474, 180] width 191 height 32
type input "C"
type input "Ca"
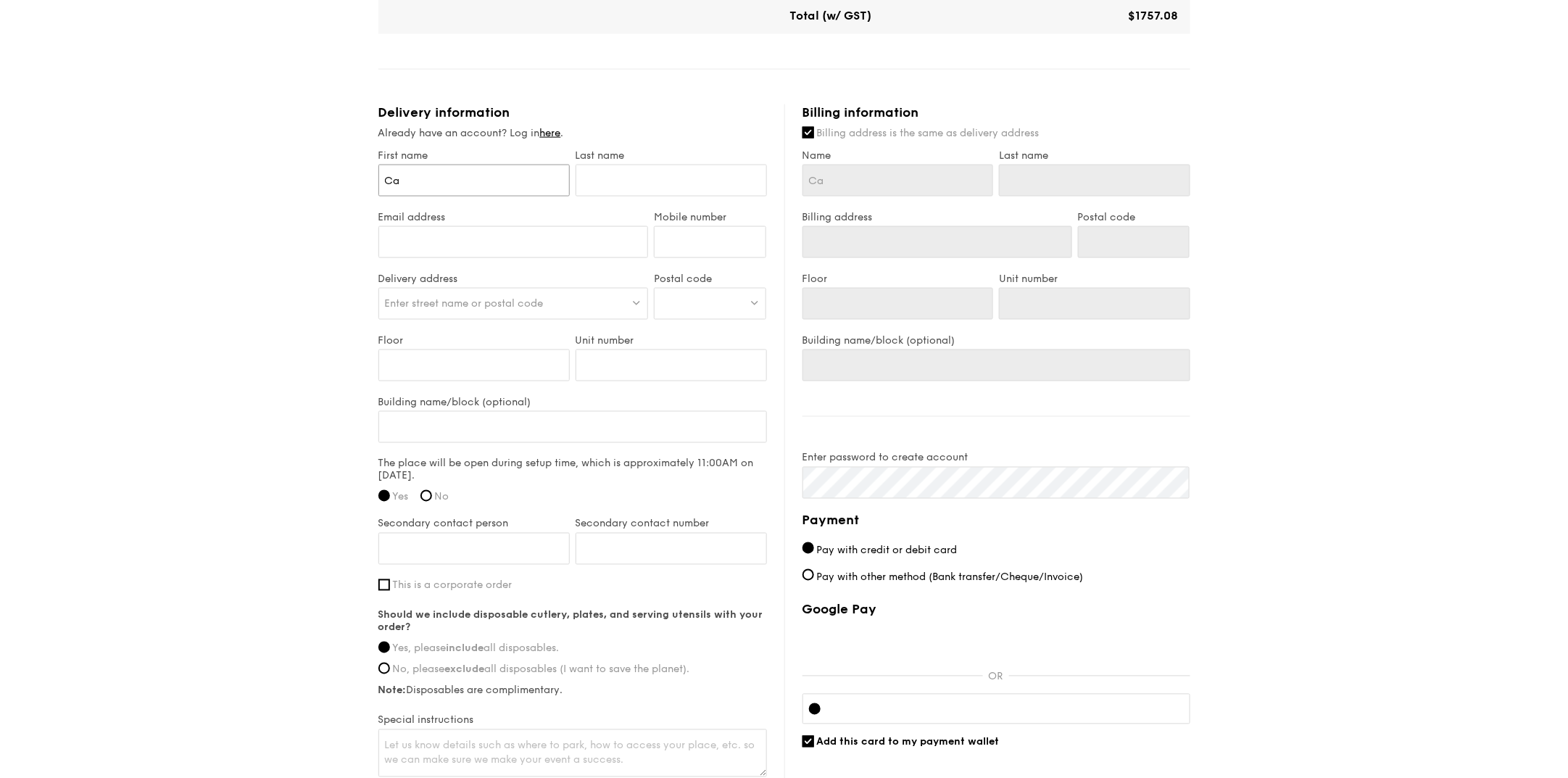
type input "Car"
type input "Carm"
type input "Carmwe"
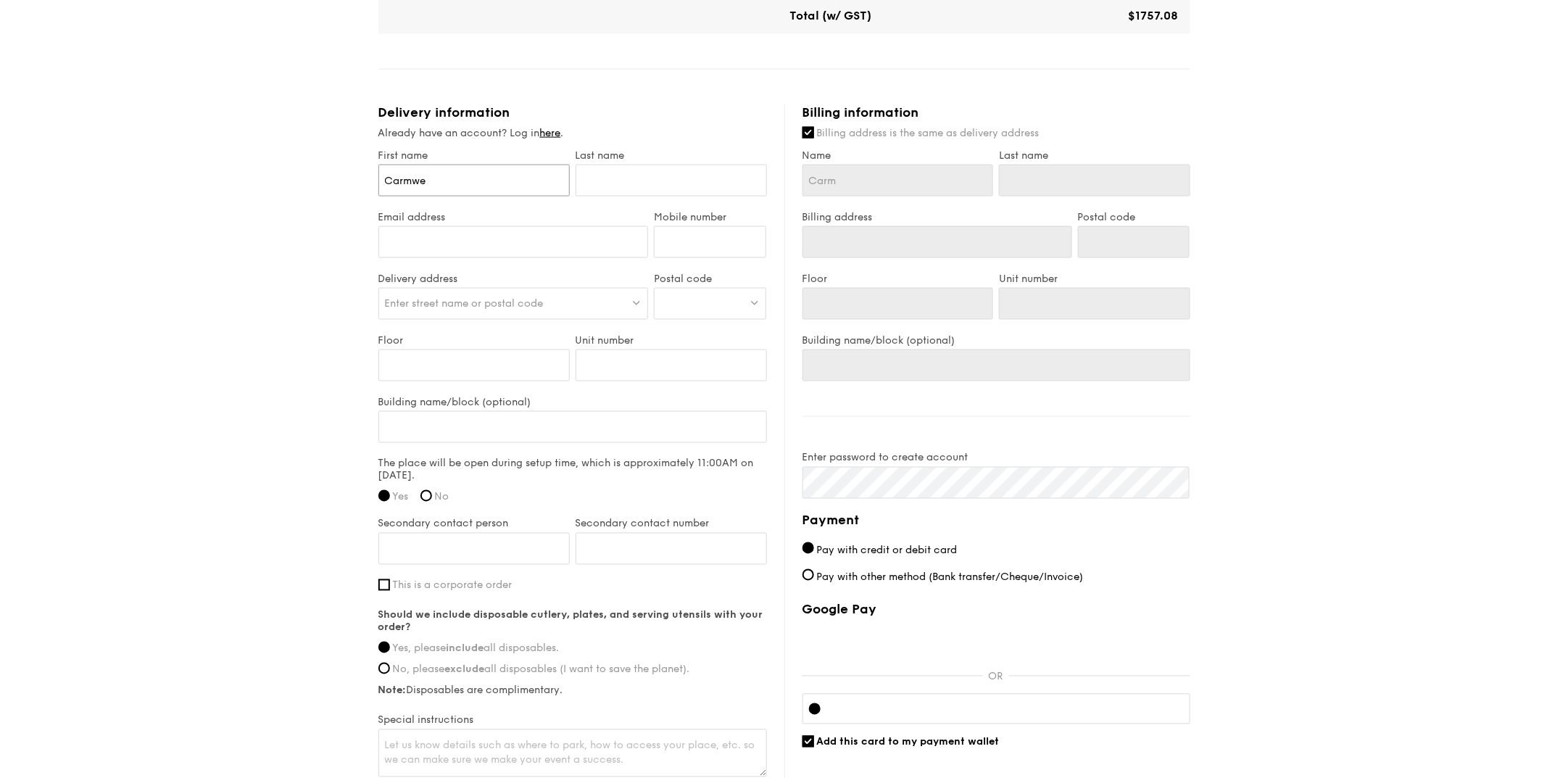
type input "Carmwe"
type input "Carmwen"
type input "Carmwe"
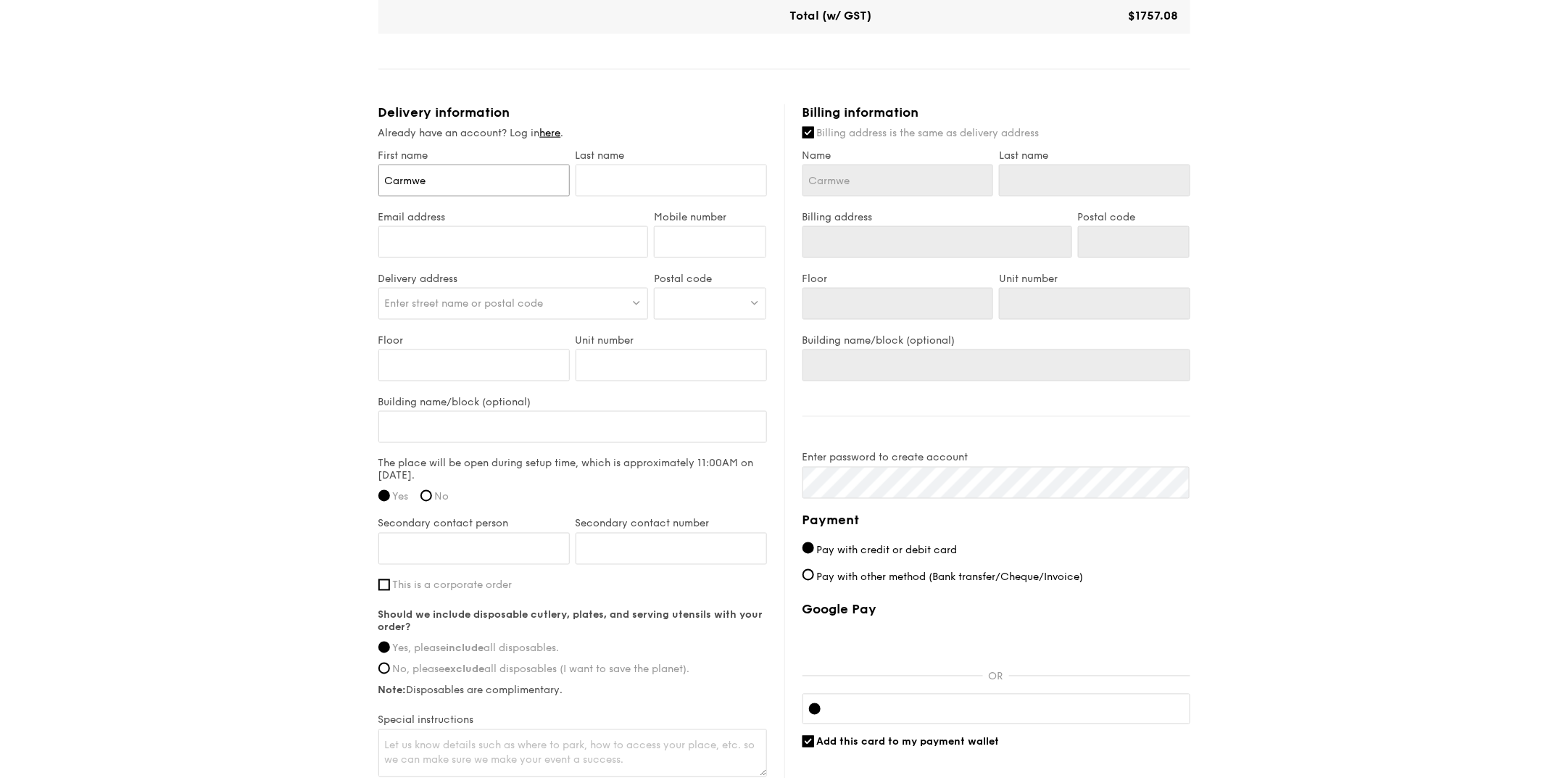
type input "Carmw"
type input "Carm"
type input "Carme"
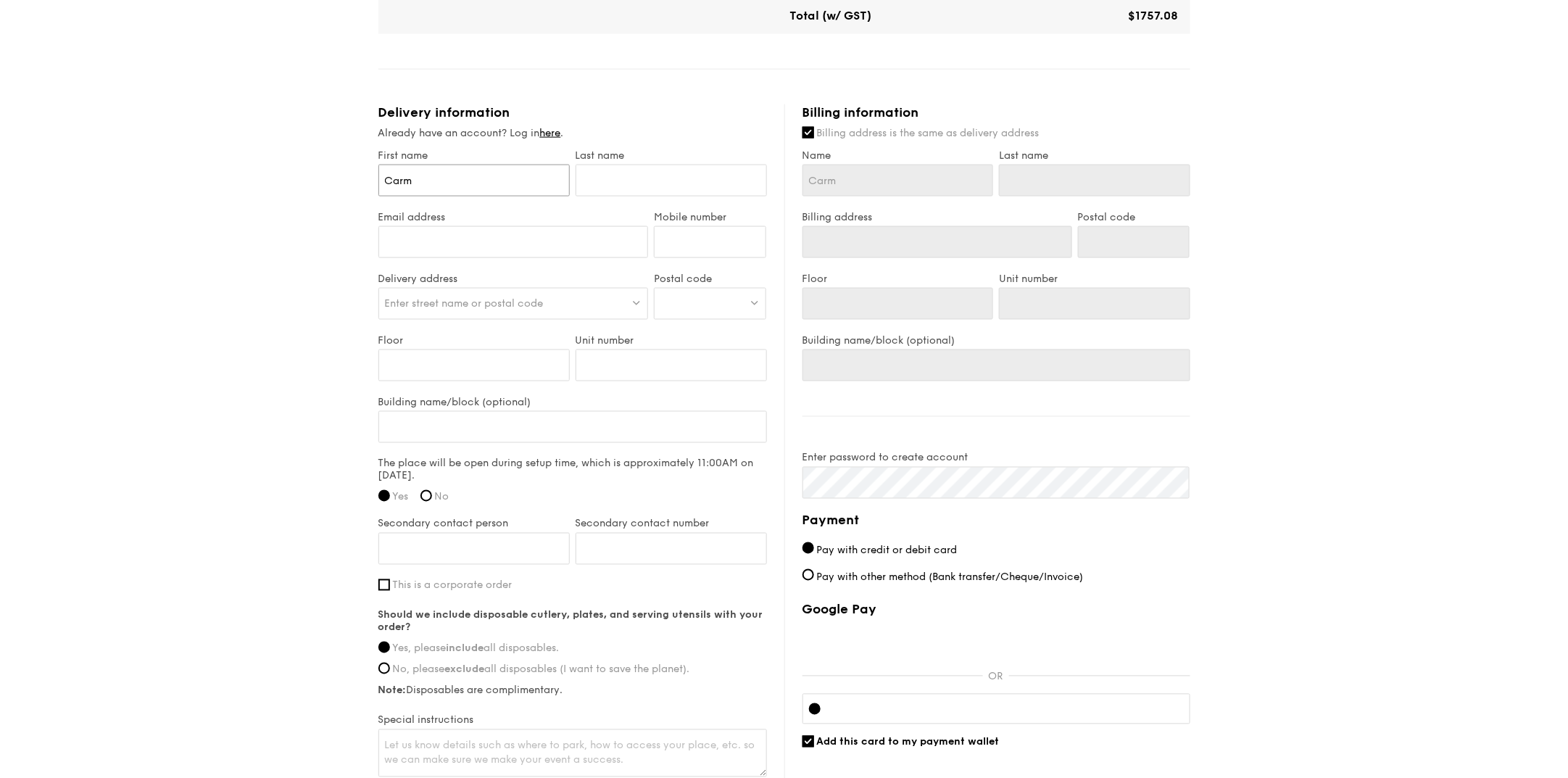
type input "Carme"
type input "[PERSON_NAME]"
type input "K"
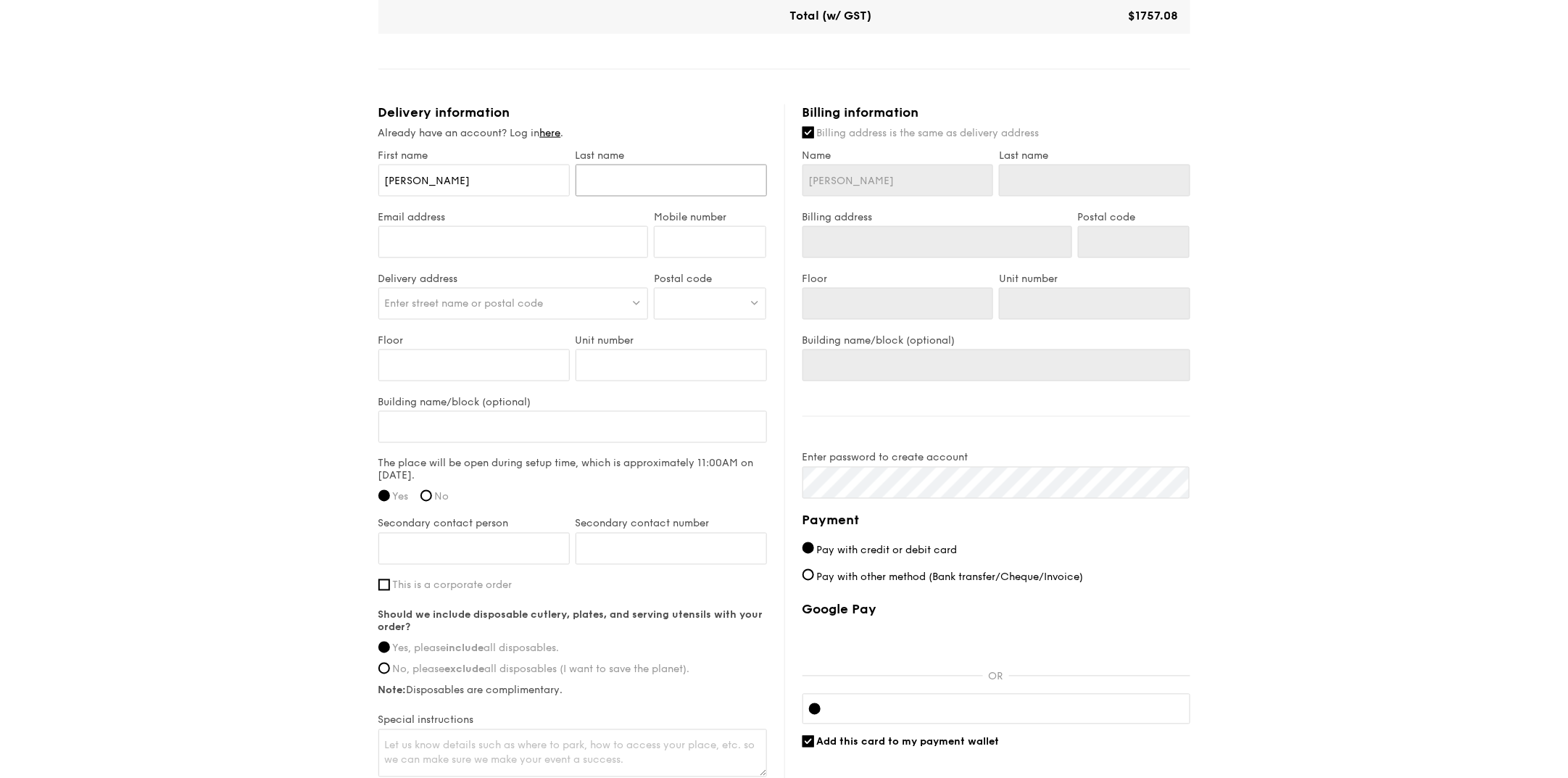
type input "K"
type input "Ko"
type input "Koh"
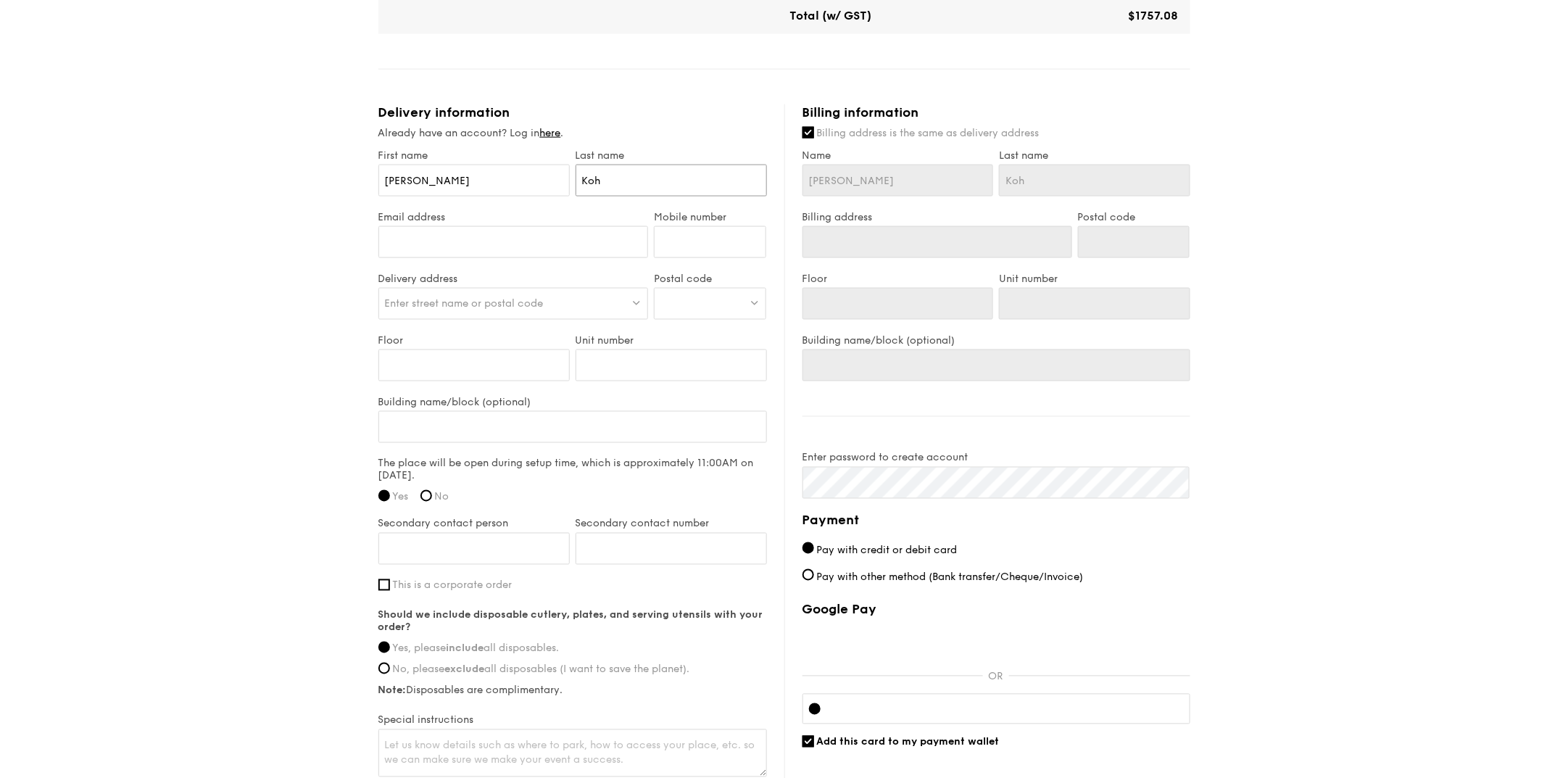
type input "Koh"
type input "[EMAIL_ADDRESS][DOMAIN_NAME]"
type input "85119191"
click at [576, 301] on div "Enter street name or postal code" at bounding box center [514, 304] width 271 height 32
click at [576, 301] on input "search" at bounding box center [514, 304] width 269 height 32
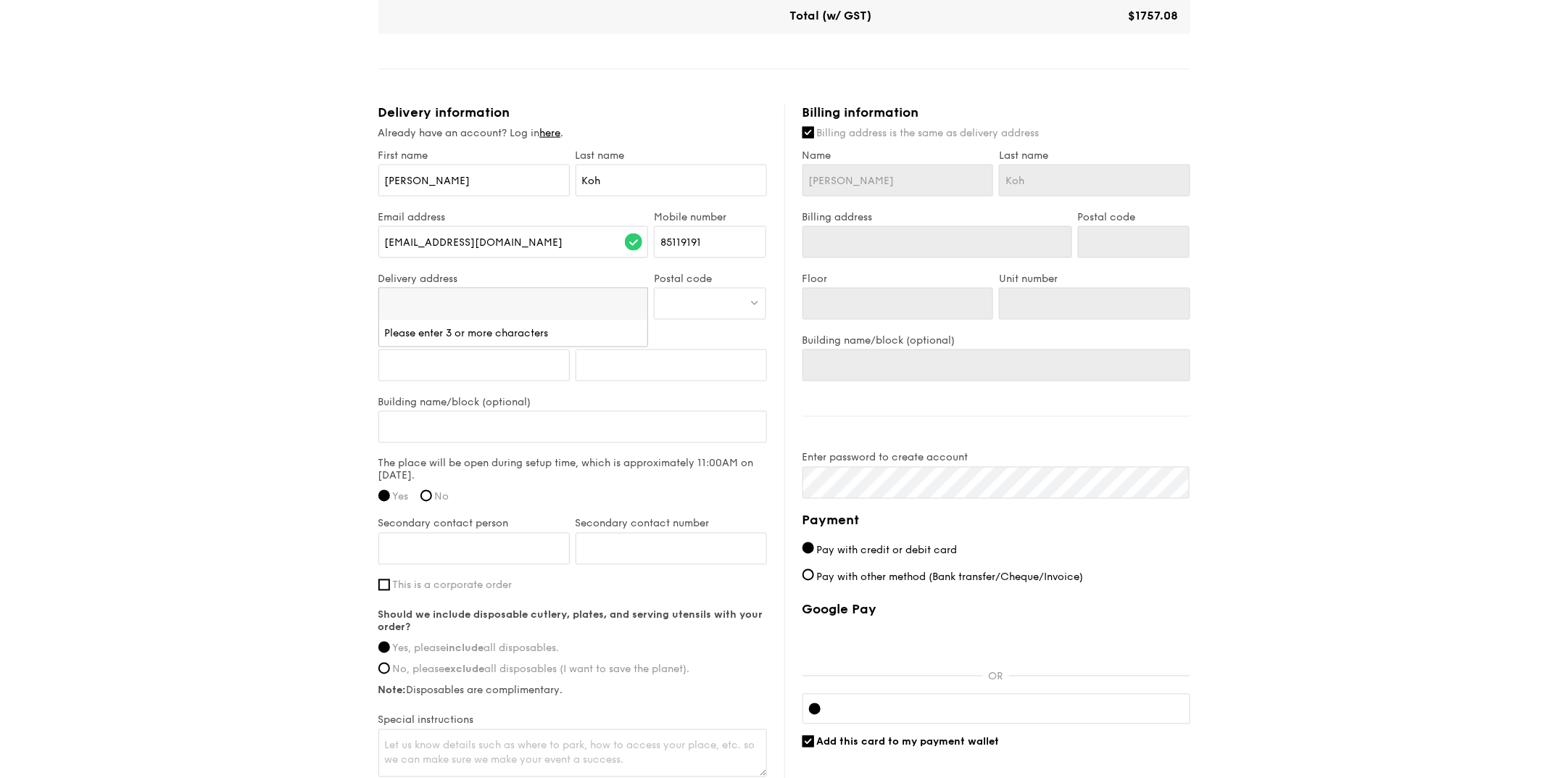
click at [672, 304] on div at bounding box center [710, 304] width 112 height 32
type input "319387"
click at [683, 341] on div "[STREET_ADDRESS]" at bounding box center [698, 333] width 75 height 15
type input "[STREET_ADDRESS]"
type input "319387"
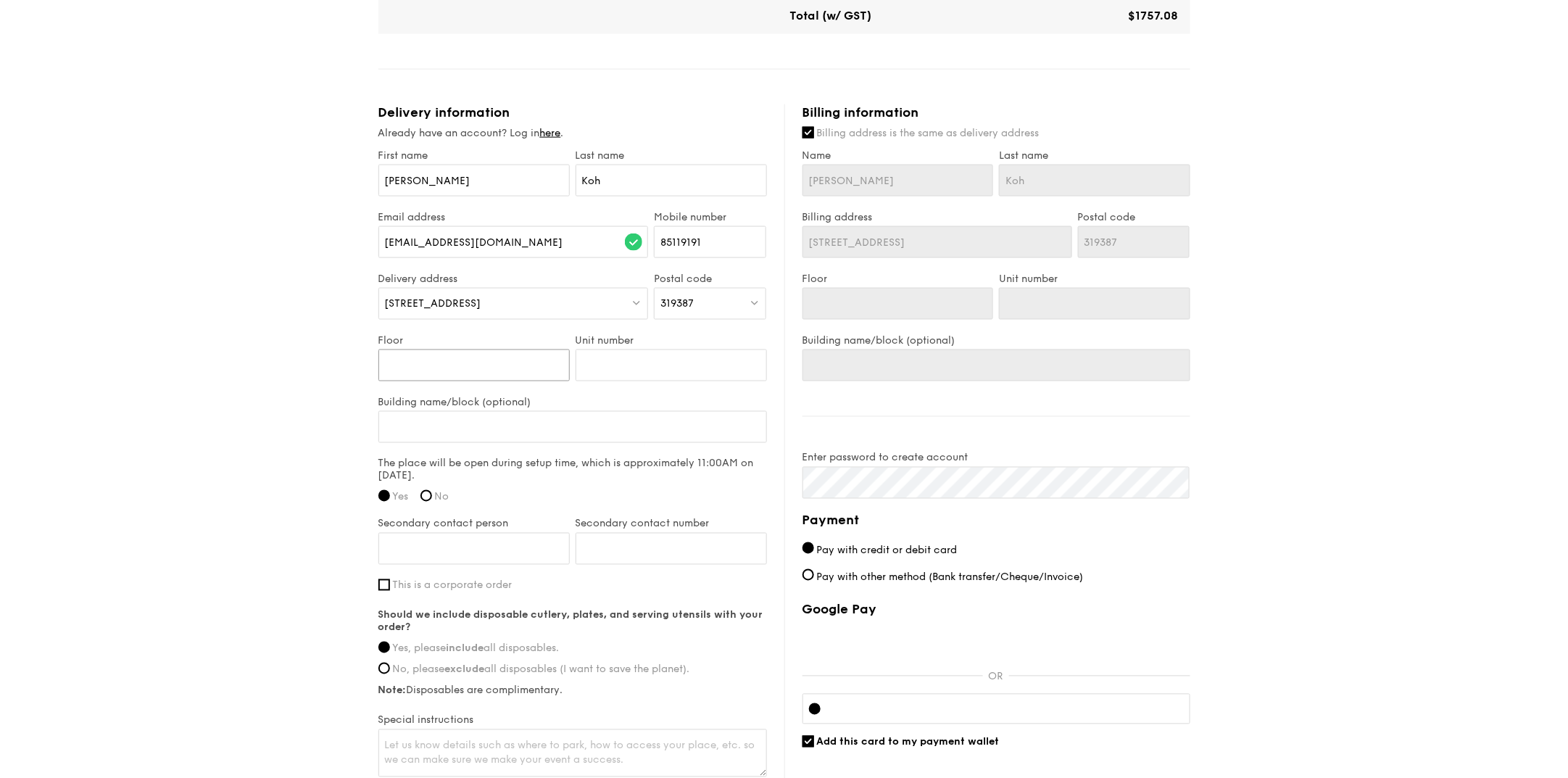
click at [486, 370] on input "Floor" at bounding box center [474, 365] width 191 height 32
click at [490, 428] on input "Building name/block (optional)" at bounding box center [573, 427] width 389 height 32
type input "T"
type input "To"
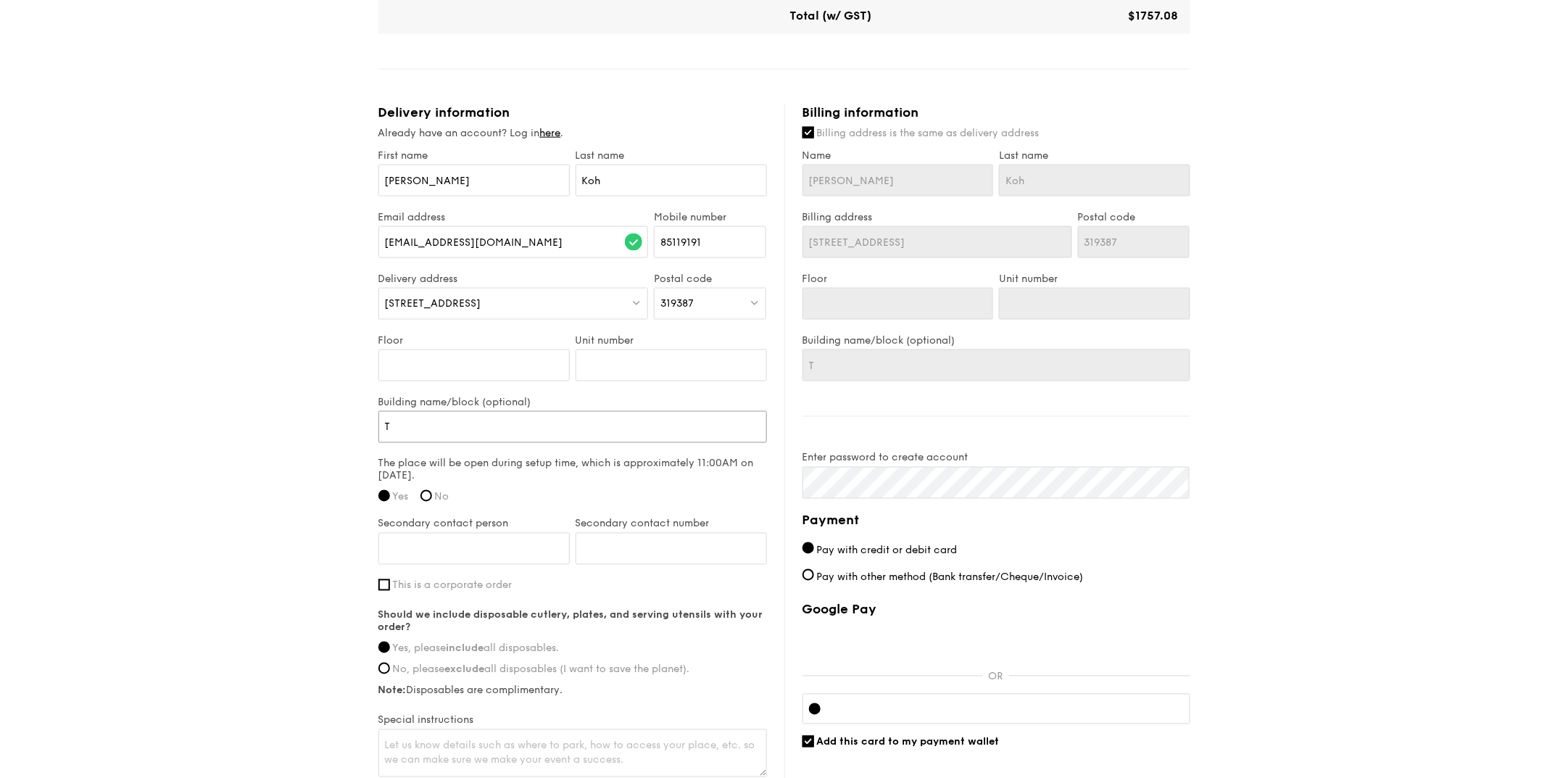
type input "To"
type input "Toa"
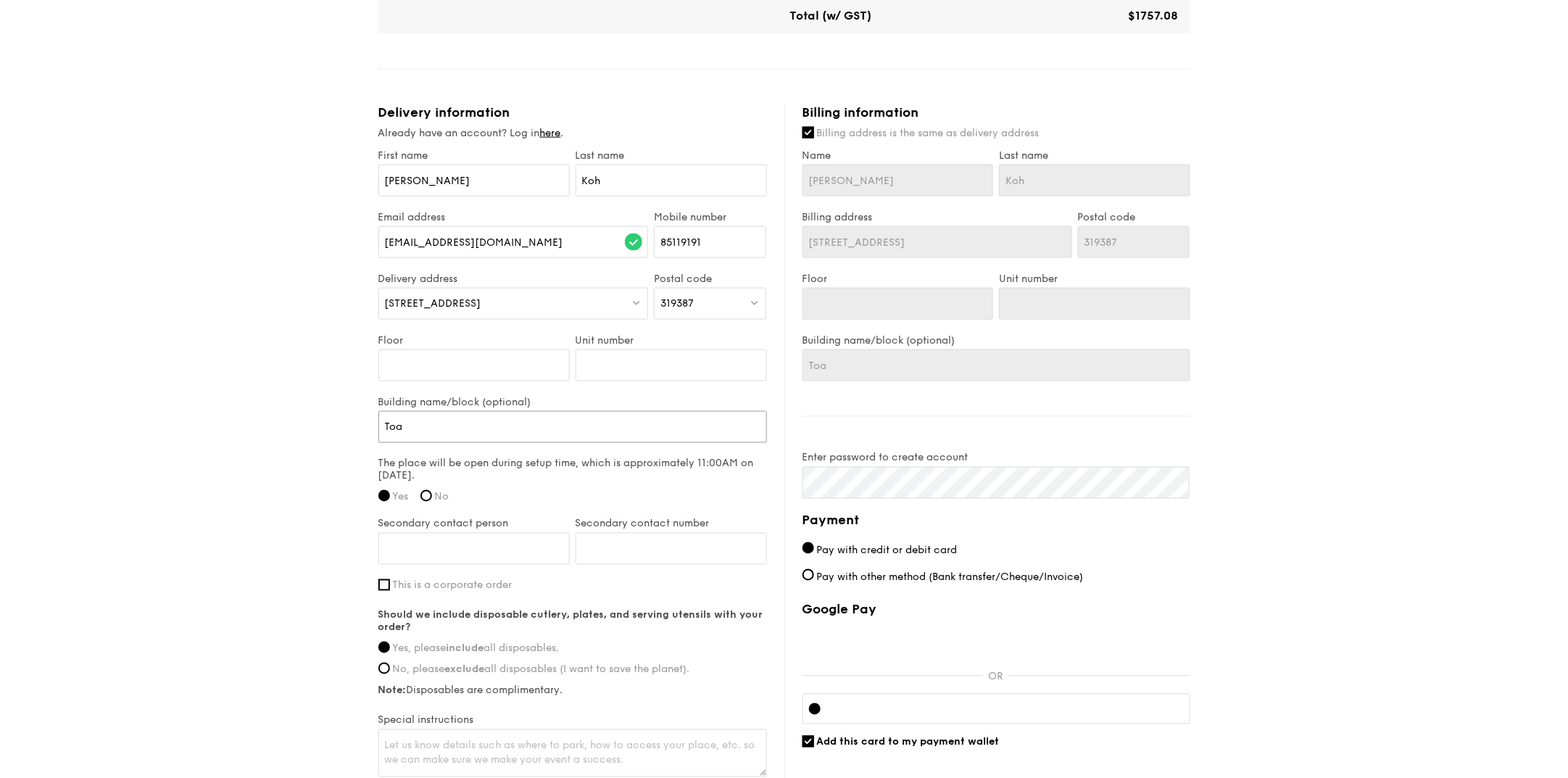
type input "Toa P"
type input "Toa Pa"
type input "Toa Pay"
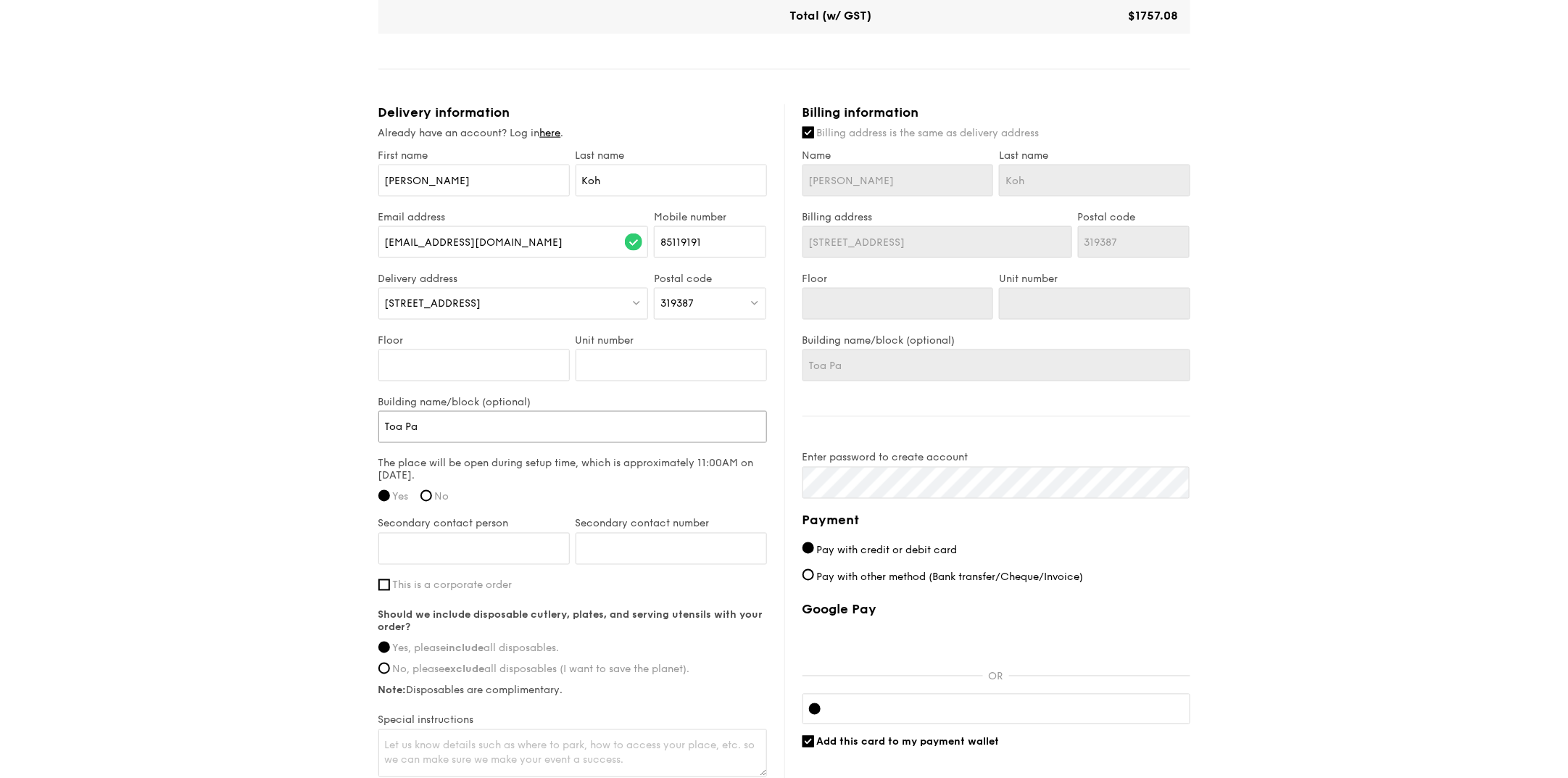
type input "Toa Pay"
type input "Toa Payo"
type input "Toa Payoh"
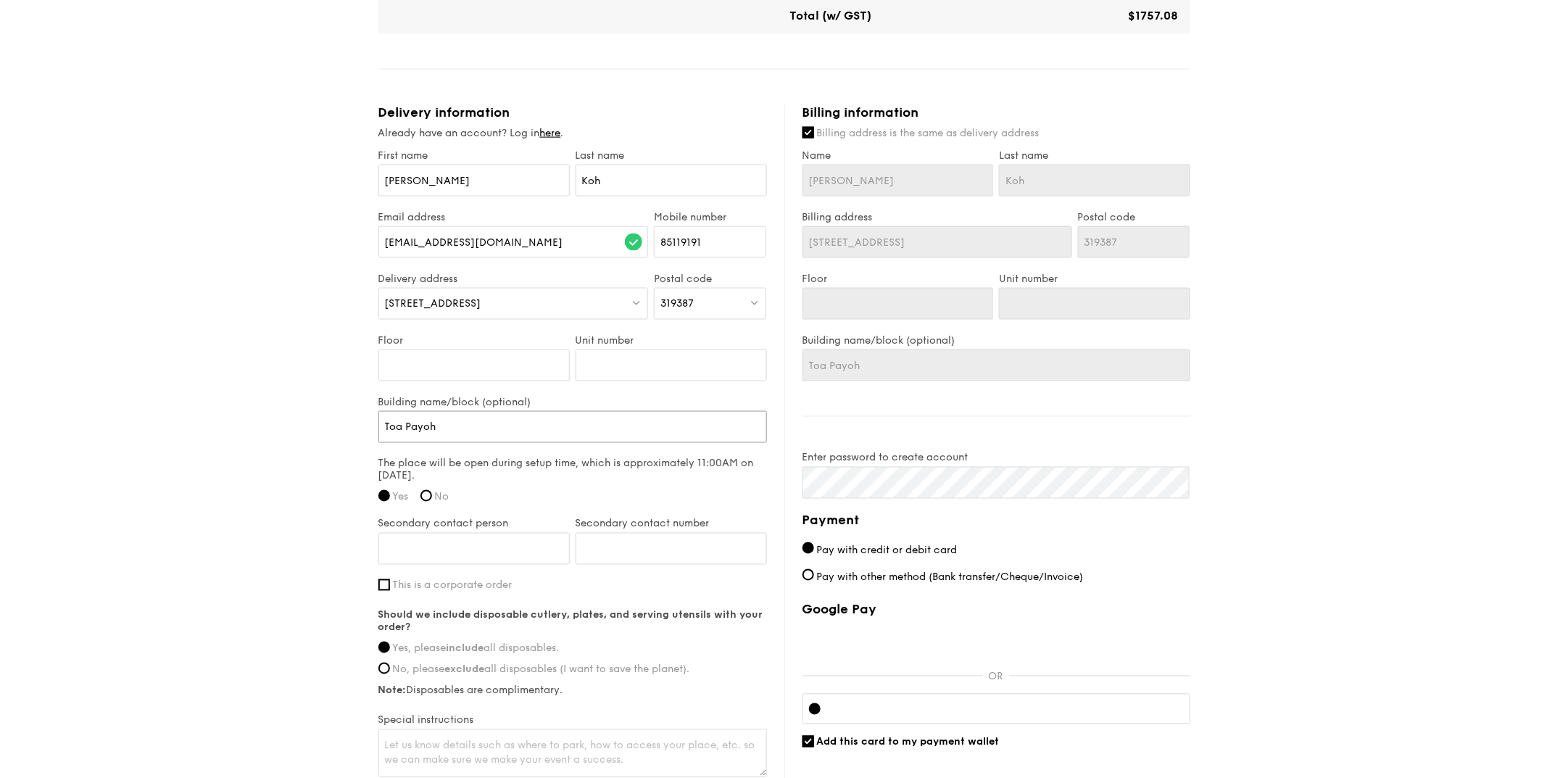
type input "Toa Payoh"
type input "Toa Payoh S"
type input "Toa Payoh Sa"
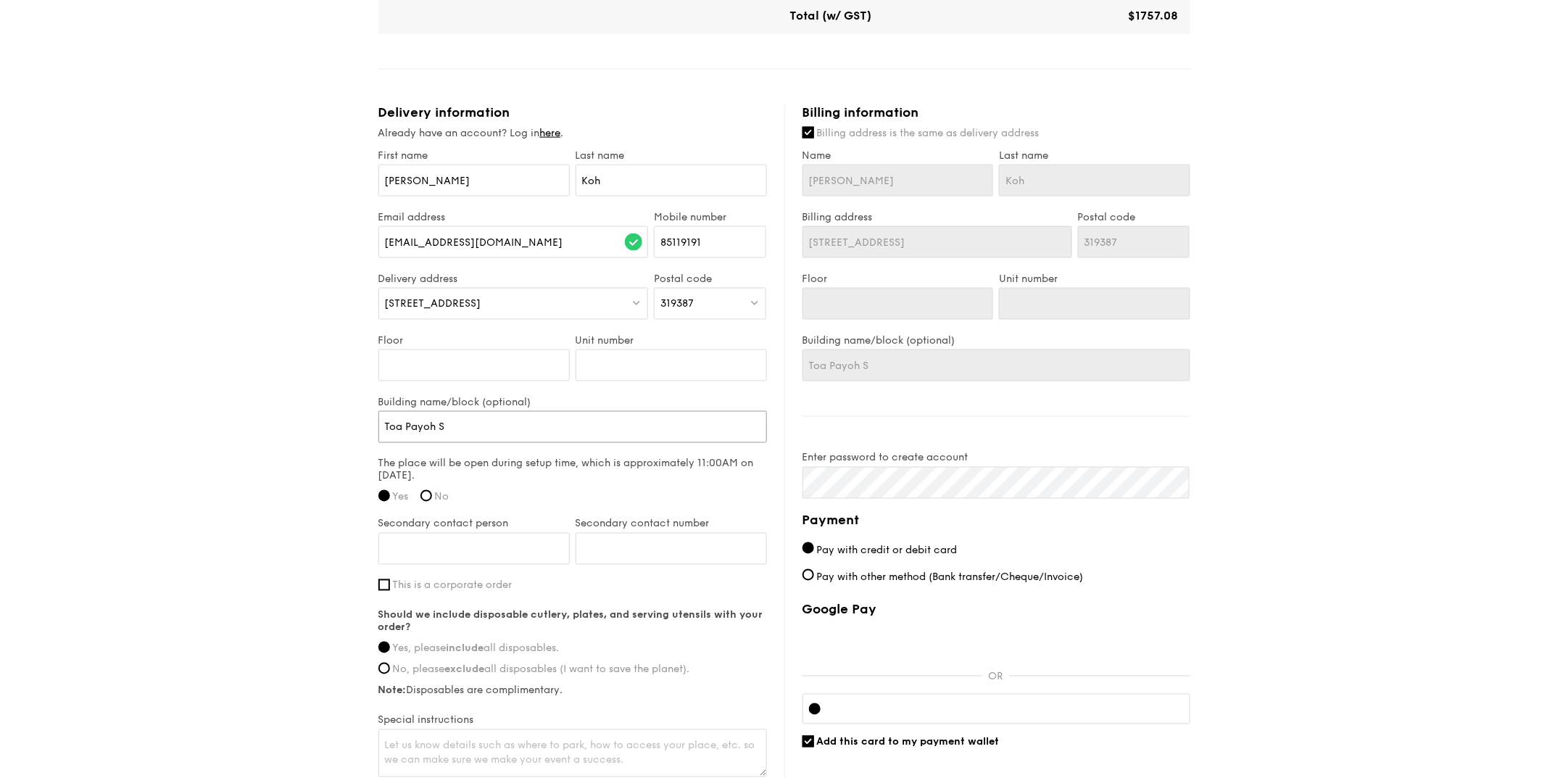
type input "Toa Payoh Sa"
drag, startPoint x: 464, startPoint y: 420, endPoint x: 167, endPoint y: 422, distance: 297.0
click at [167, 422] on div "1 - Select menu 2 - Select items 3 - Check out Classic Buffet $24.80 /guest ($2…" at bounding box center [784, 28] width 1568 height 1688
paste input "SAFRA Toa Payoh"
type input "SAFRA Toa Payoh"
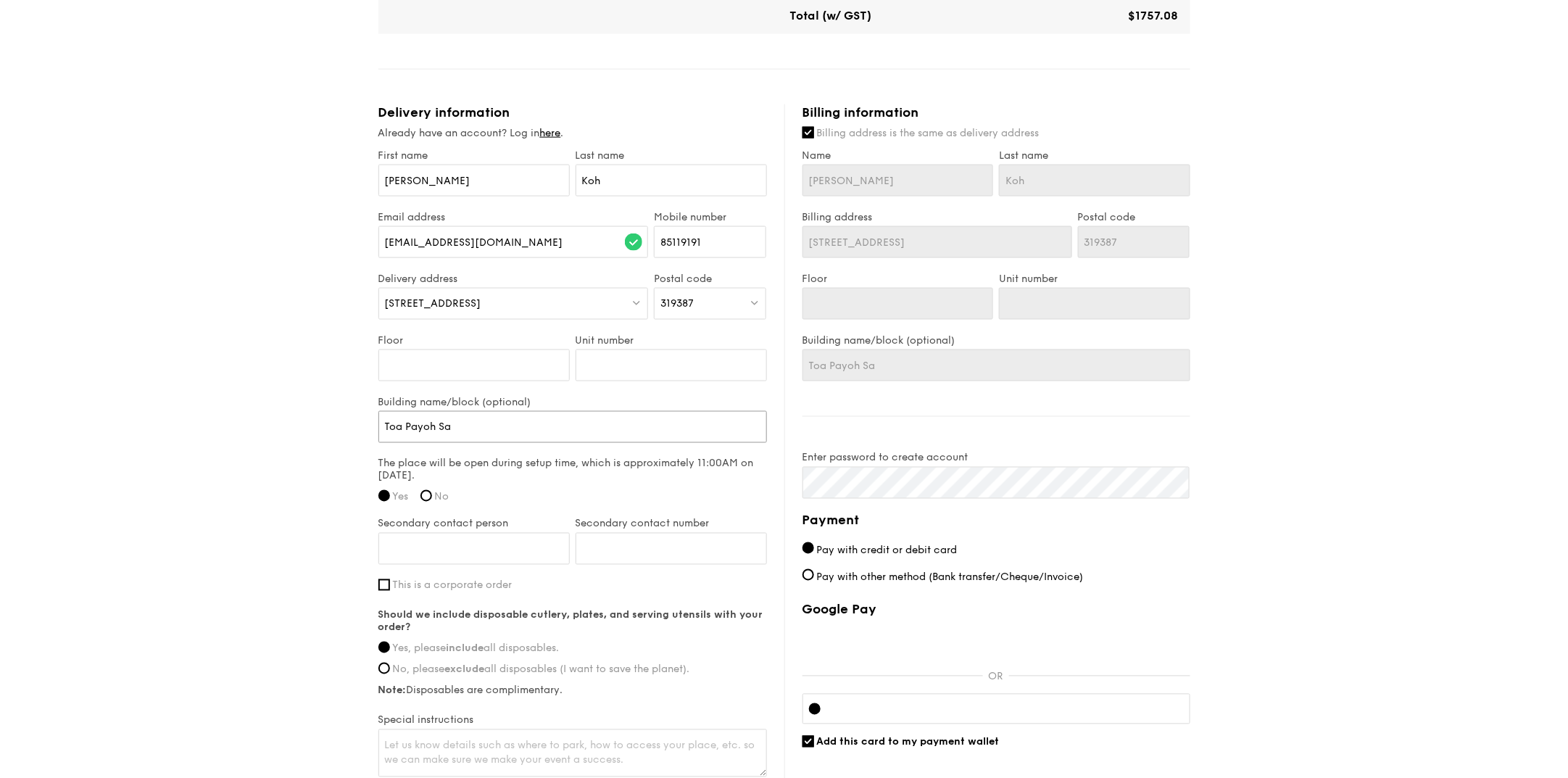
type input "SAFRA Toa Payoh"
click at [467, 370] on input "Floor" at bounding box center [474, 365] width 191 height 32
type input "2"
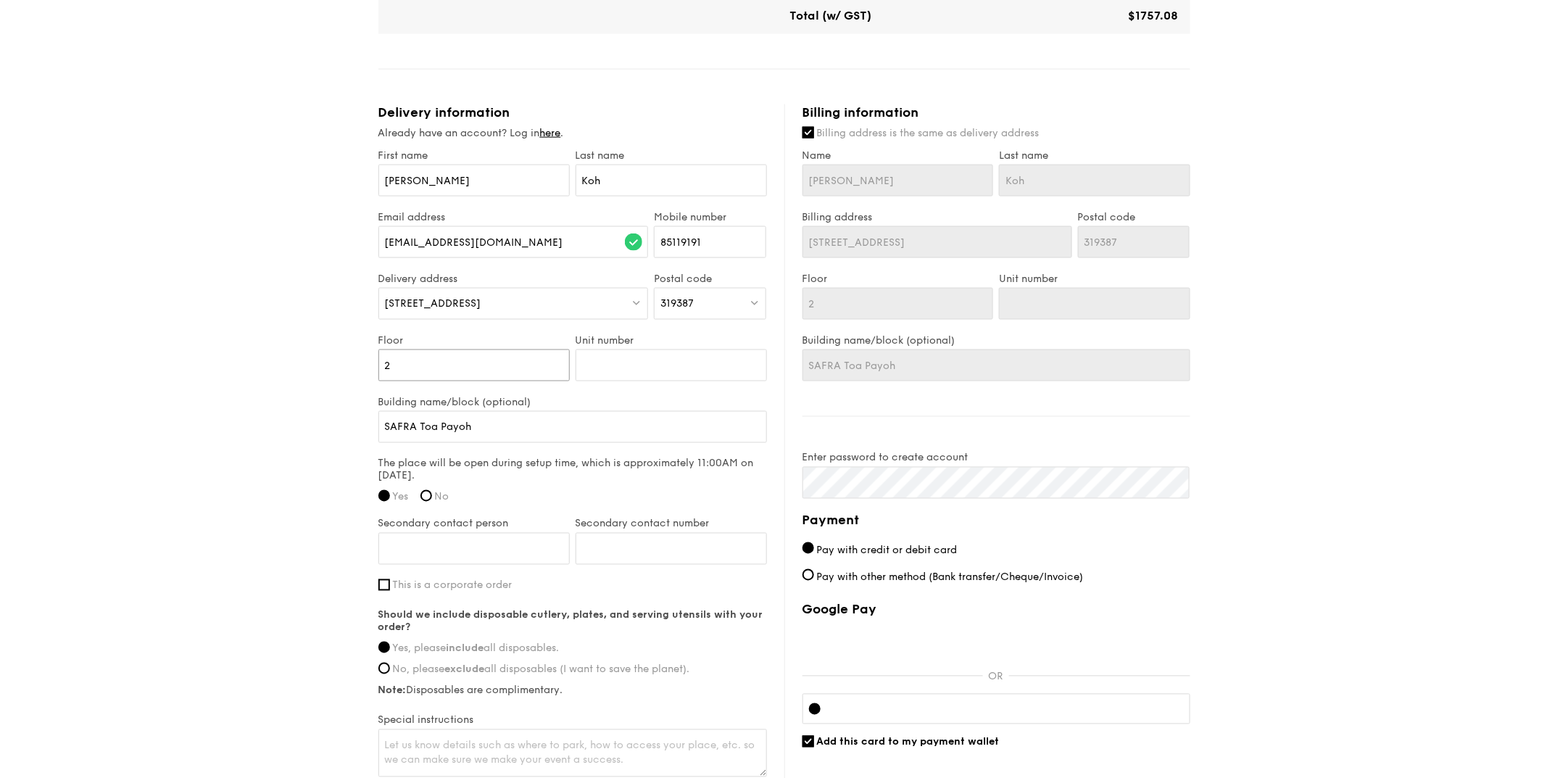
type input "2"
click at [662, 357] on input "Unit number" at bounding box center [671, 365] width 191 height 32
click at [557, 426] on input "SAFRA Toa Payoh" at bounding box center [573, 427] width 389 height 32
click at [438, 549] on input "Secondary contact person" at bounding box center [474, 549] width 191 height 32
type input "[PERSON_NAME]"
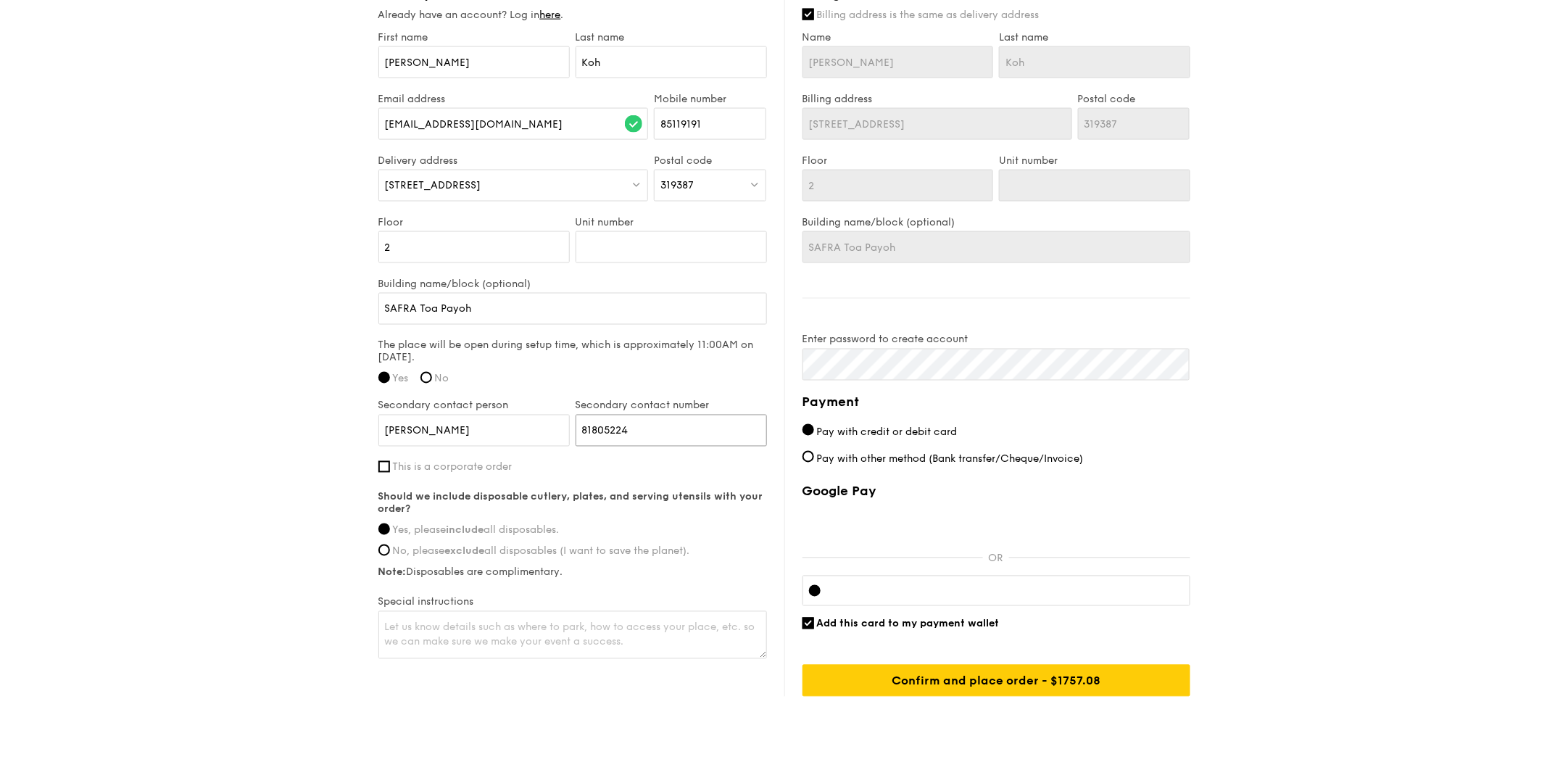
scroll to position [965, 0]
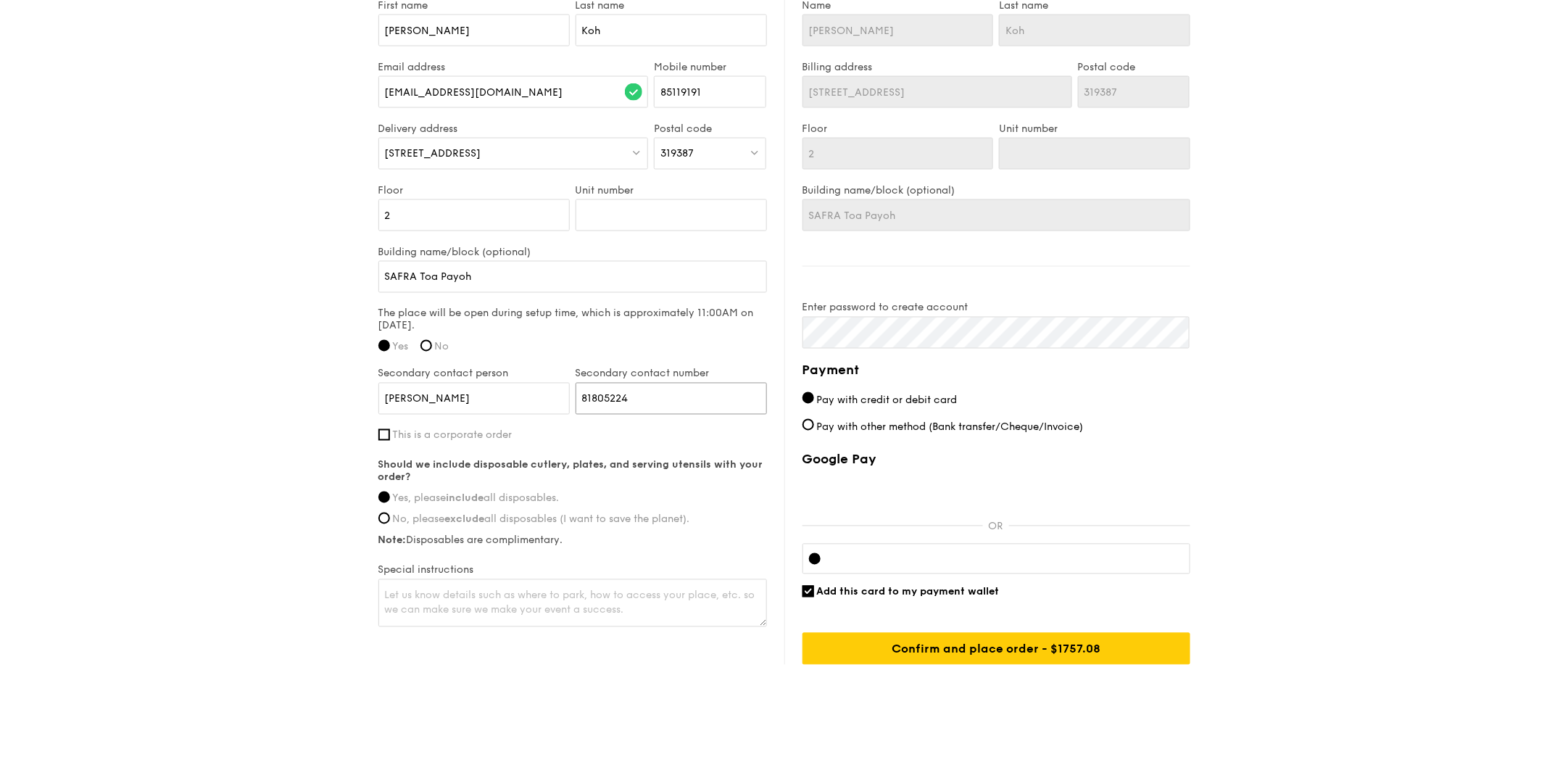
type input "81805224"
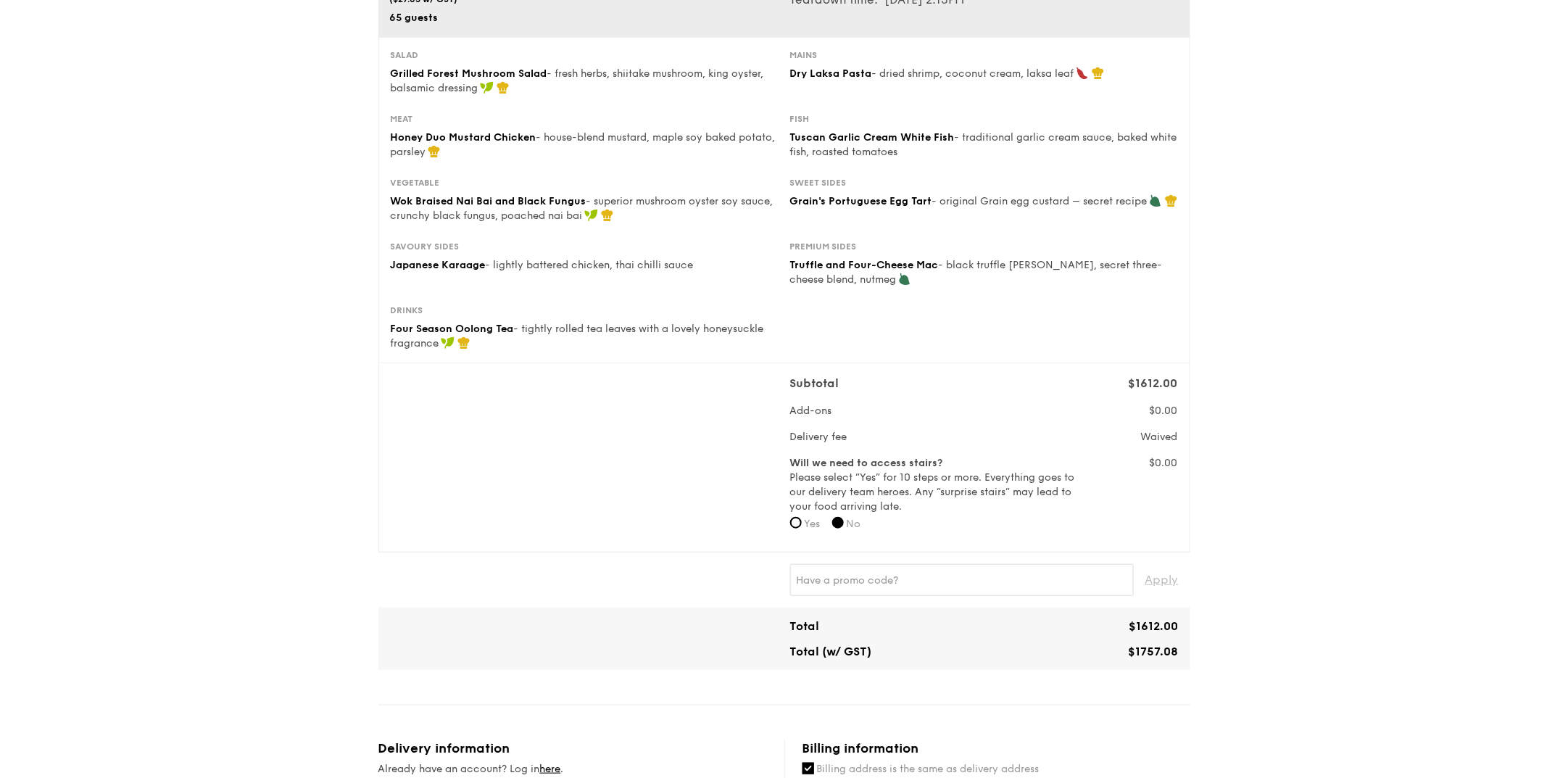
scroll to position [361, 0]
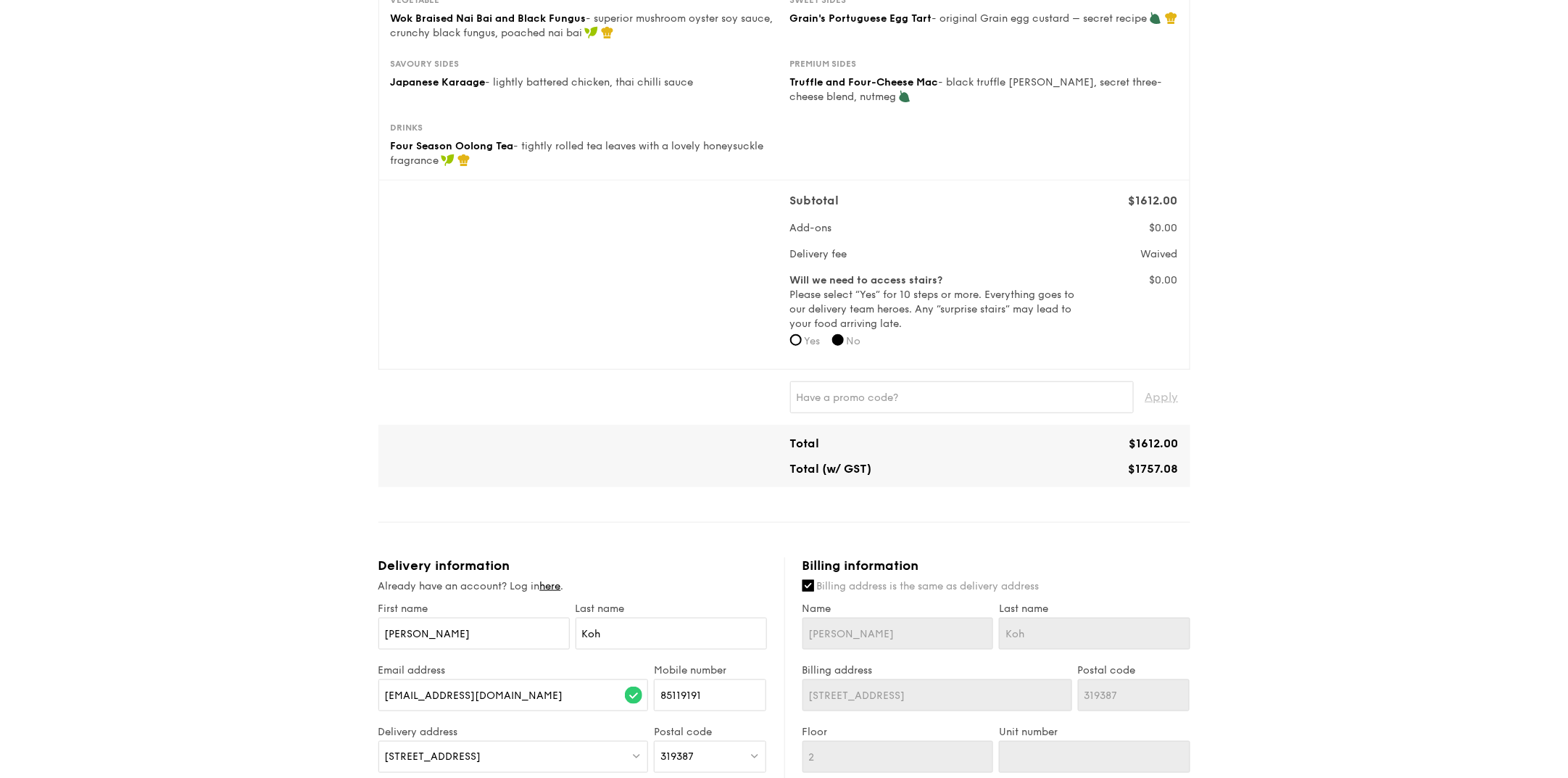
click at [805, 341] on span "Yes" at bounding box center [812, 341] width 16 height 12
click at [802, 341] on input "Yes" at bounding box center [795, 340] width 11 height 11
radio input "true"
click at [839, 344] on input "No" at bounding box center [837, 340] width 11 height 11
radio input "true"
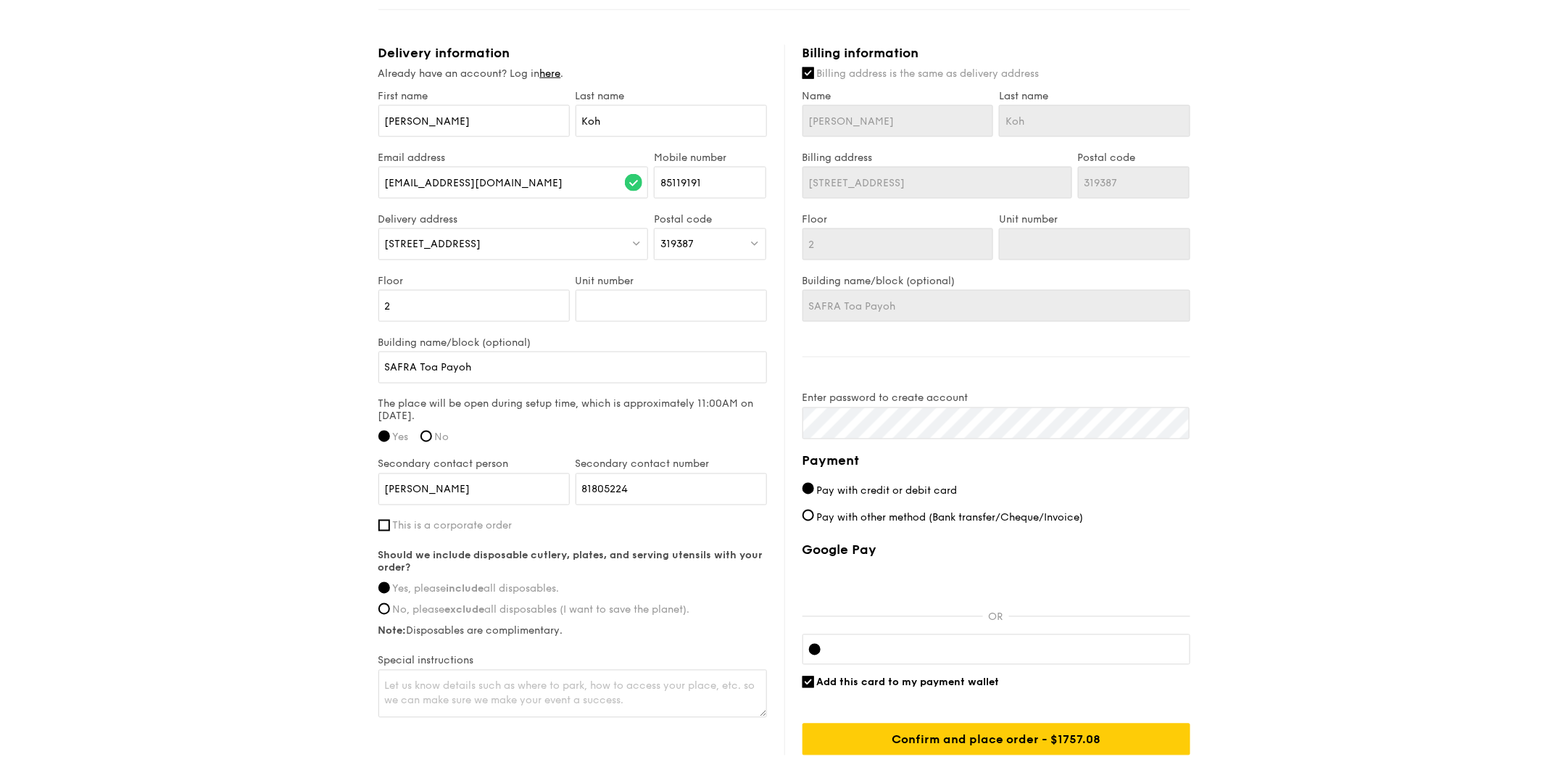
scroll to position [965, 0]
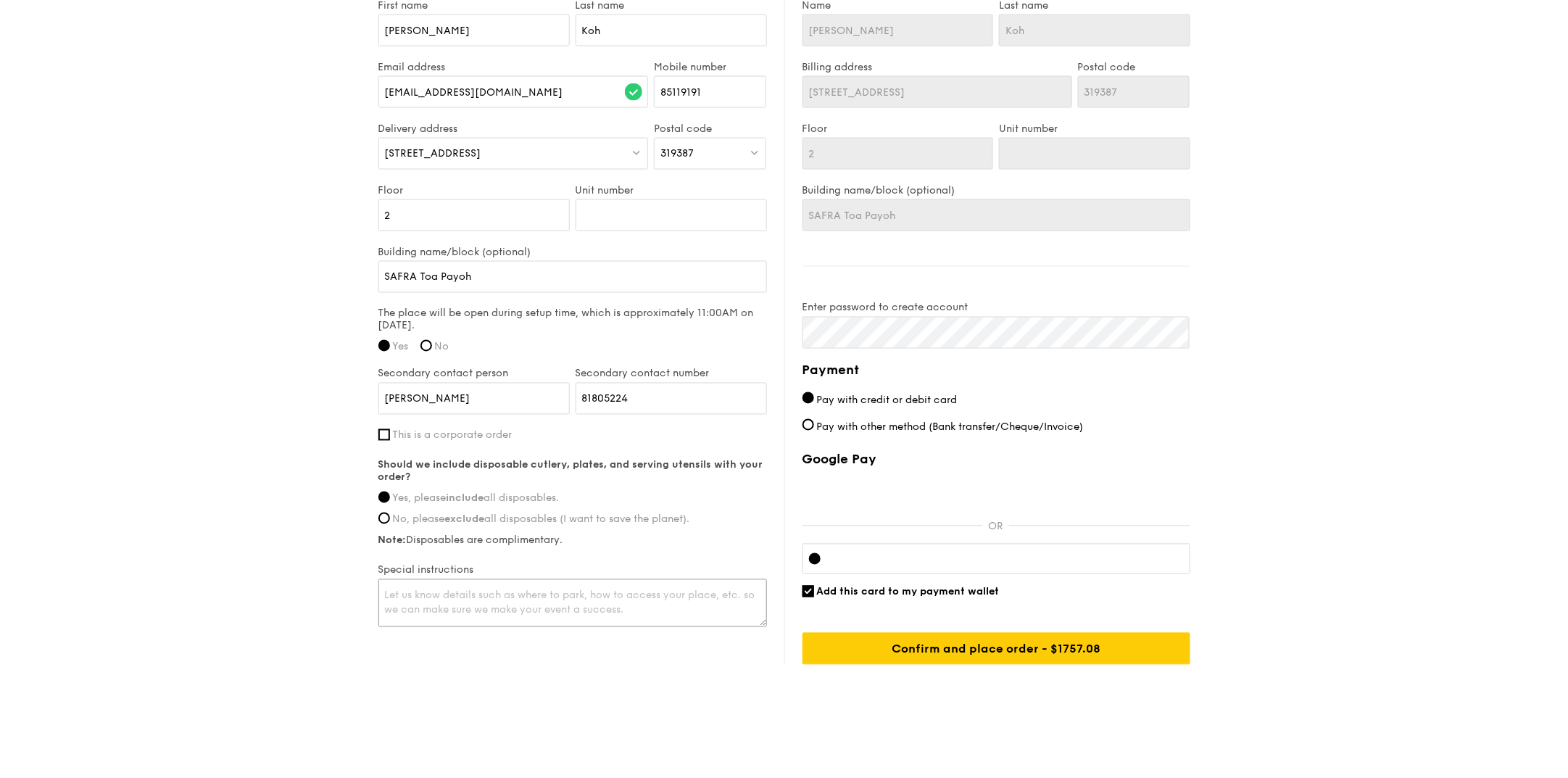
click at [619, 580] on textarea at bounding box center [573, 603] width 389 height 47
click at [425, 581] on textarea at bounding box center [573, 603] width 389 height 47
click at [680, 607] on textarea "Kindly assist to bring back the buffet catering rubbish/trash after the event o…" at bounding box center [573, 603] width 389 height 47
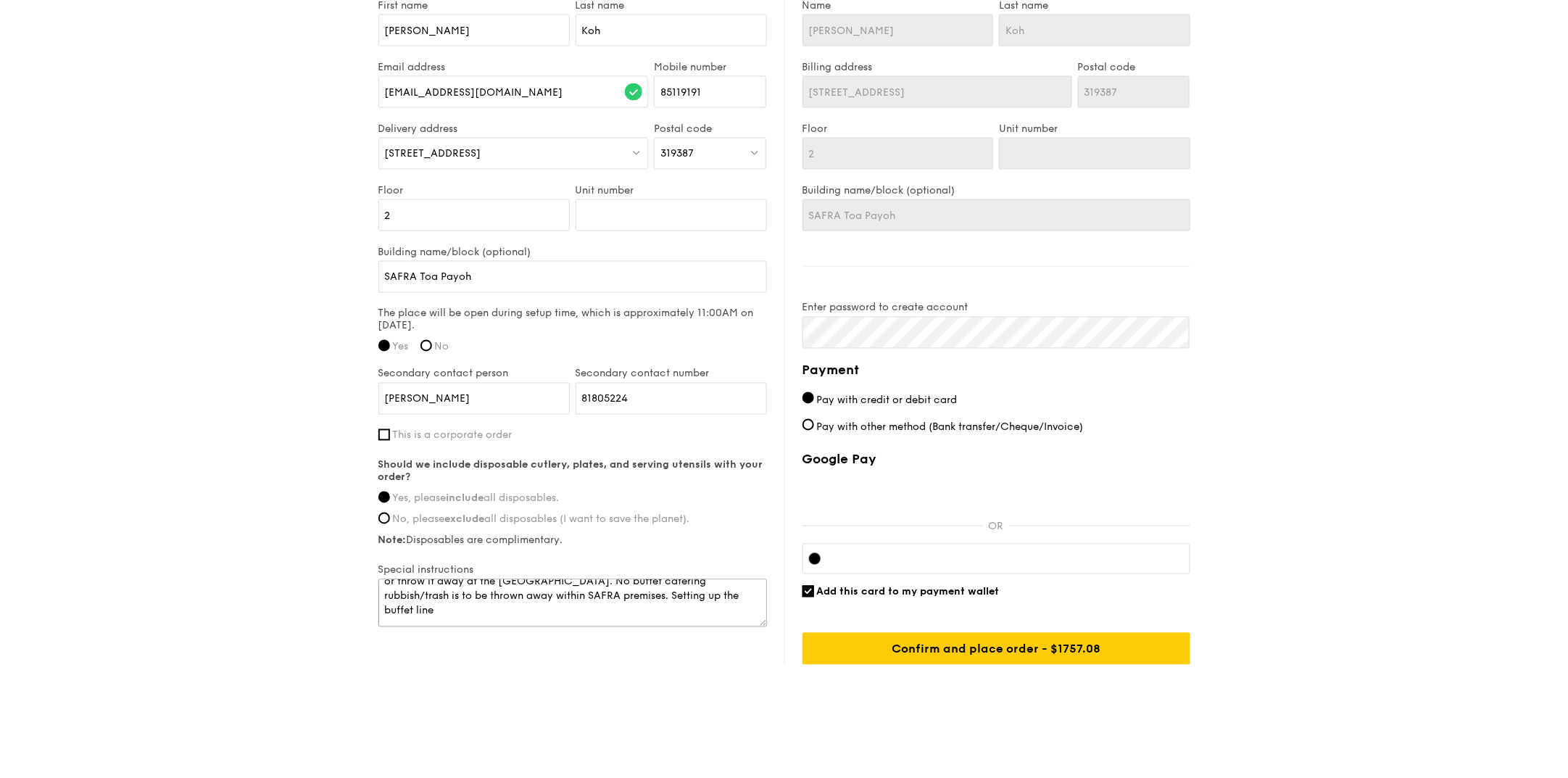
click at [475, 599] on textarea "Kindly assist to bring back the buffet catering rubbish/trash after the event o…" at bounding box center [573, 603] width 389 height 47
drag, startPoint x: 674, startPoint y: 589, endPoint x: 688, endPoint y: 612, distance: 26.9
click at [688, 612] on textarea "Kindly assist to bring back the buffet catering rubbish/trash after the event o…" at bounding box center [573, 603] width 389 height 47
click at [674, 588] on textarea "Kindly assist to bring back the buffet catering rubbish/trash after the event o…" at bounding box center [573, 603] width 389 height 47
click at [647, 599] on textarea "Kindly assist to bring back the buffet catering rubbish/trash after the event o…" at bounding box center [573, 603] width 389 height 47
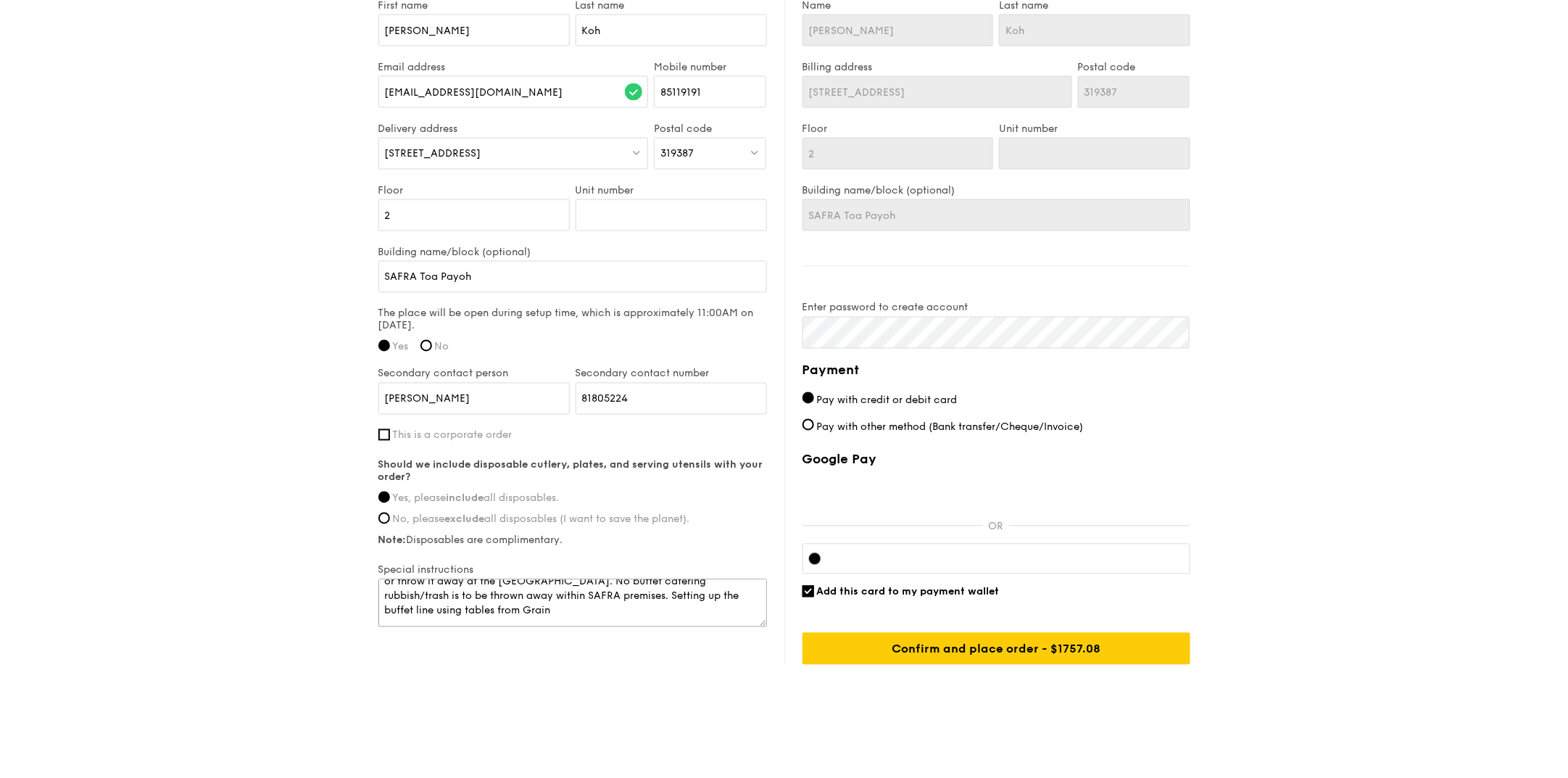
click at [647, 599] on textarea "Kindly assist to bring back the buffet catering rubbish/trash after the event o…" at bounding box center [573, 603] width 389 height 47
drag, startPoint x: 675, startPoint y: 599, endPoint x: 675, endPoint y: 586, distance: 13.0
click at [675, 586] on textarea "Kindly assist to bring back the buffet catering rubbish/trash after the event o…" at bounding box center [573, 603] width 389 height 47
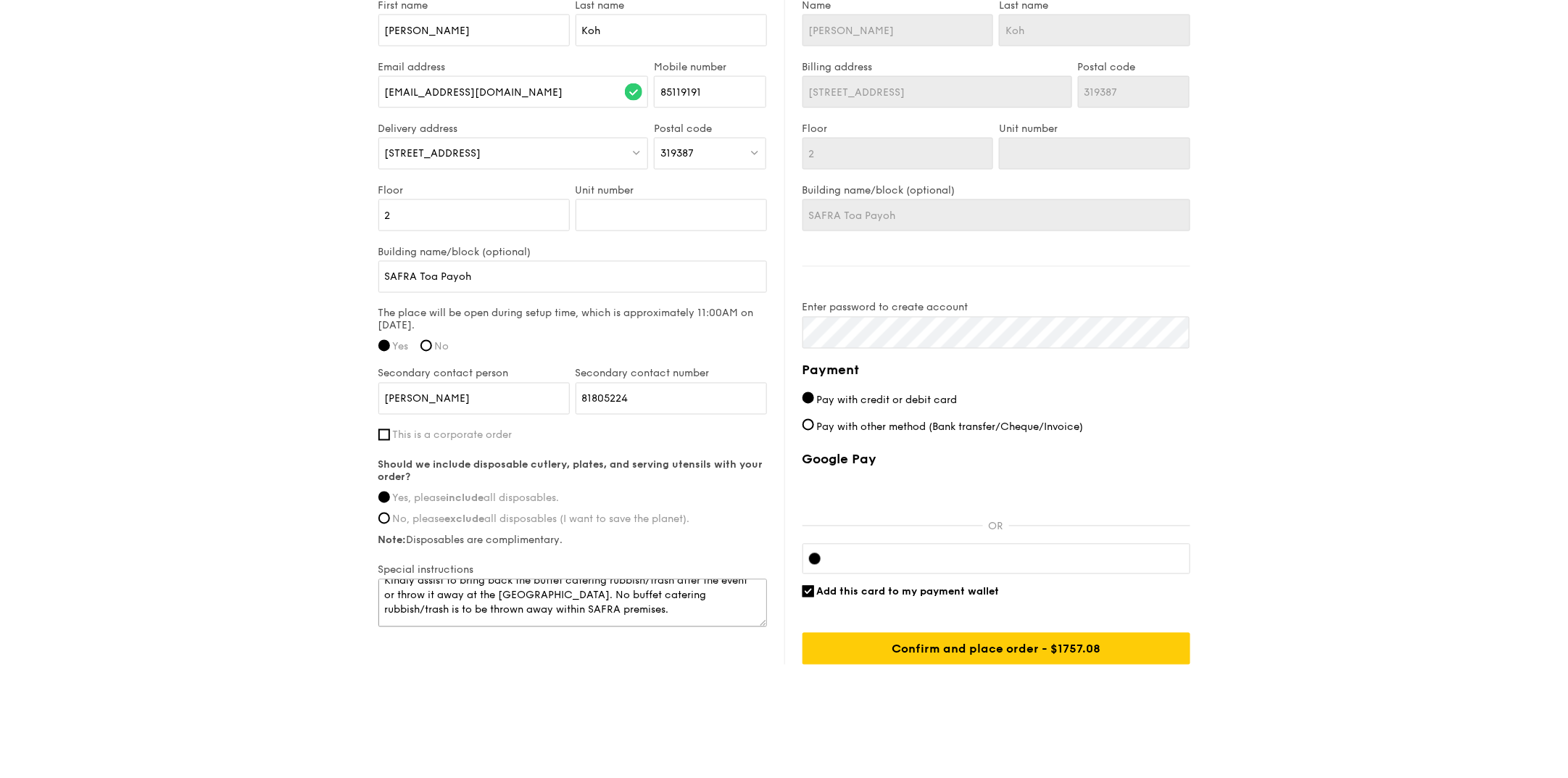
click at [686, 605] on textarea "Kindly assist to bring back the buffet catering rubbish/trash after the event o…" at bounding box center [573, 603] width 389 height 47
click at [457, 585] on textarea "Kindly assist to bring back the buffet catering rubbish/trash after the event o…" at bounding box center [573, 603] width 389 height 47
click at [492, 603] on textarea "Kindly assist to provide tables for buffet line set up and bring back the buffe…" at bounding box center [573, 603] width 389 height 47
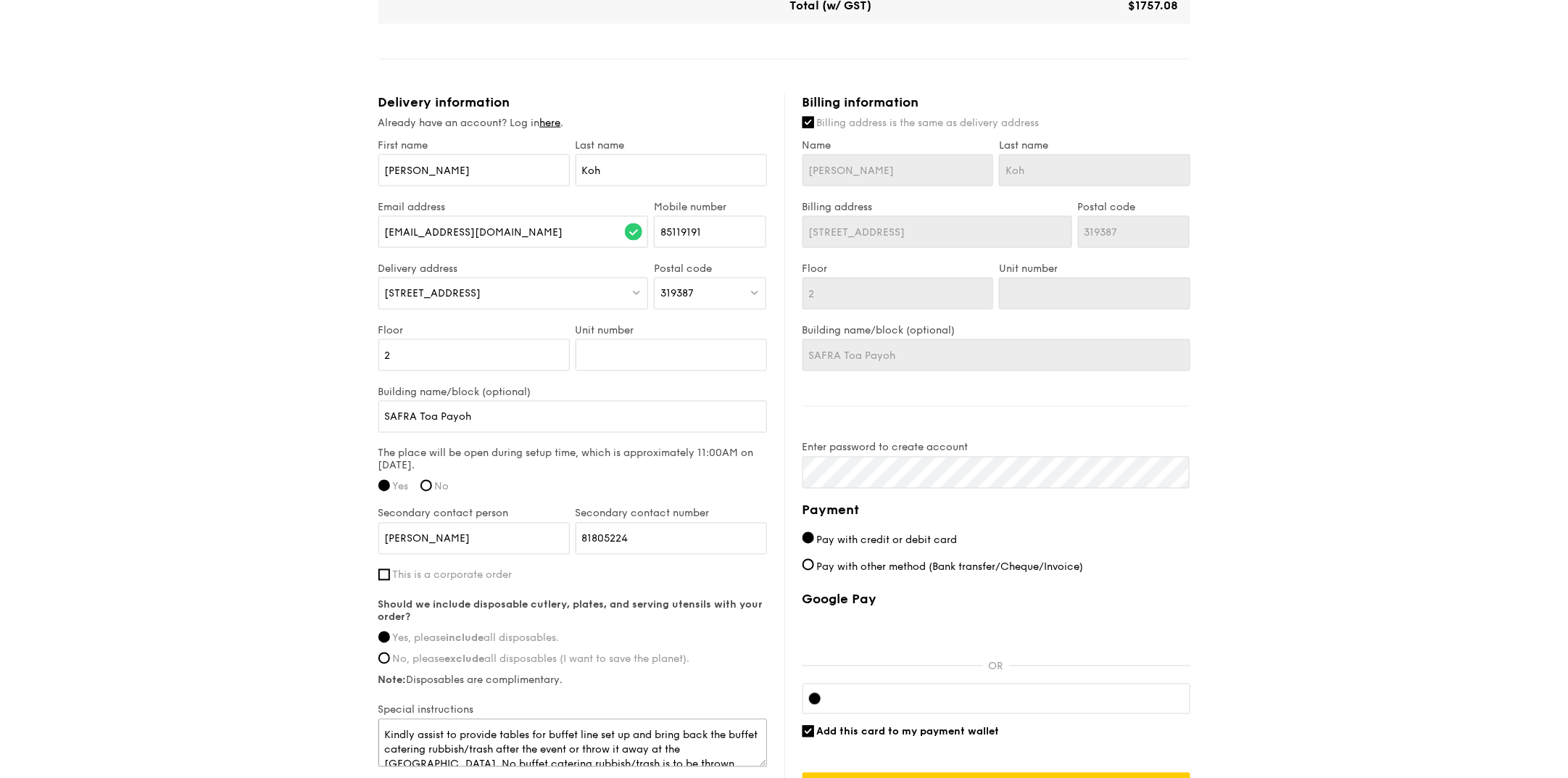
scroll to position [965, 0]
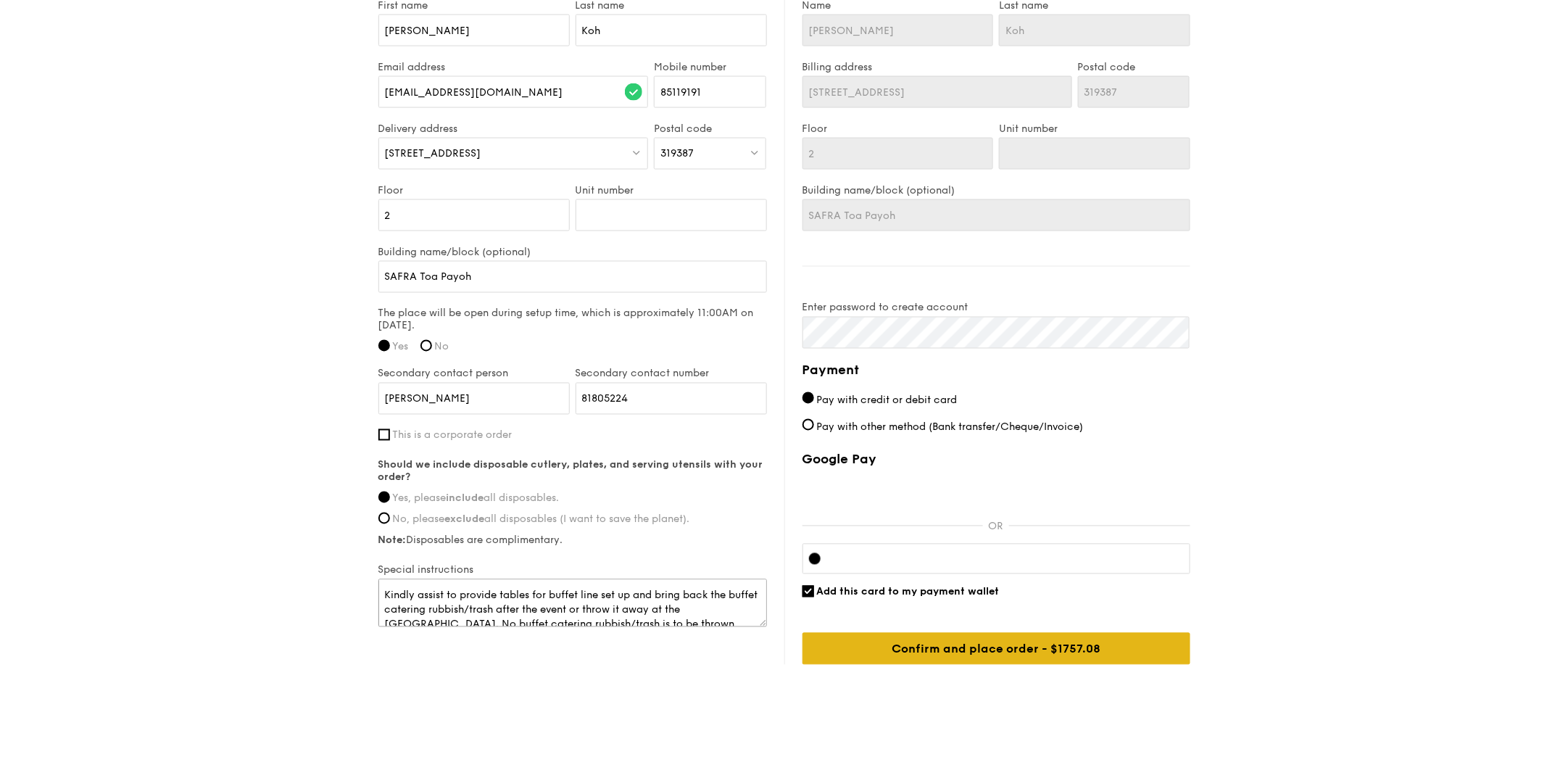
type textarea "Kindly assist to provide tables for buffet line set up and bring back the buffe…"
click at [812, 622] on input "Confirm and place order - $1757.08" at bounding box center [997, 649] width 388 height 32
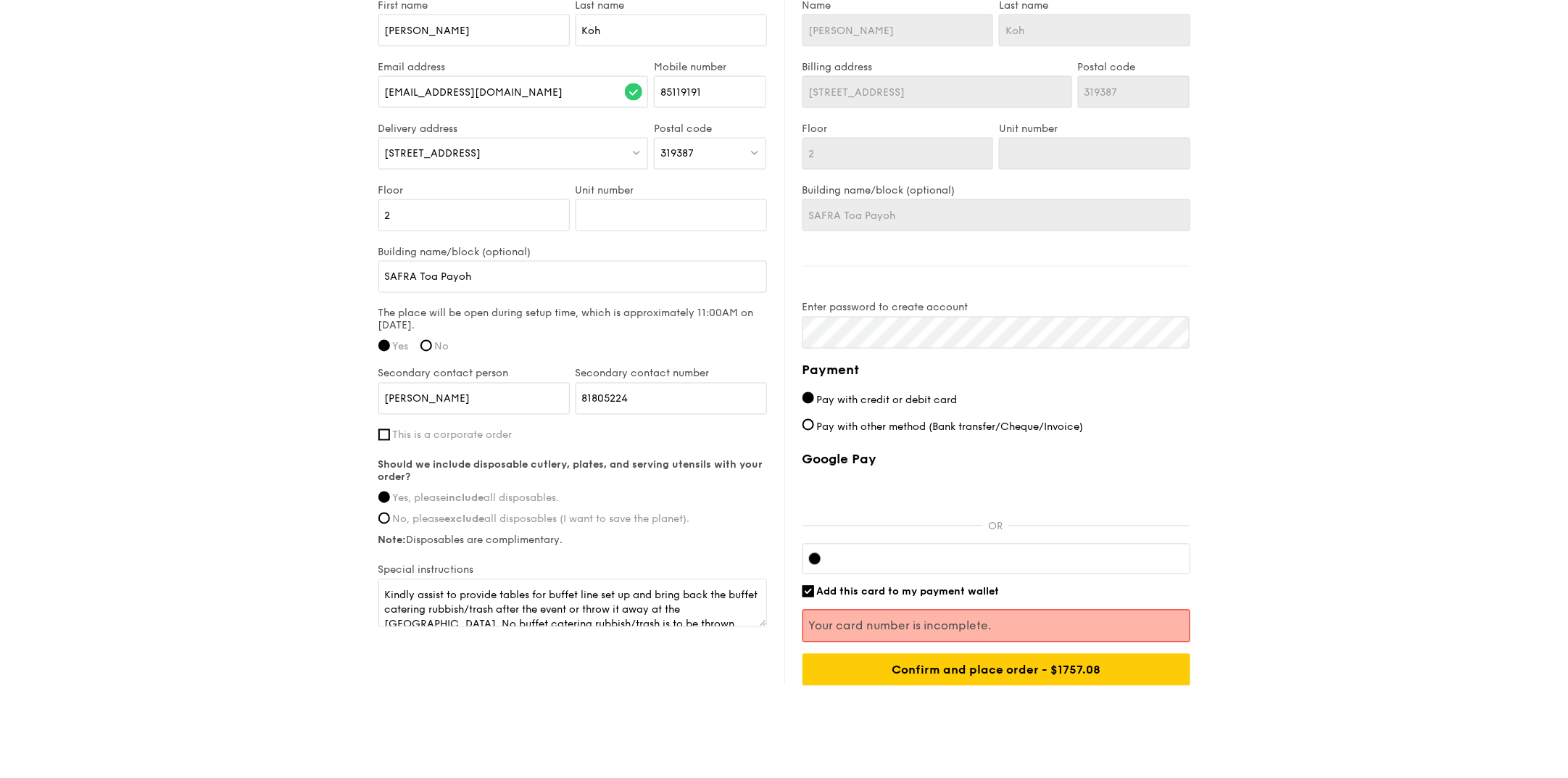
click at [811, 591] on input "Add this card to my payment wallet" at bounding box center [808, 591] width 11 height 11
checkbox input "false"
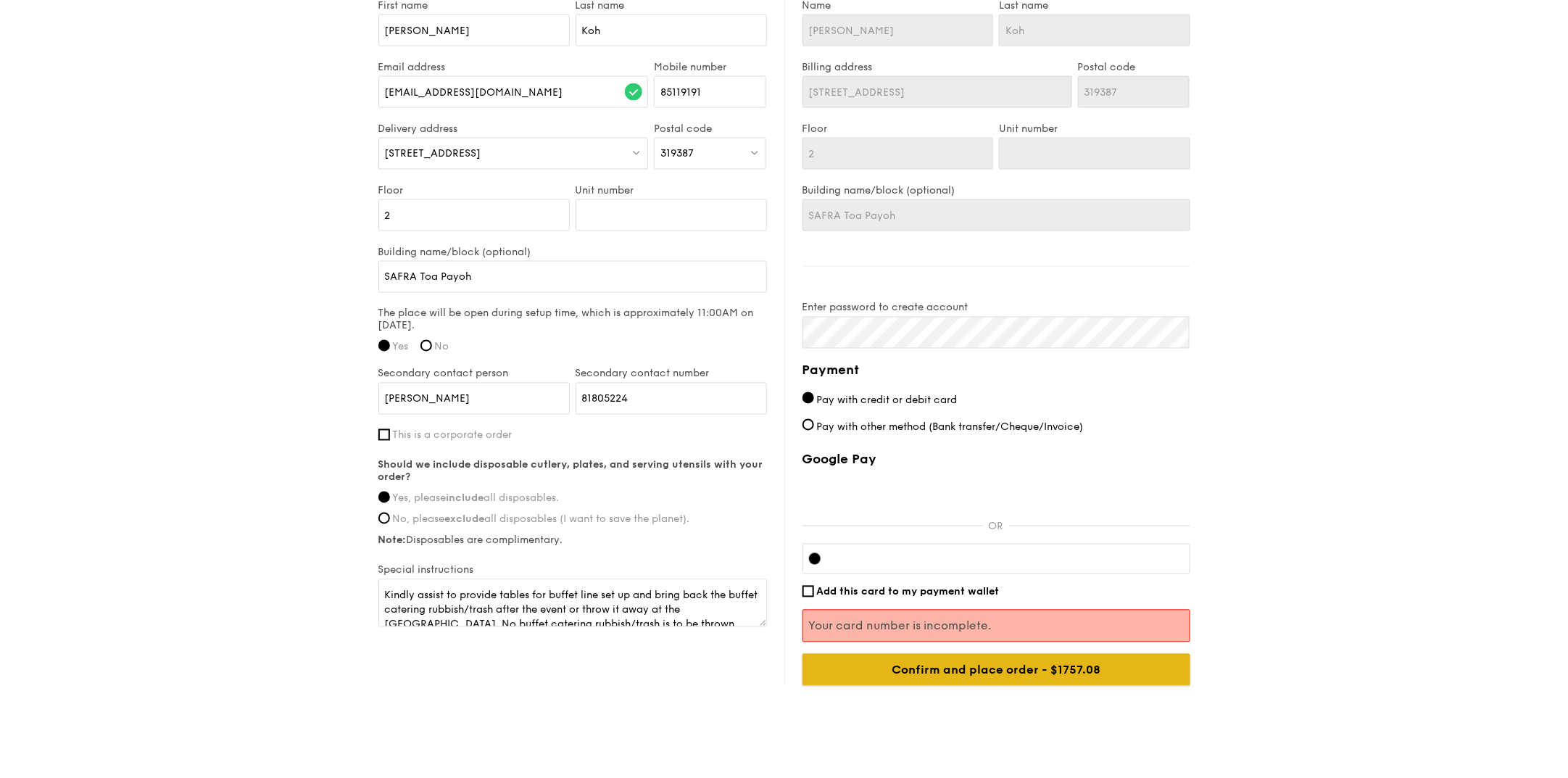
click at [875, 622] on input "Confirm and place order - $1757.08" at bounding box center [997, 669] width 388 height 32
click at [952, 622] on input "Confirm and place order - $1757.08" at bounding box center [997, 669] width 388 height 32
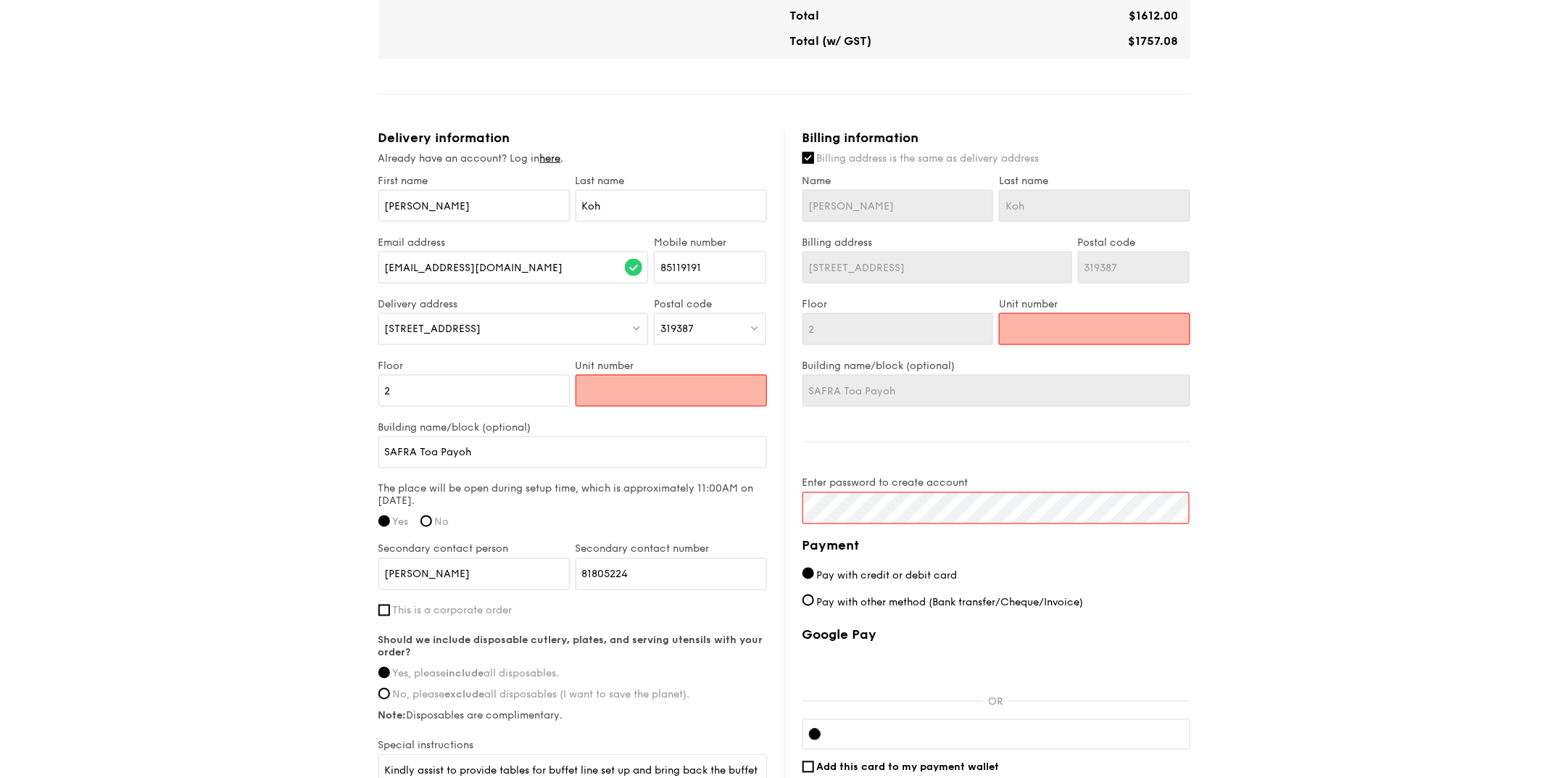
scroll to position [784, 0]
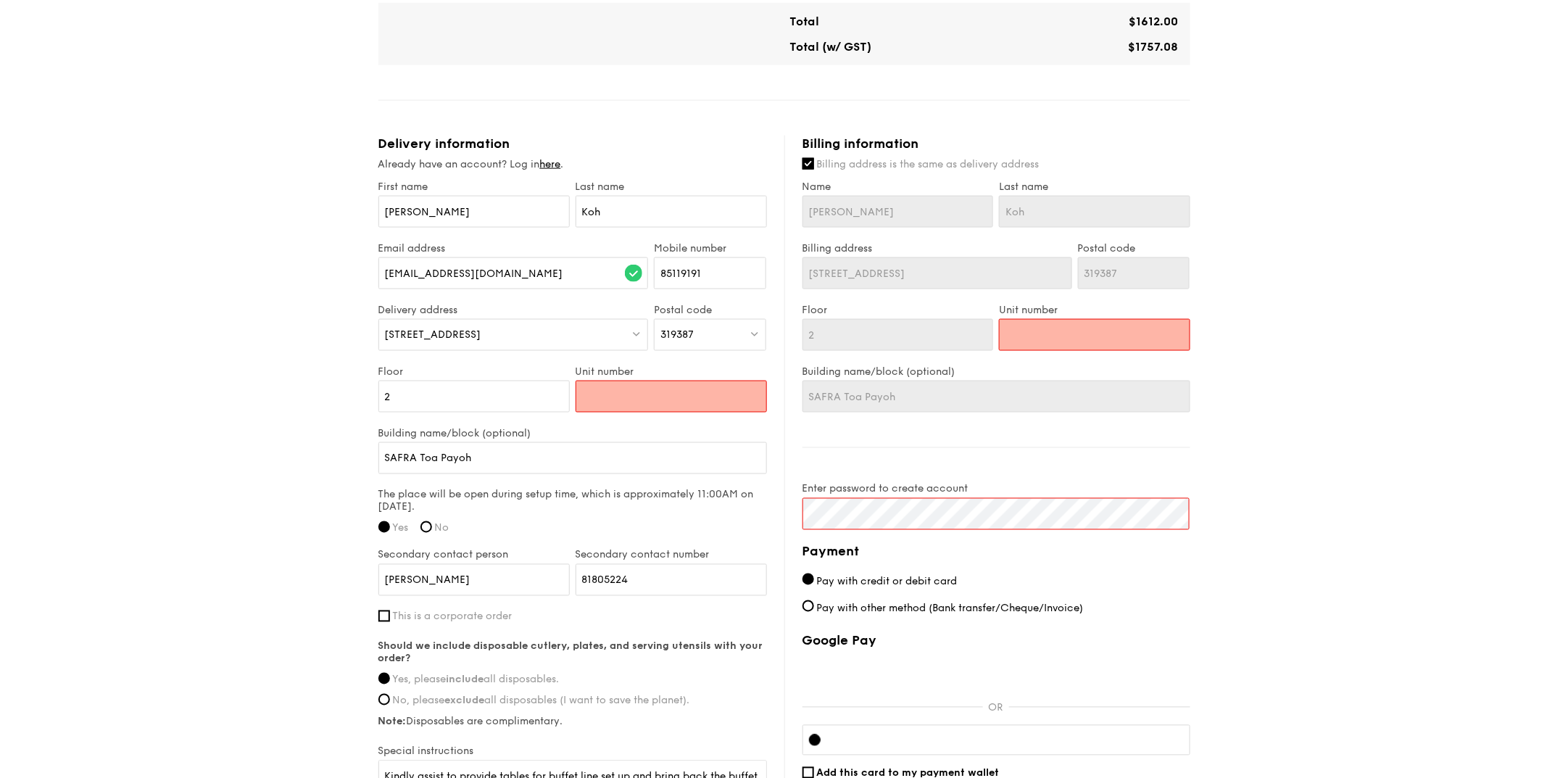
click at [613, 399] on input "Unit number" at bounding box center [671, 396] width 191 height 32
type input "0"
type input "F"
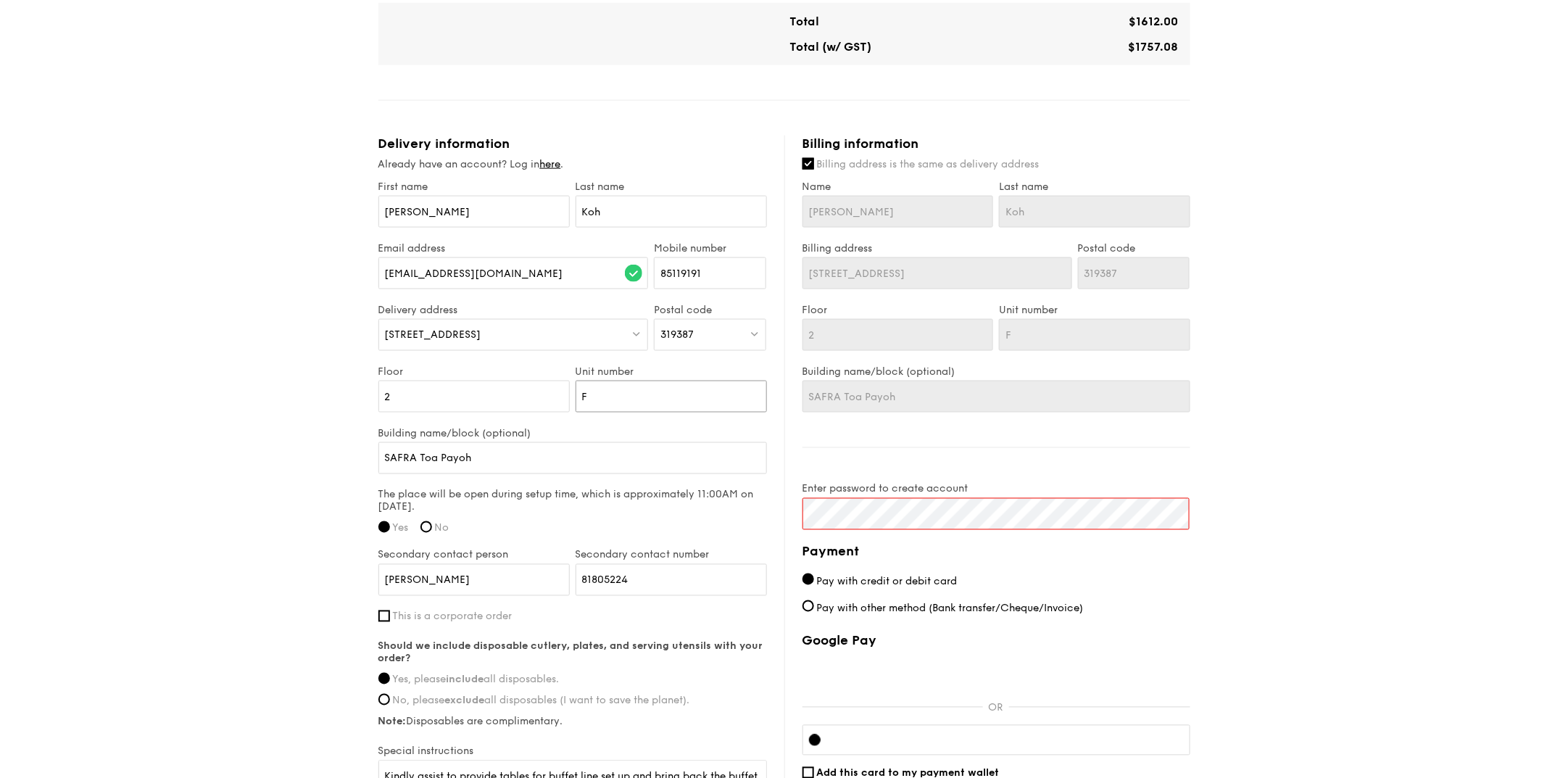
type input "Fu"
type input "Fun"
type input "Func"
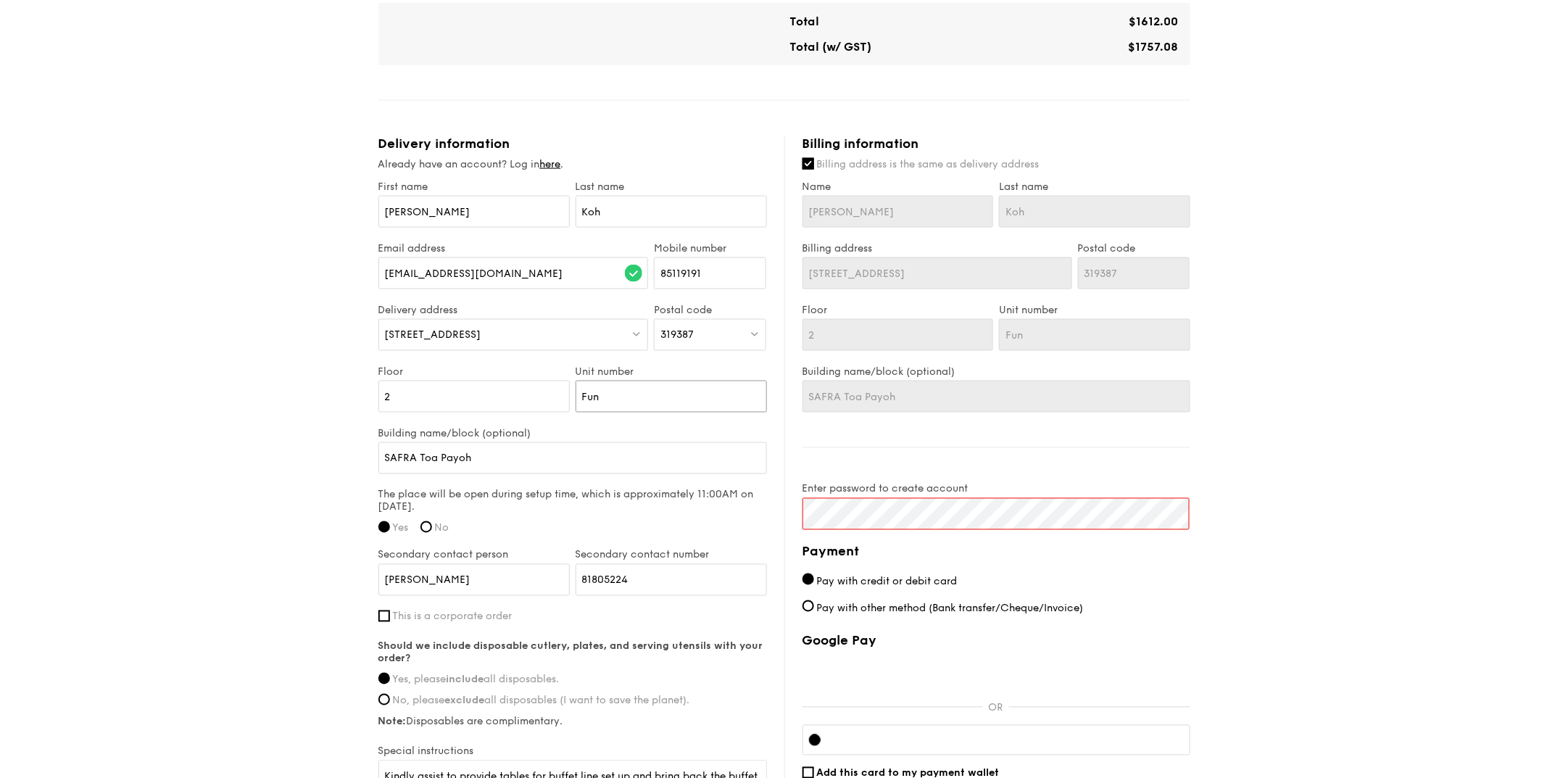
type input "Func"
type input "Funct"
type input "Functi"
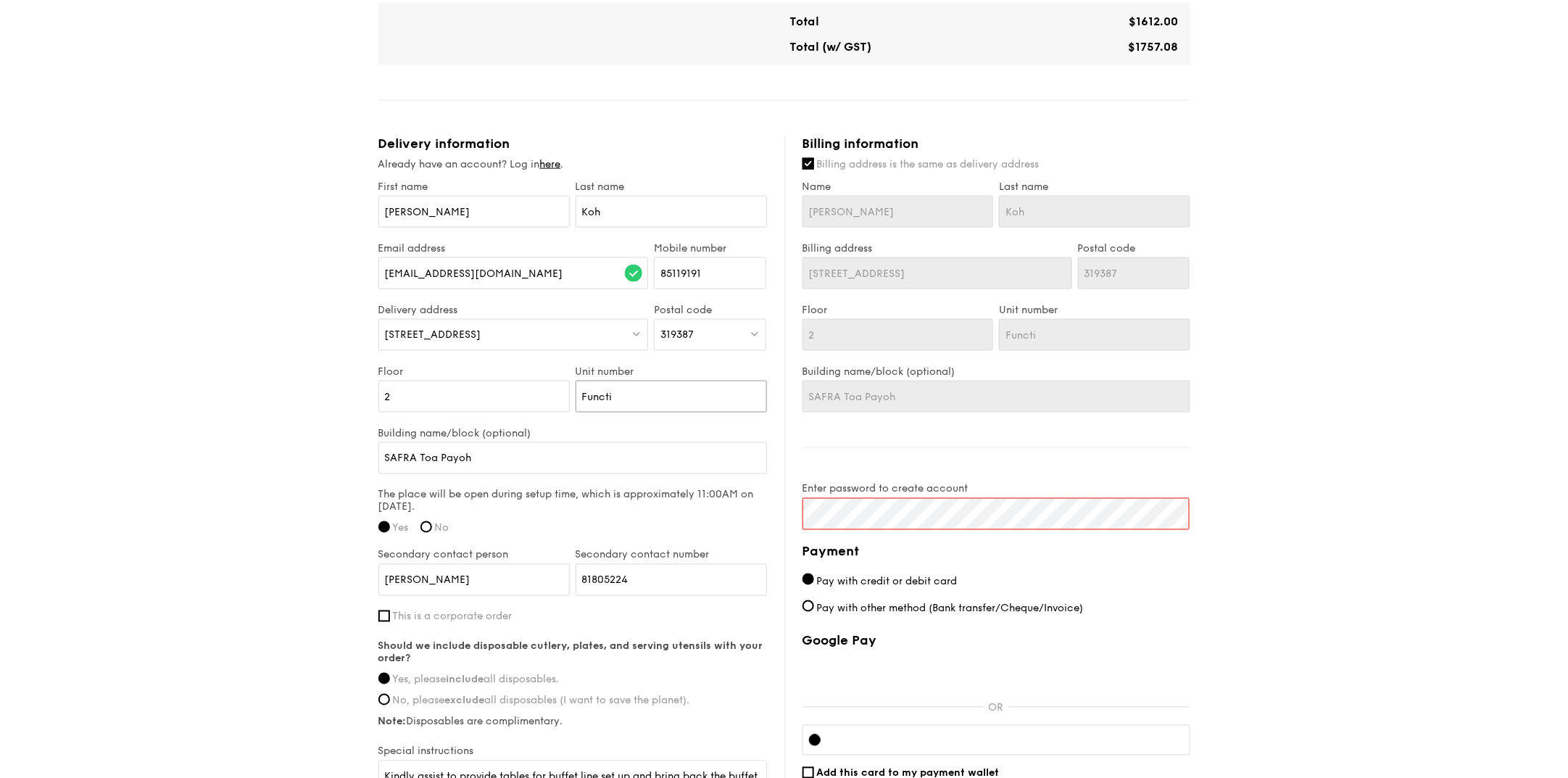
type input "Functio"
type input "Function"
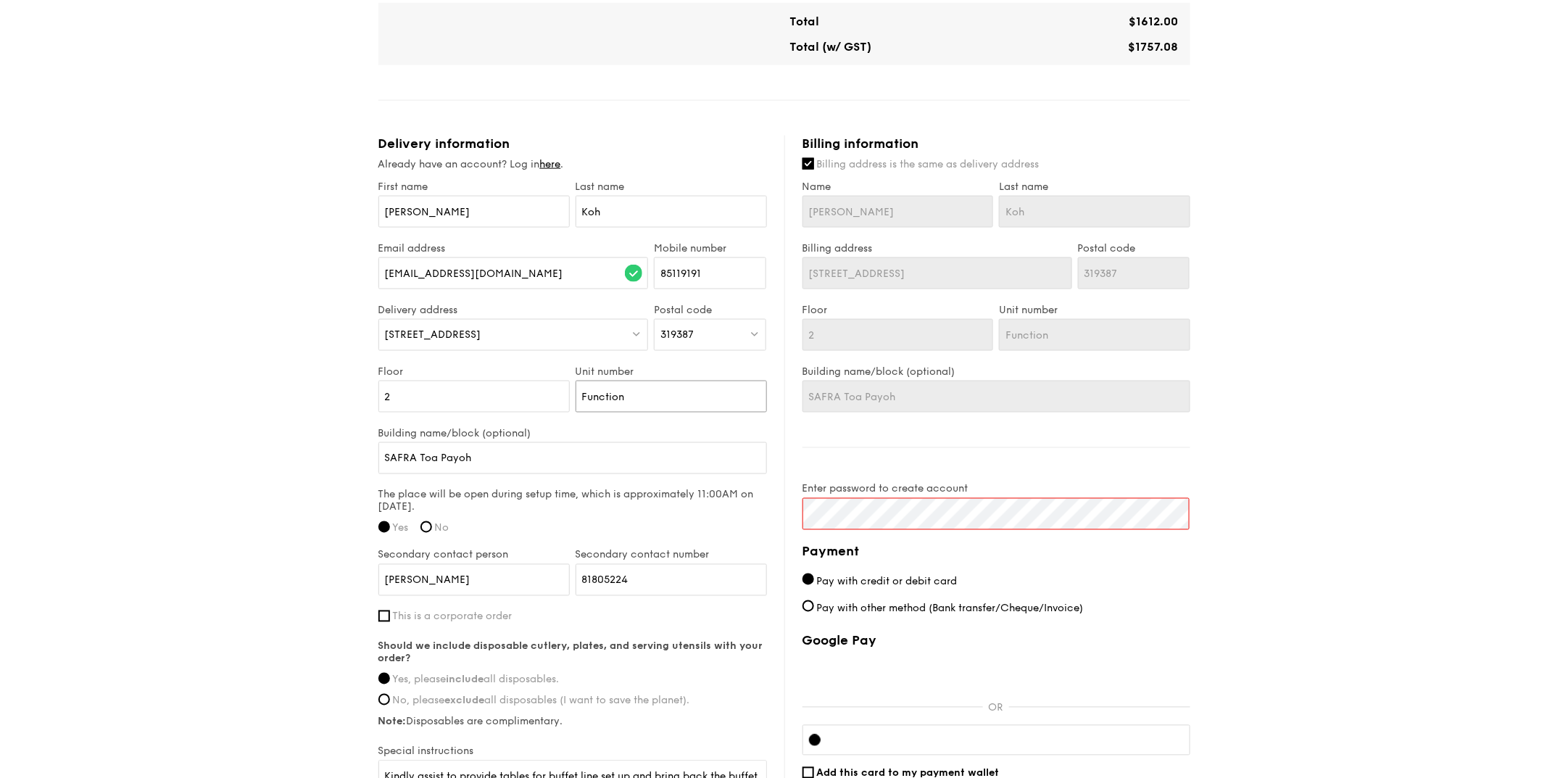
type input "Function"
type input "Function R"
type input "Function Ro"
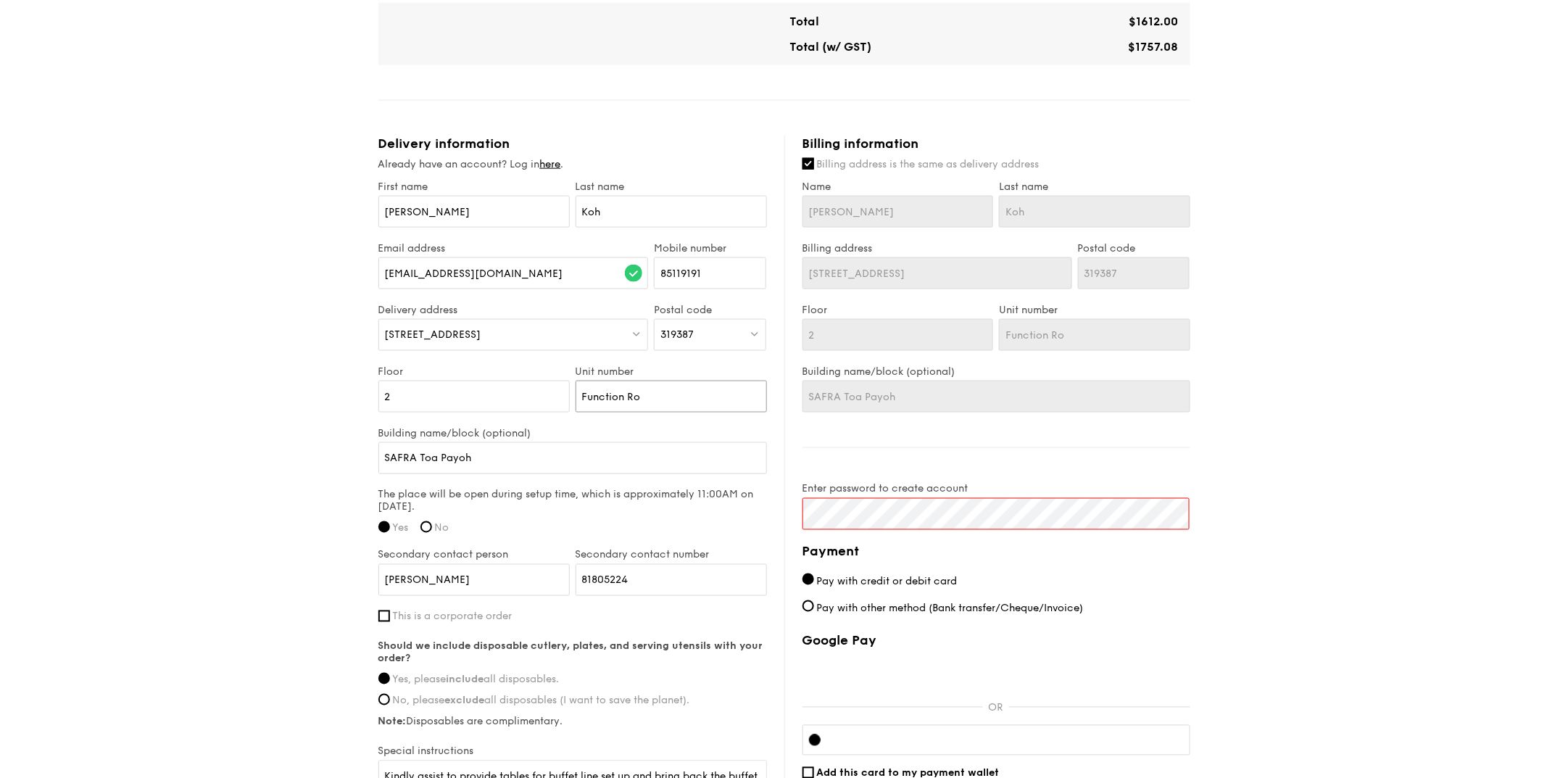
type input "Function Roo"
type input "Function Room"
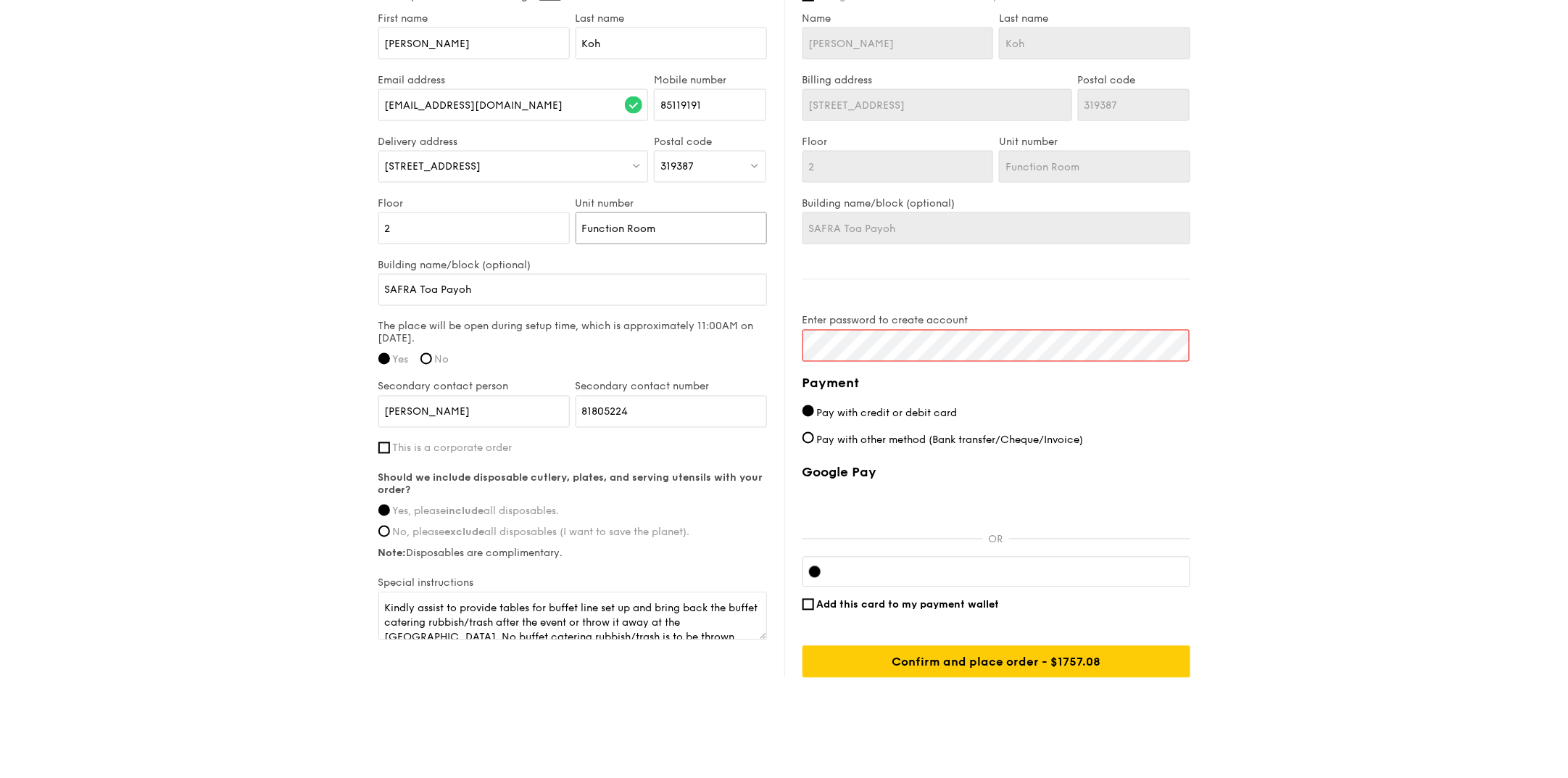
scroll to position [965, 0]
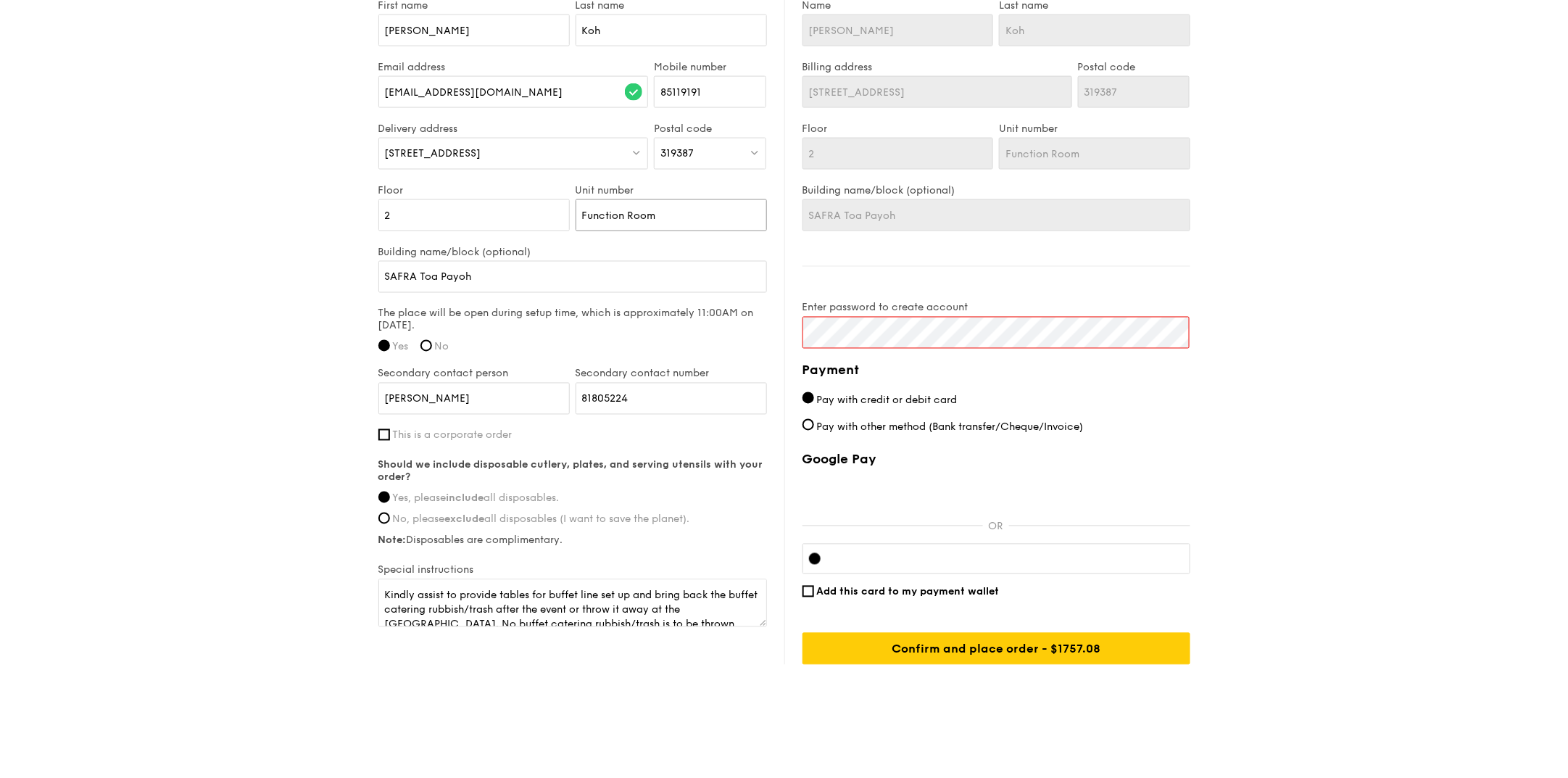
type input "Function Room"
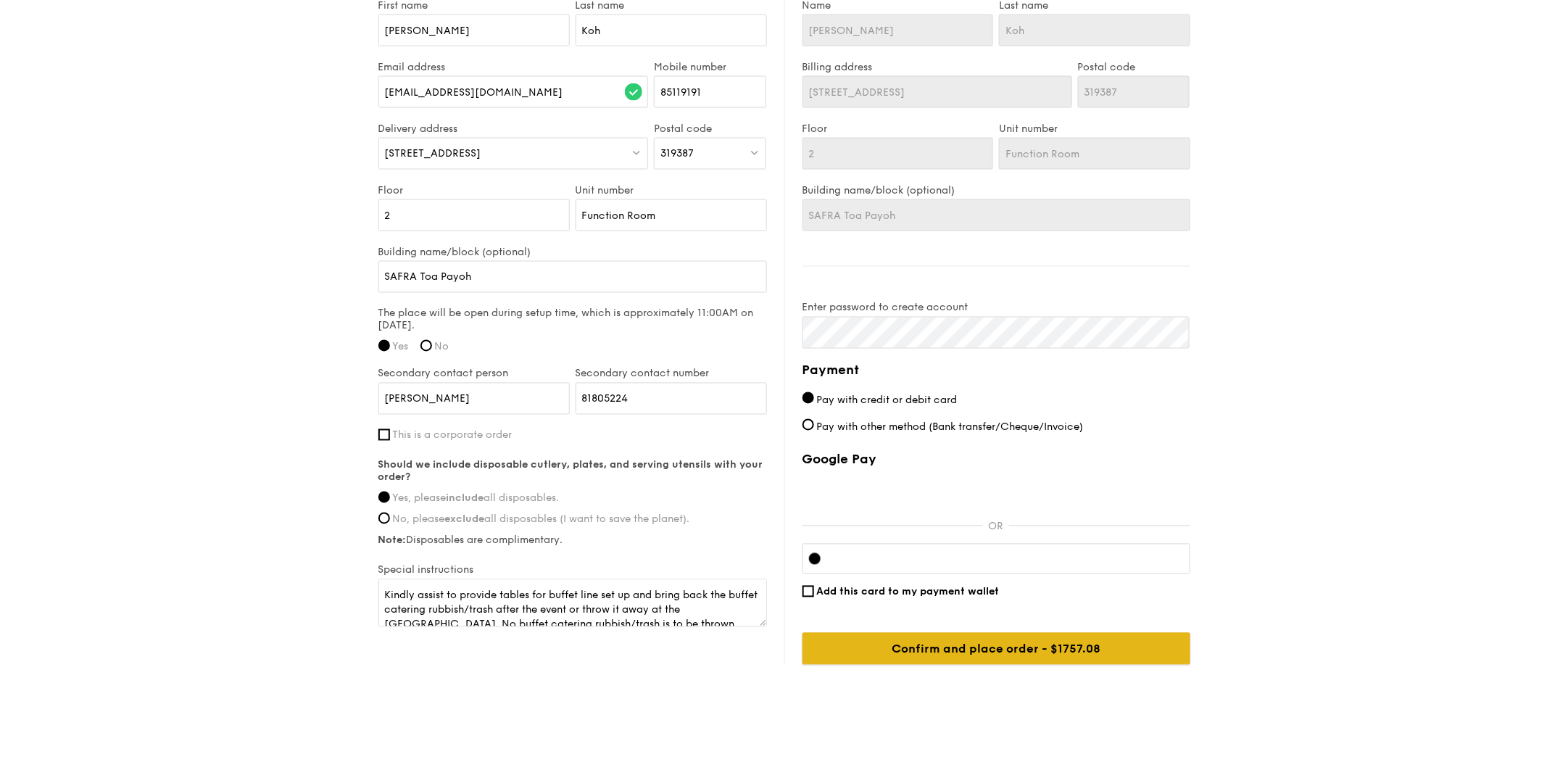
click at [962, 622] on input "Confirm and place order - $1757.08" at bounding box center [997, 649] width 388 height 32
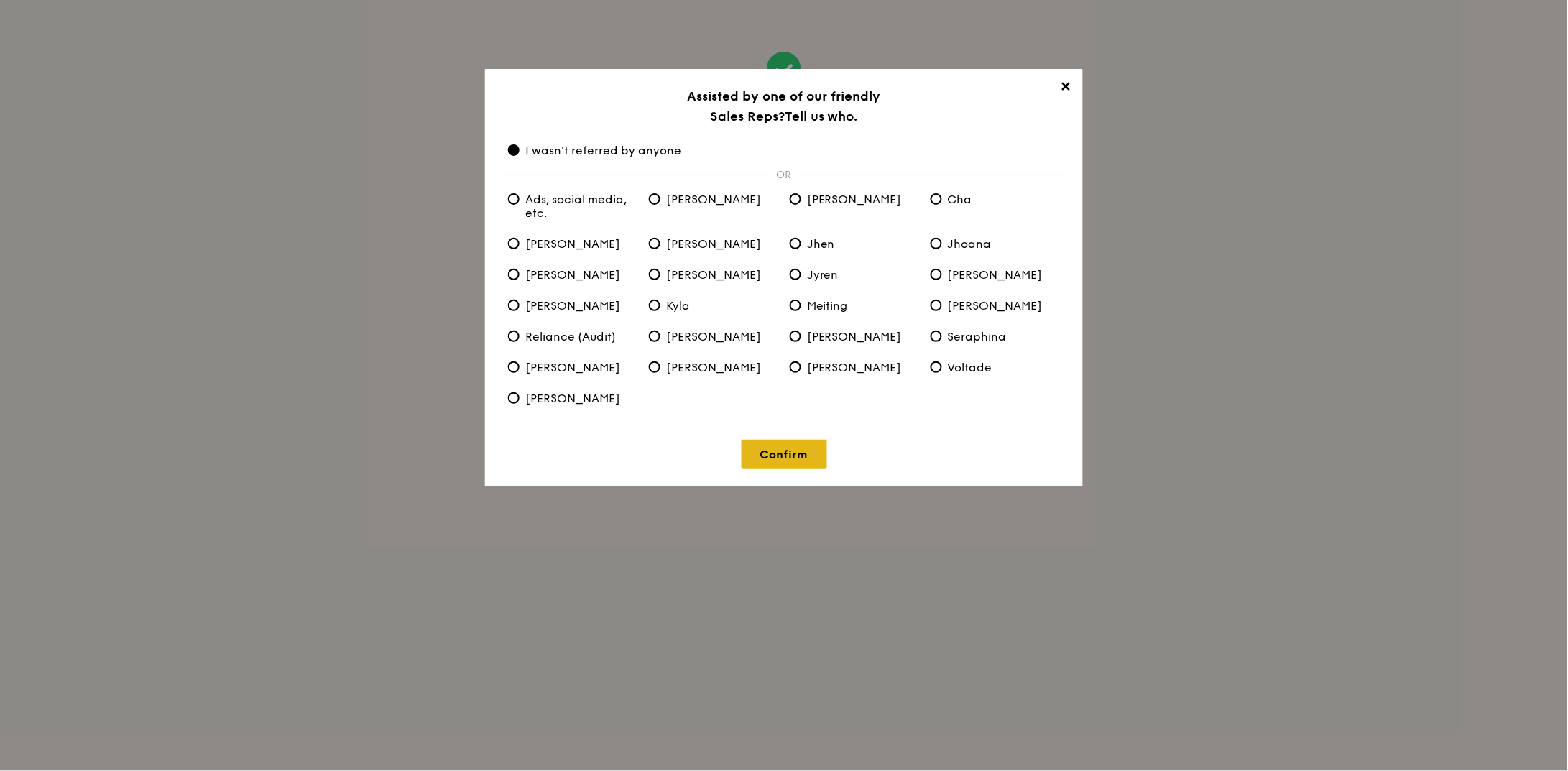
click at [751, 445] on link "Confirm" at bounding box center [785, 454] width 85 height 29
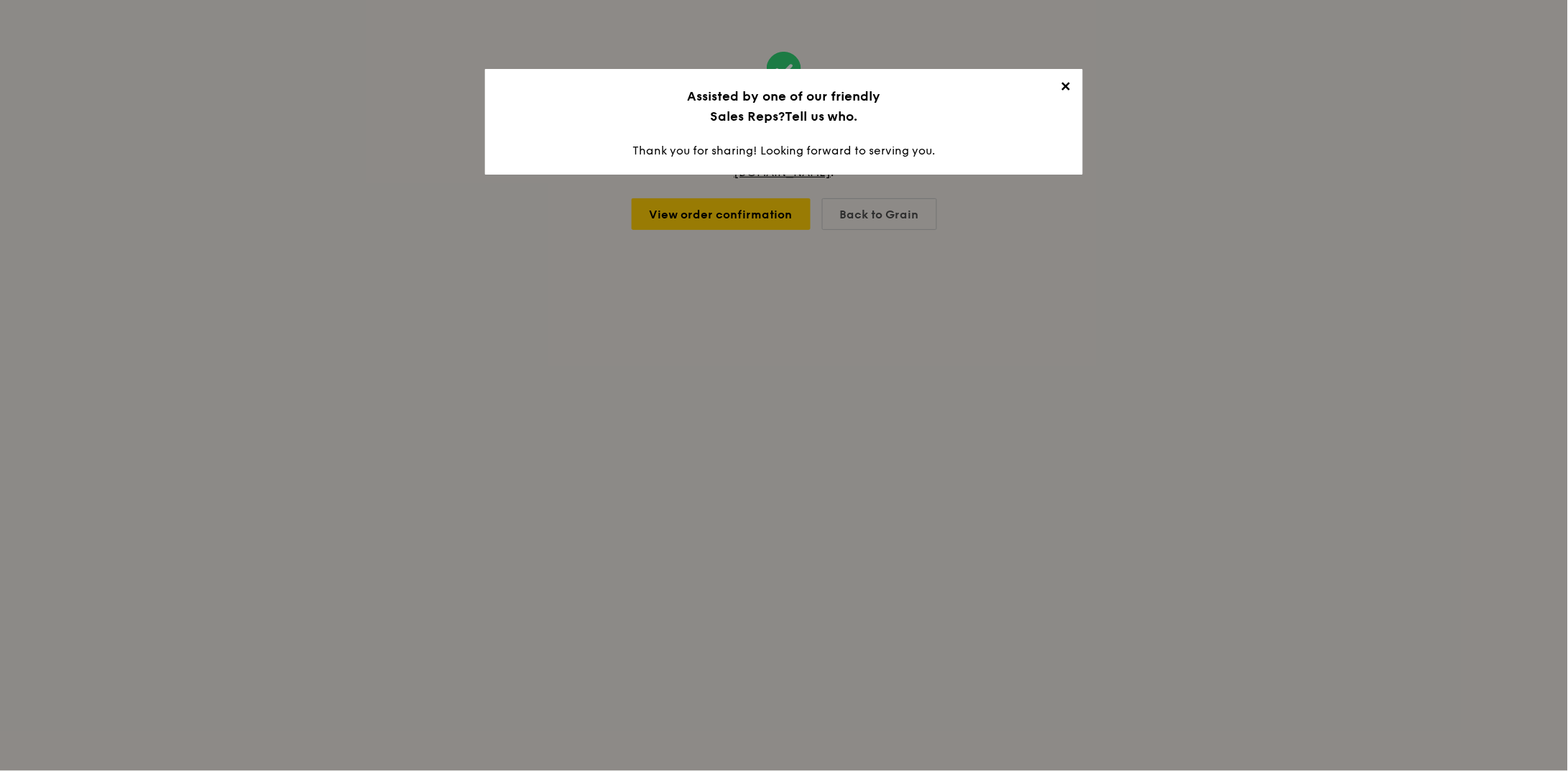
click at [1062, 79] on span "✕" at bounding box center [1066, 89] width 21 height 21
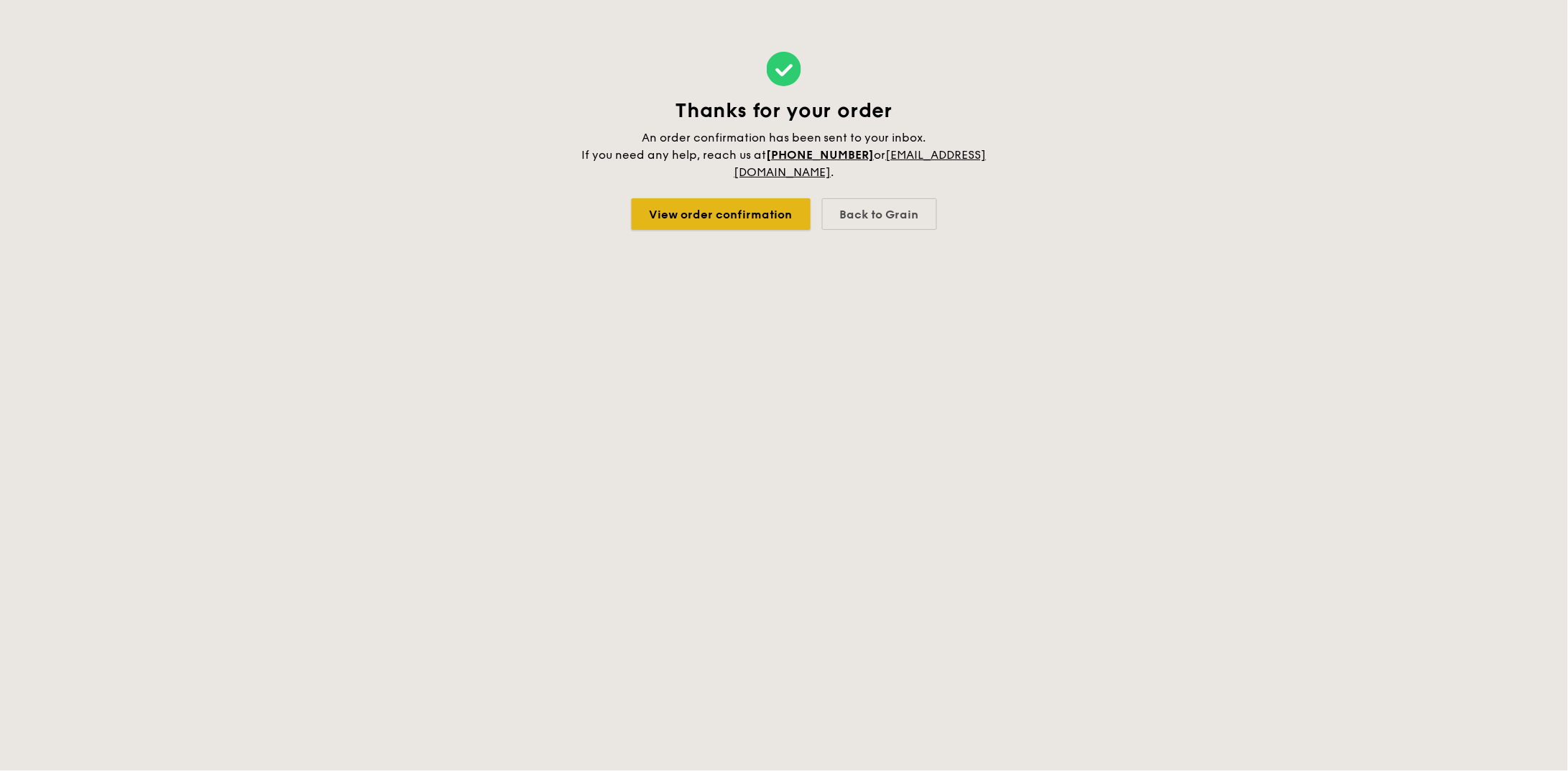
click at [737, 221] on link "View order confirmation" at bounding box center [721, 214] width 179 height 32
